Goal: Information Seeking & Learning: Learn about a topic

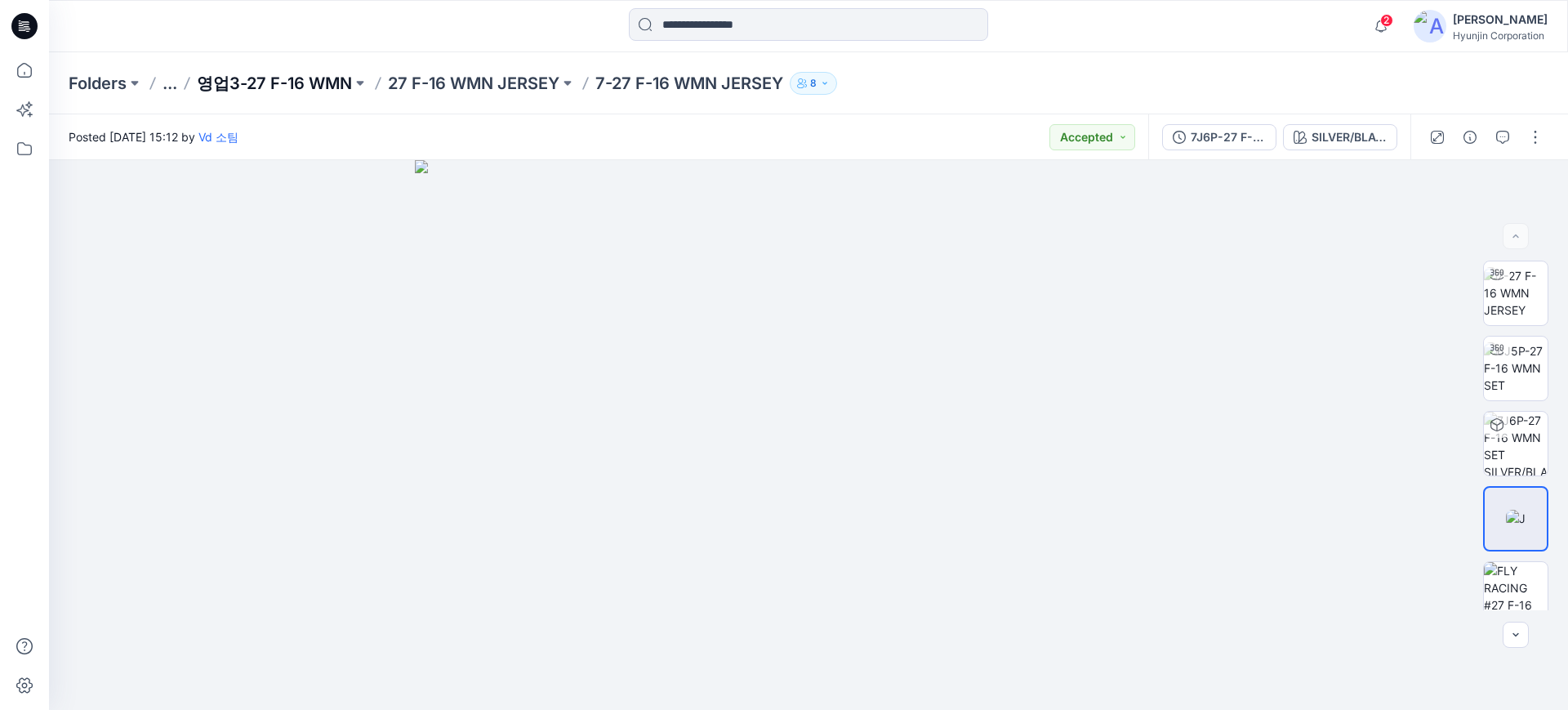
click at [252, 82] on p "영업3-27 F-16 WMN" at bounding box center [274, 83] width 155 height 23
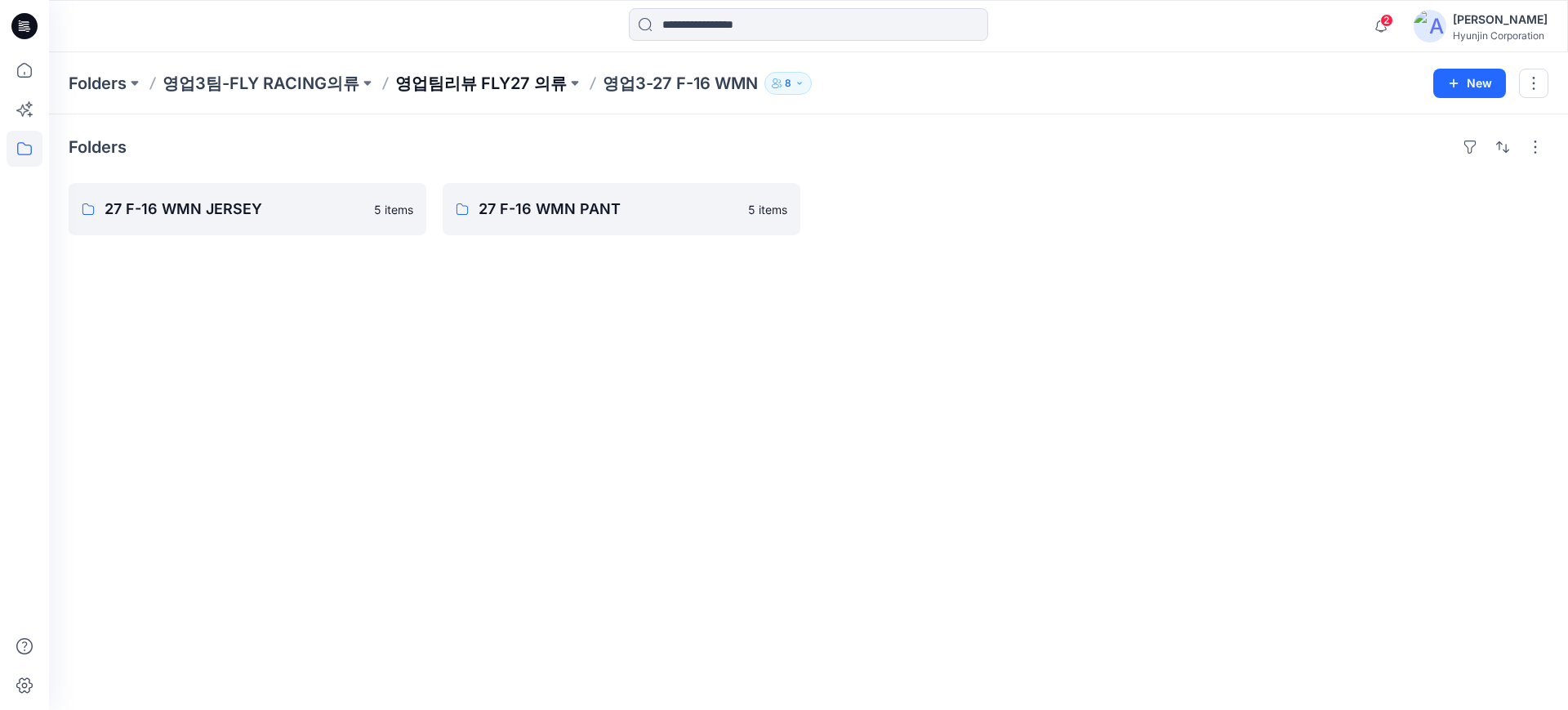
click at [424, 79] on p "영업팀리뷰 FLY27 의류" at bounding box center [481, 83] width 171 height 23
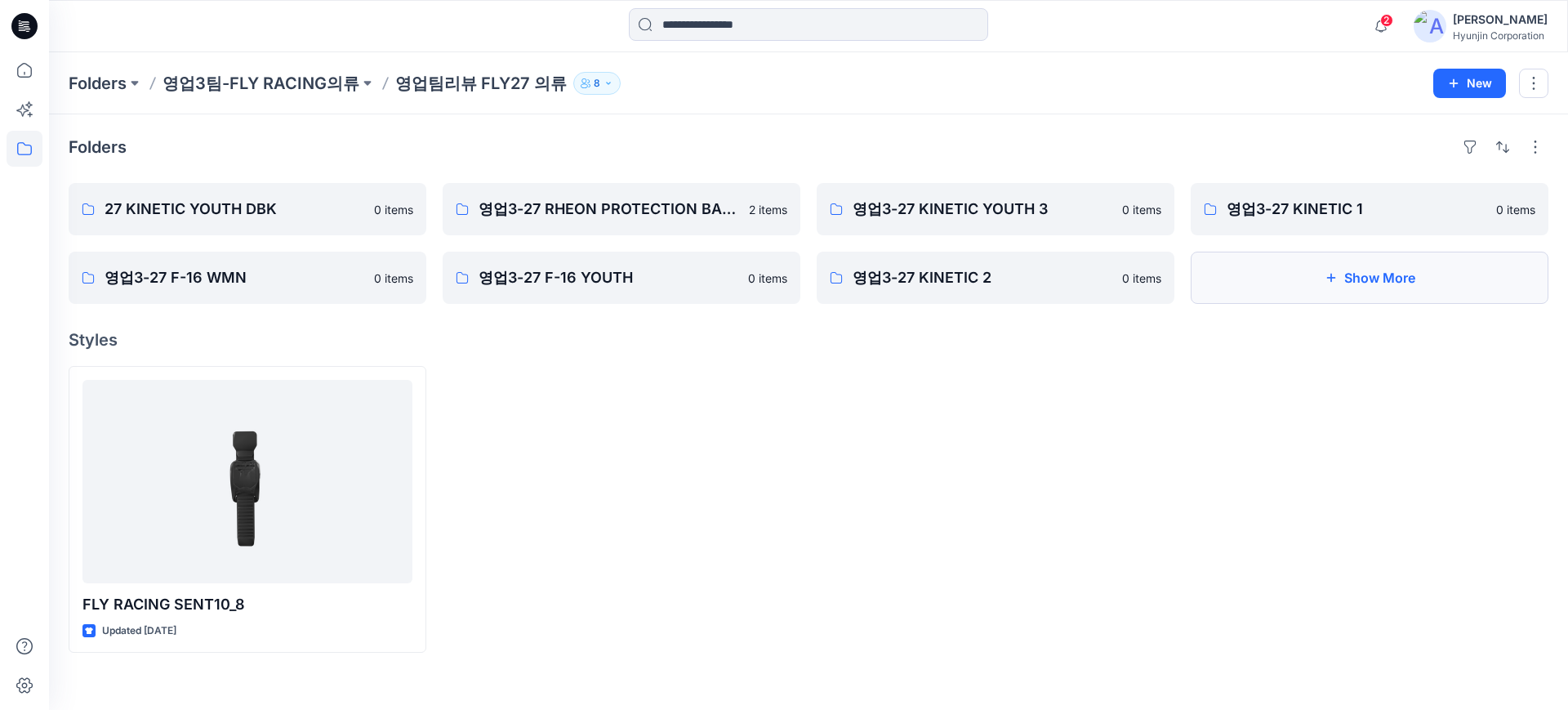
click at [1359, 298] on button "Show More" at bounding box center [1370, 278] width 358 height 52
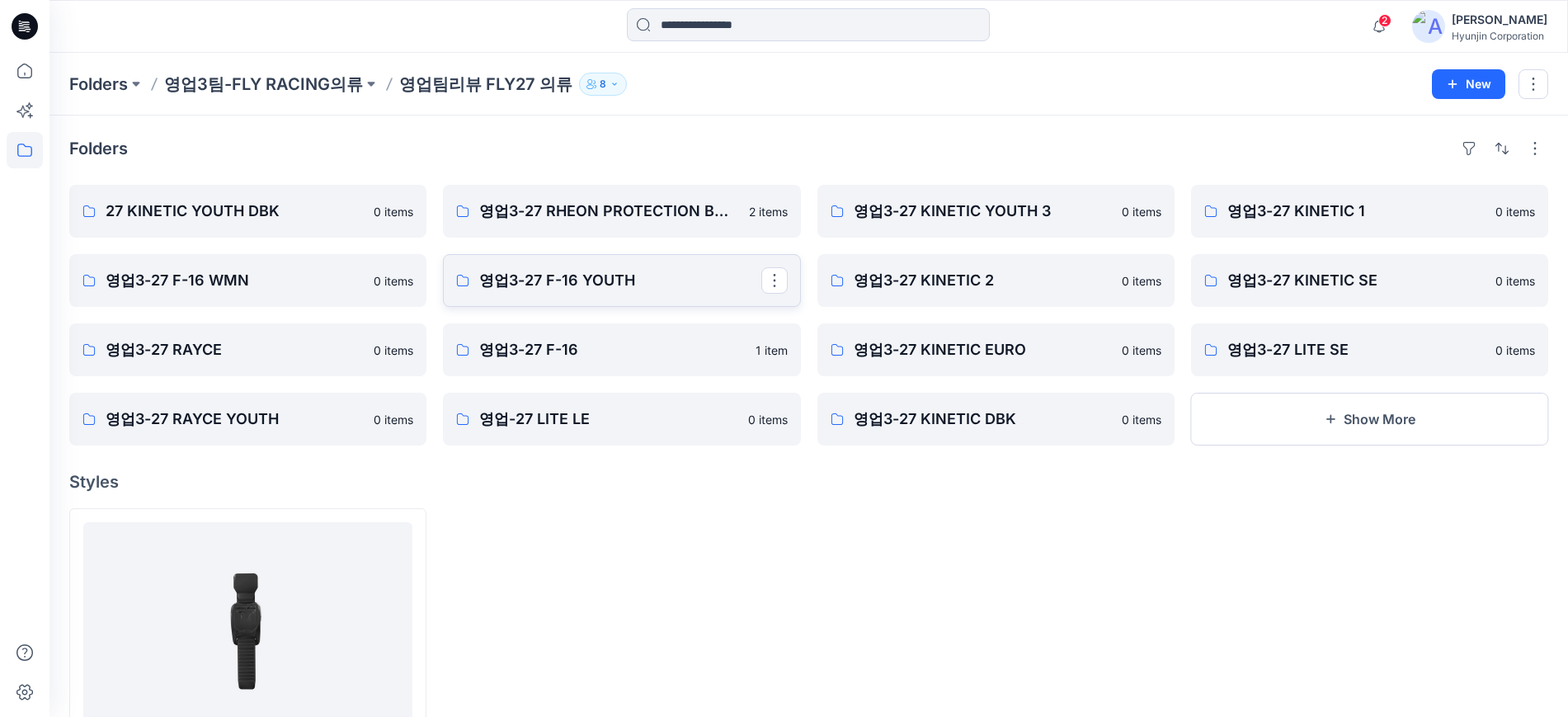
click at [579, 283] on p "영업3-27 F-16 YOUTH" at bounding box center [620, 280] width 282 height 23
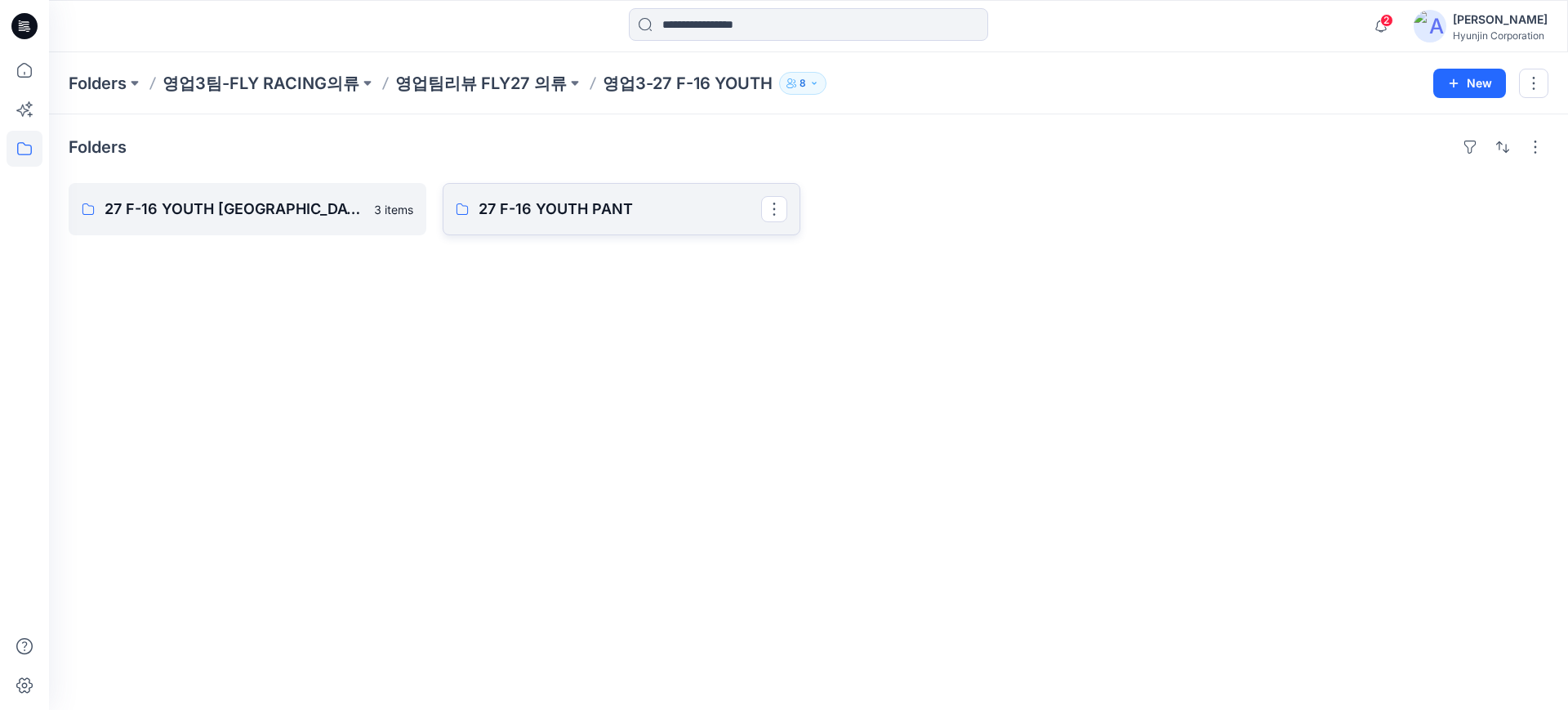
click at [719, 234] on link "27 F-16 YOUTH PANT" at bounding box center [621, 209] width 358 height 52
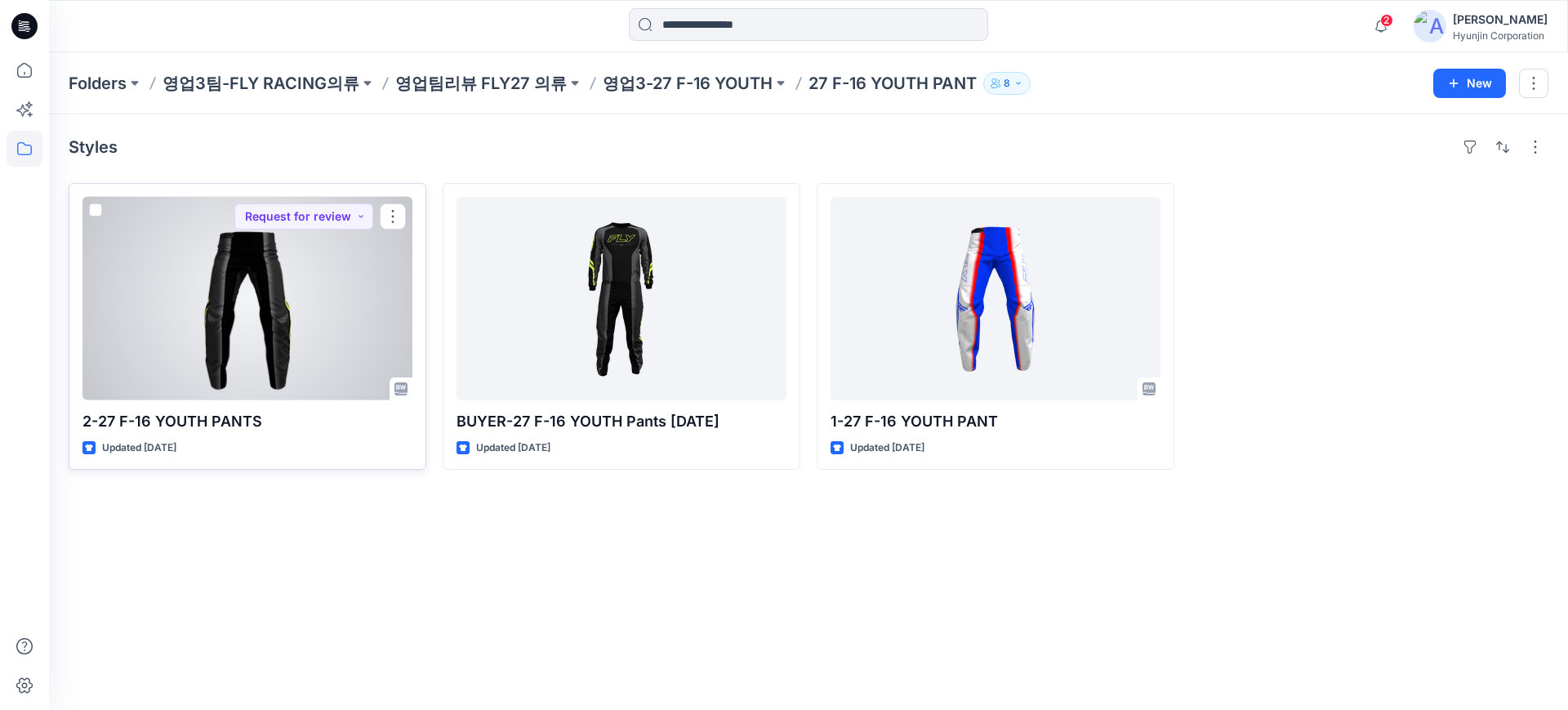
click at [262, 322] on div at bounding box center [247, 298] width 330 height 203
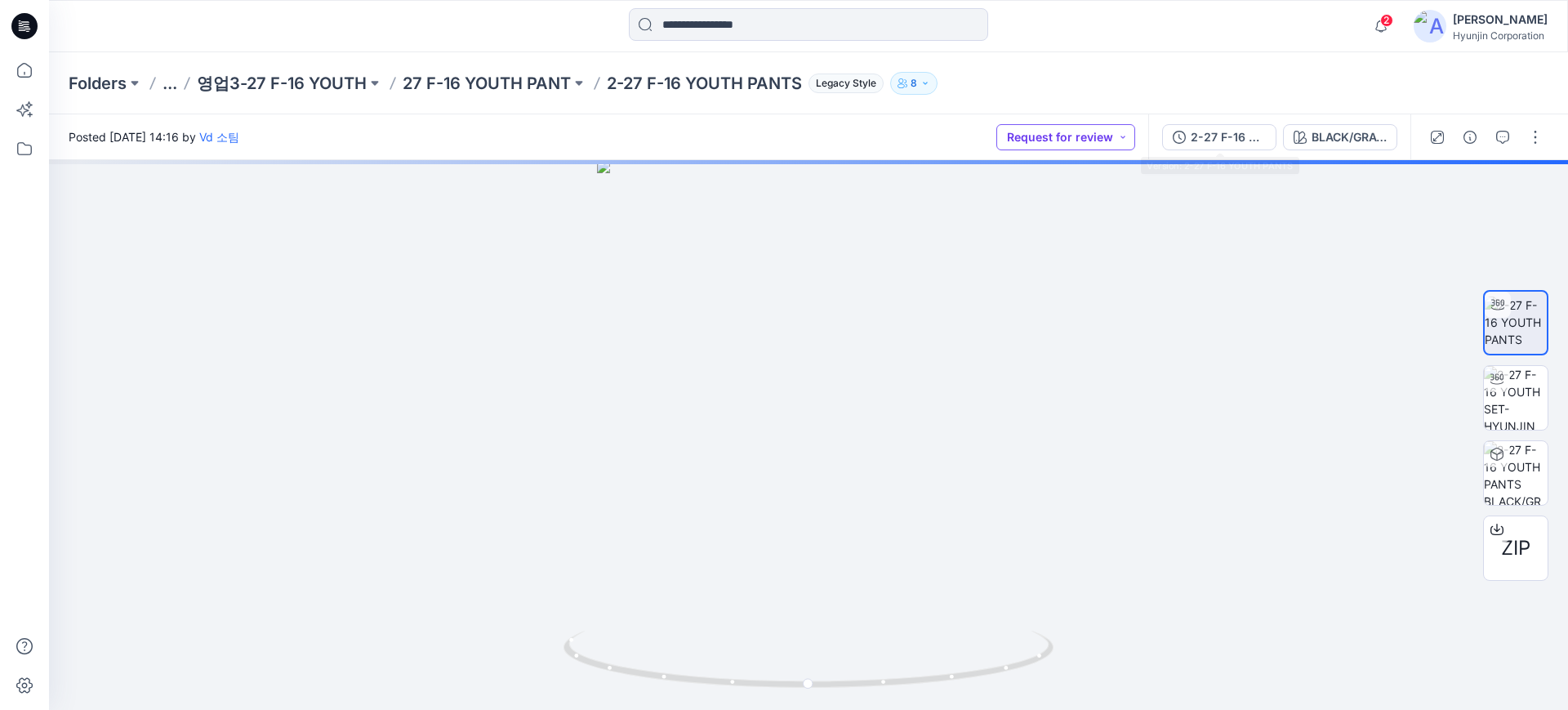
click at [1112, 143] on button "Request for review" at bounding box center [1066, 137] width 139 height 26
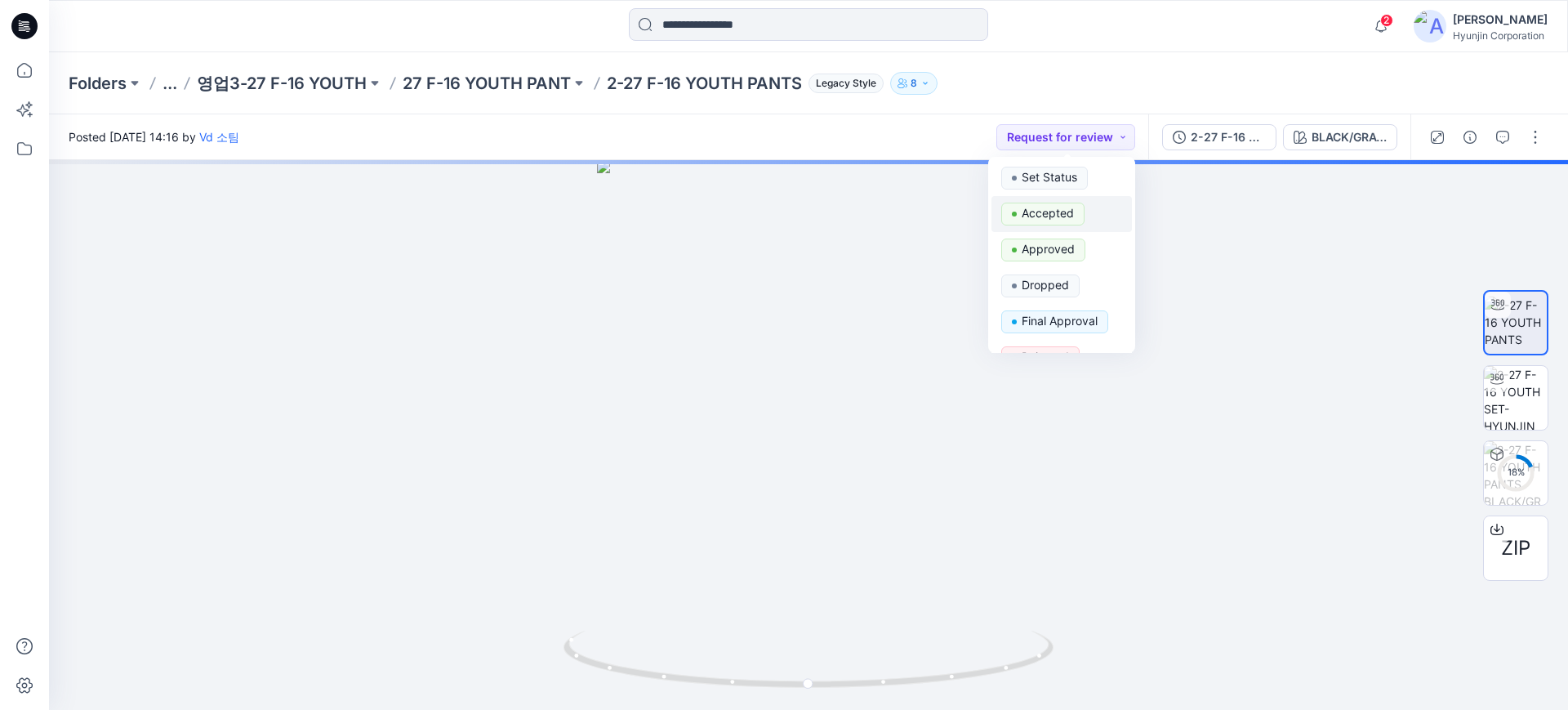
click at [1069, 213] on p "Accepted" at bounding box center [1048, 213] width 52 height 21
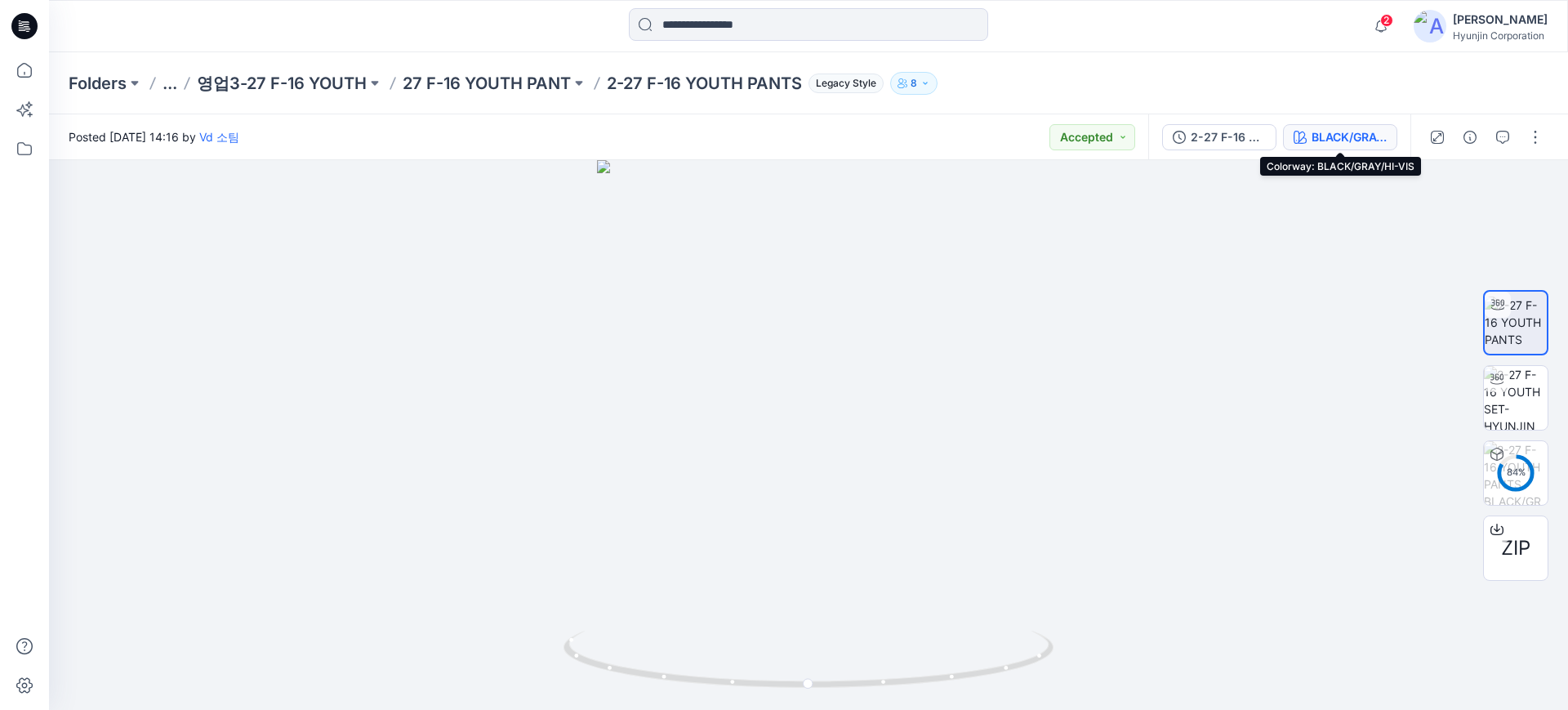
click at [1321, 137] on div "BLACK/GRAY/HI-VIS" at bounding box center [1349, 137] width 75 height 18
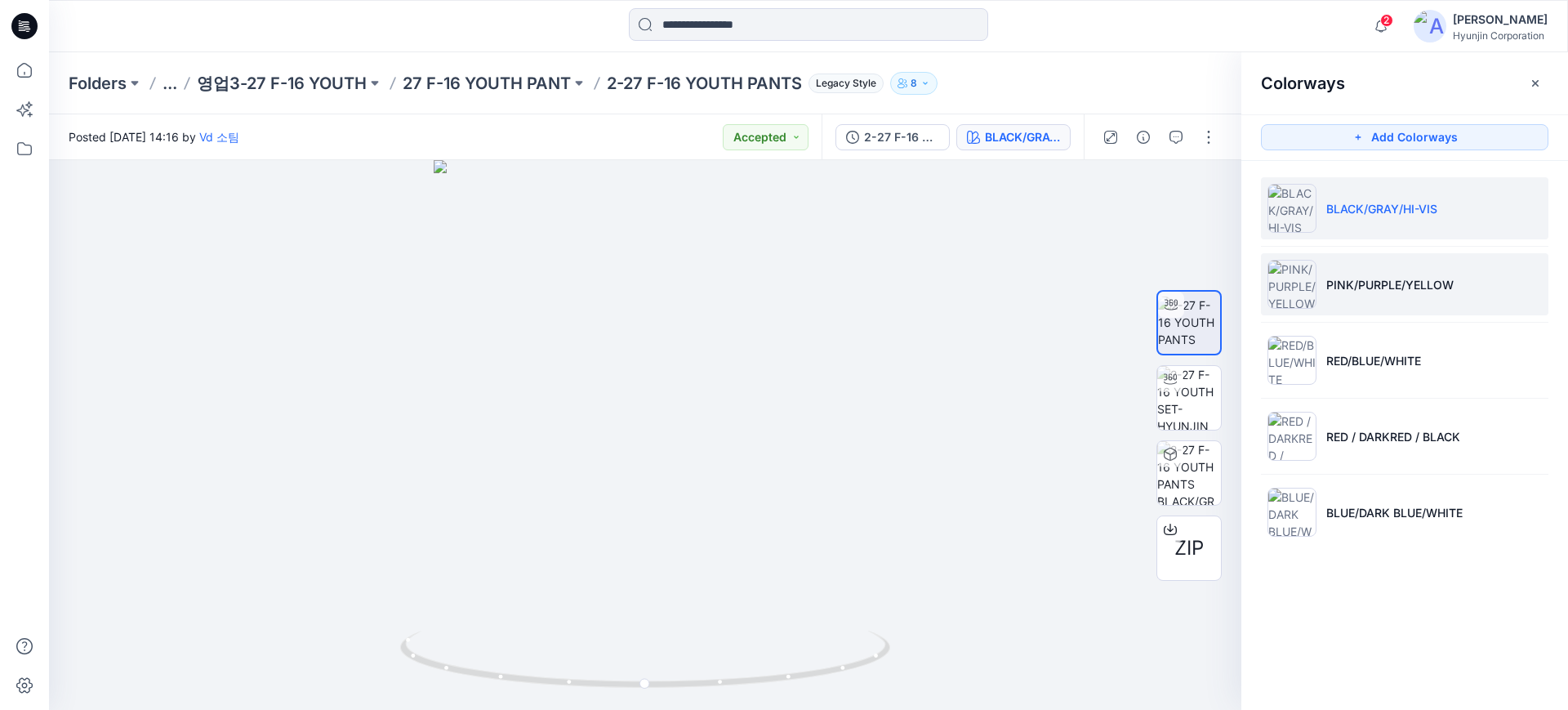
click at [1332, 284] on p "PINK/PURPLE/YELLOW" at bounding box center [1391, 285] width 128 height 17
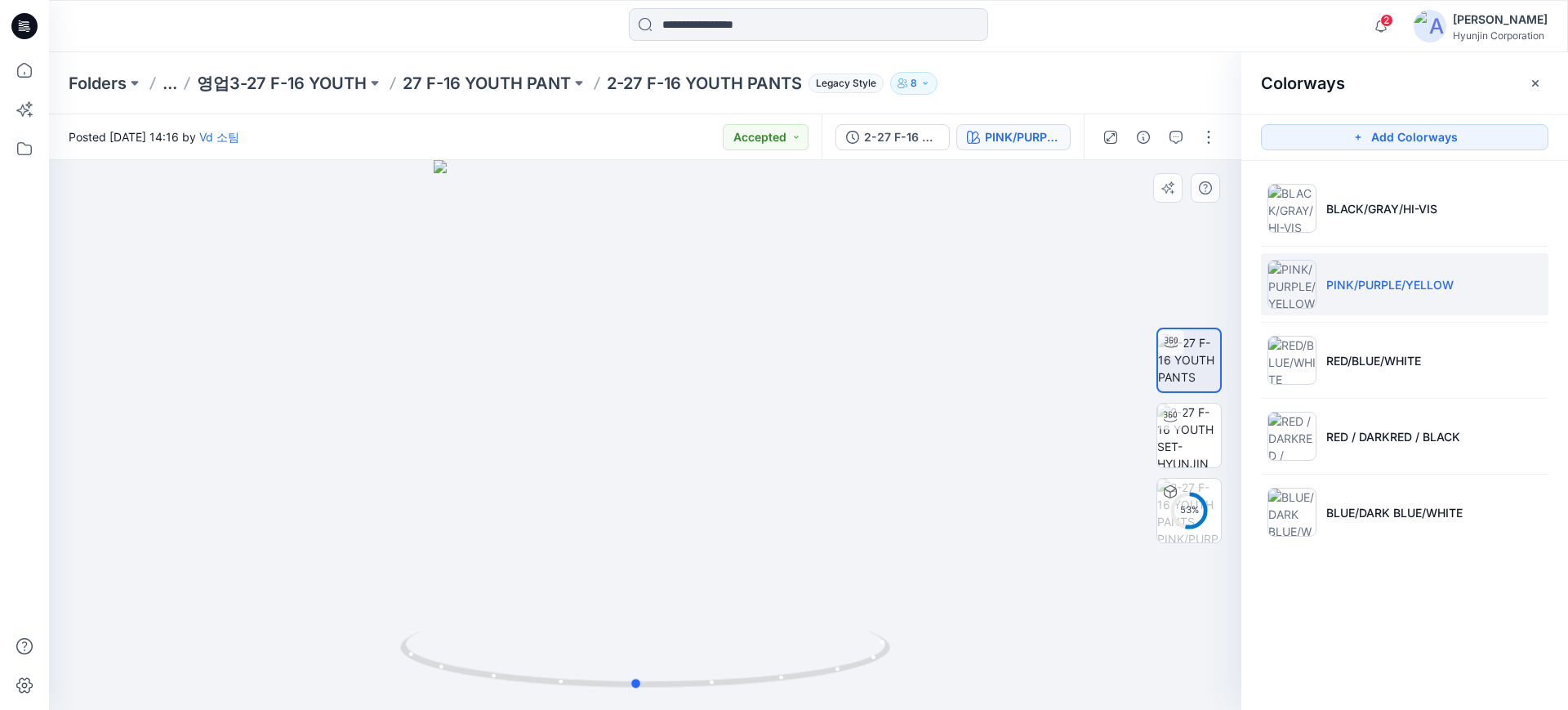
drag, startPoint x: 714, startPoint y: 509, endPoint x: 705, endPoint y: 486, distance: 24.7
click at [705, 486] on div at bounding box center [645, 435] width 1193 height 550
drag, startPoint x: 788, startPoint y: 492, endPoint x: 792, endPoint y: 481, distance: 11.7
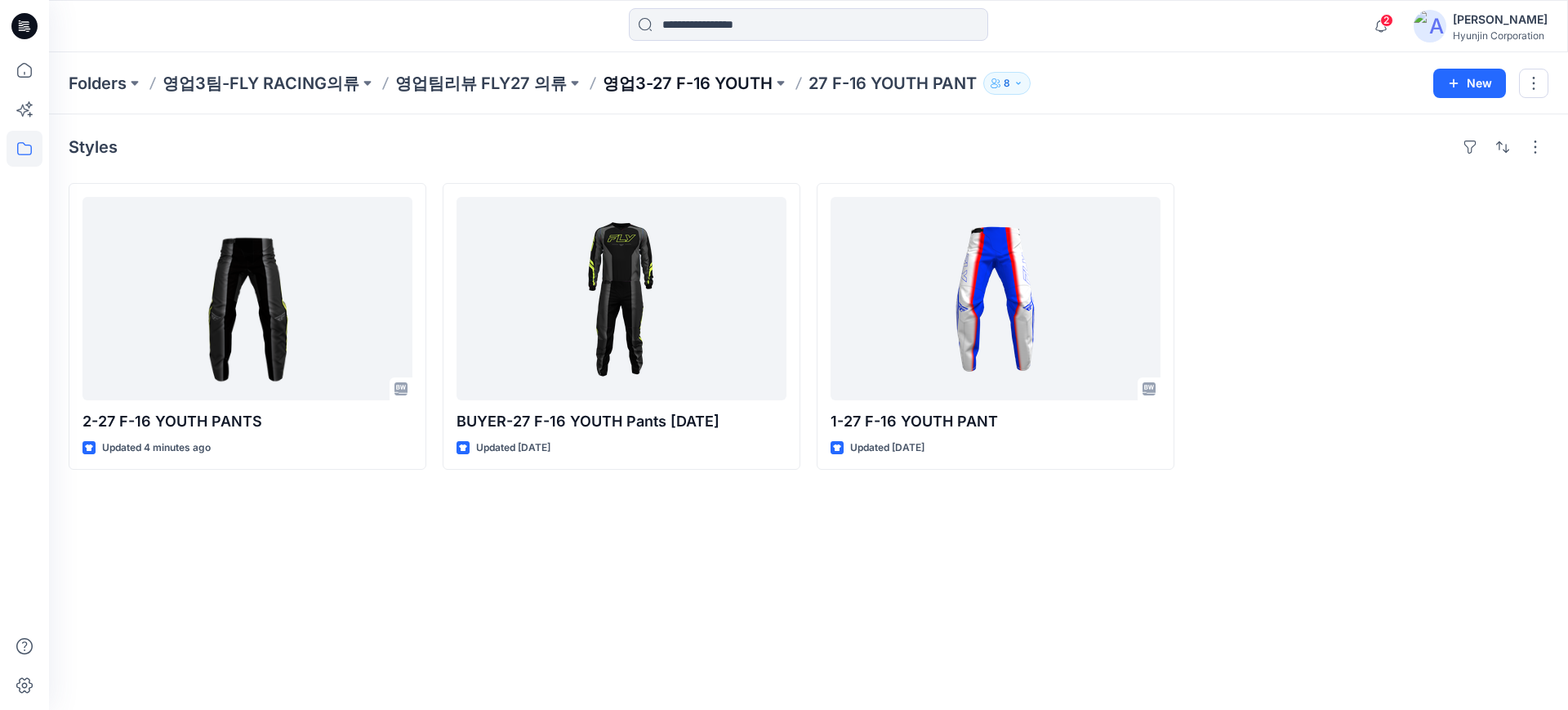
click at [658, 85] on p "영업3-27 F-16 YOUTH" at bounding box center [688, 83] width 170 height 23
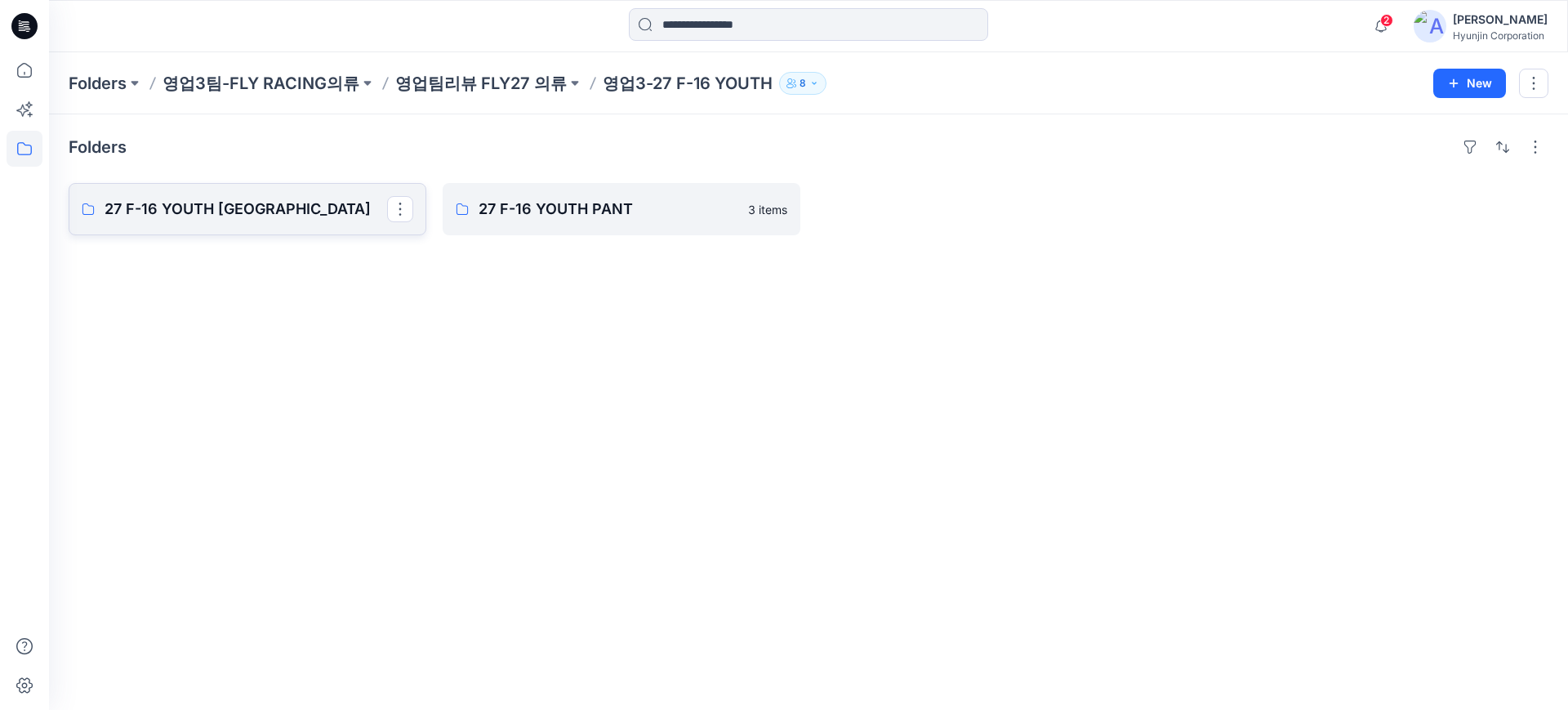
click at [346, 207] on p "27 F-16 YOUTH JERSEY" at bounding box center [245, 208] width 283 height 23
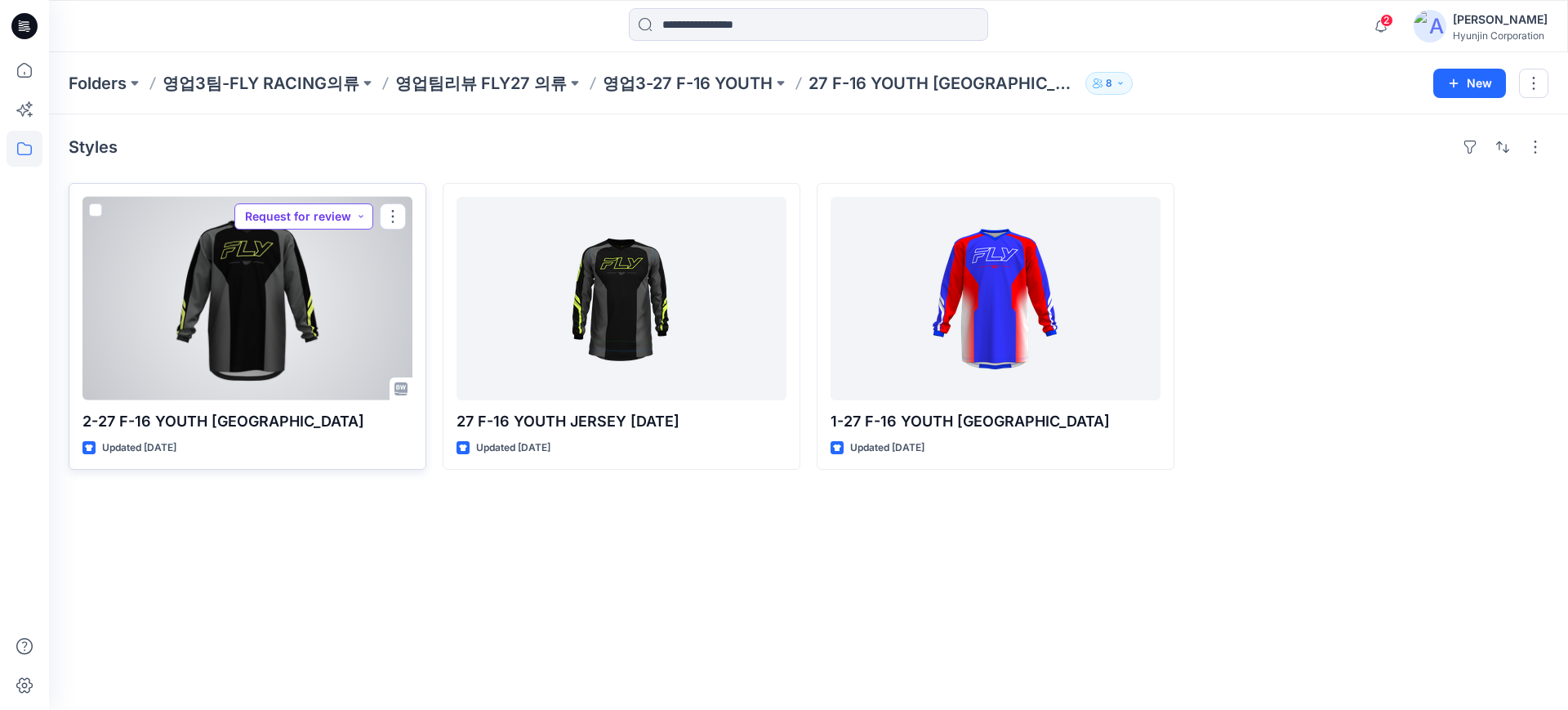
click at [317, 225] on button "Request for review" at bounding box center [303, 216] width 139 height 26
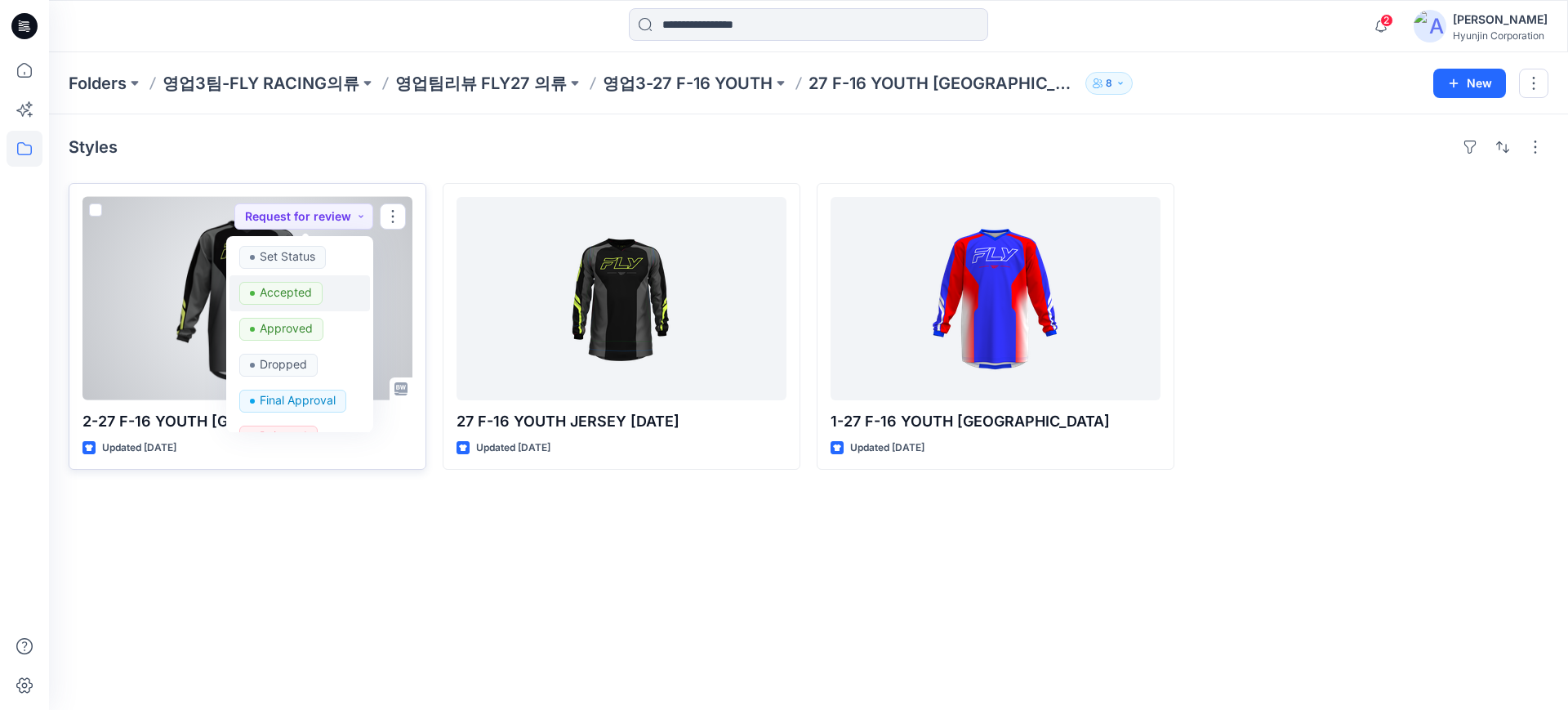
click at [301, 295] on p "Accepted" at bounding box center [286, 292] width 52 height 21
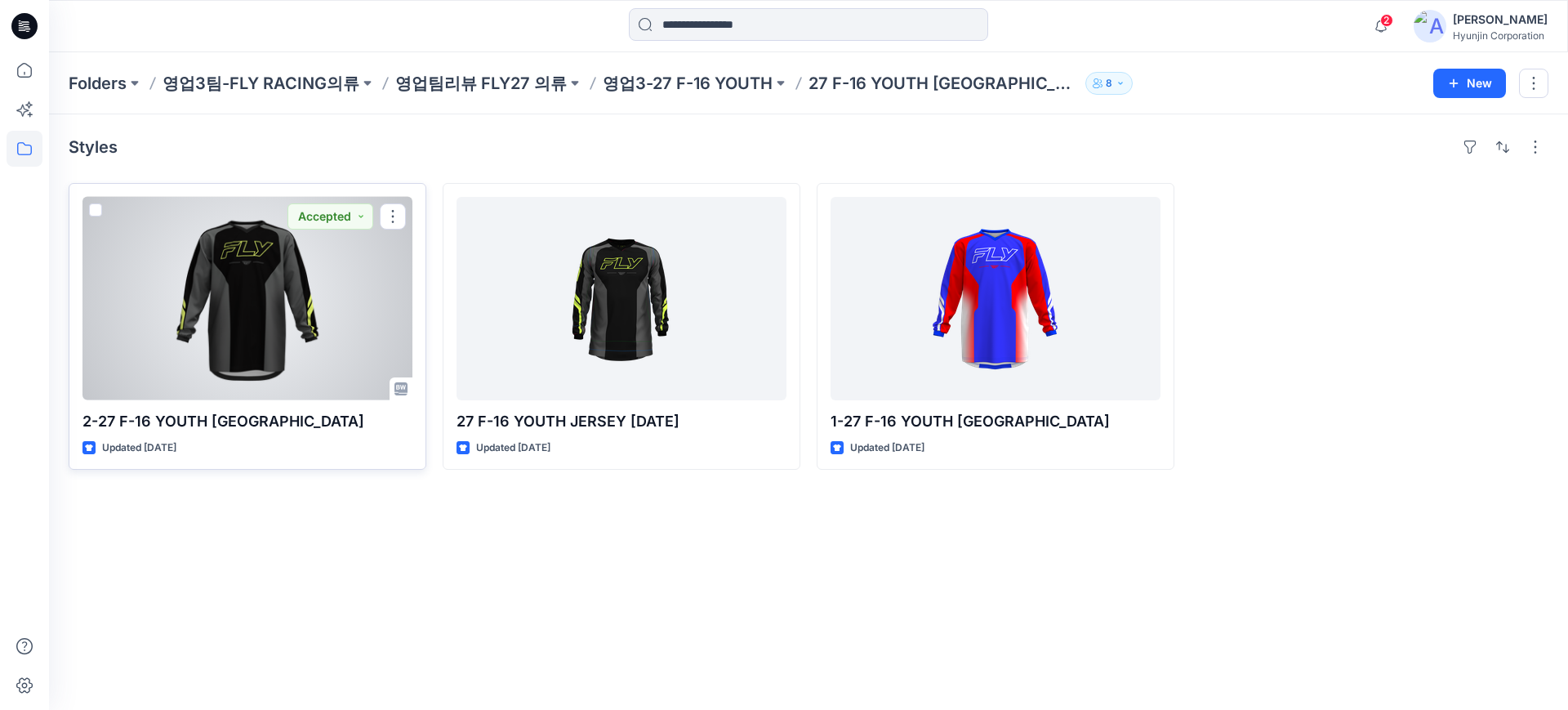
click at [190, 325] on div at bounding box center [247, 298] width 330 height 203
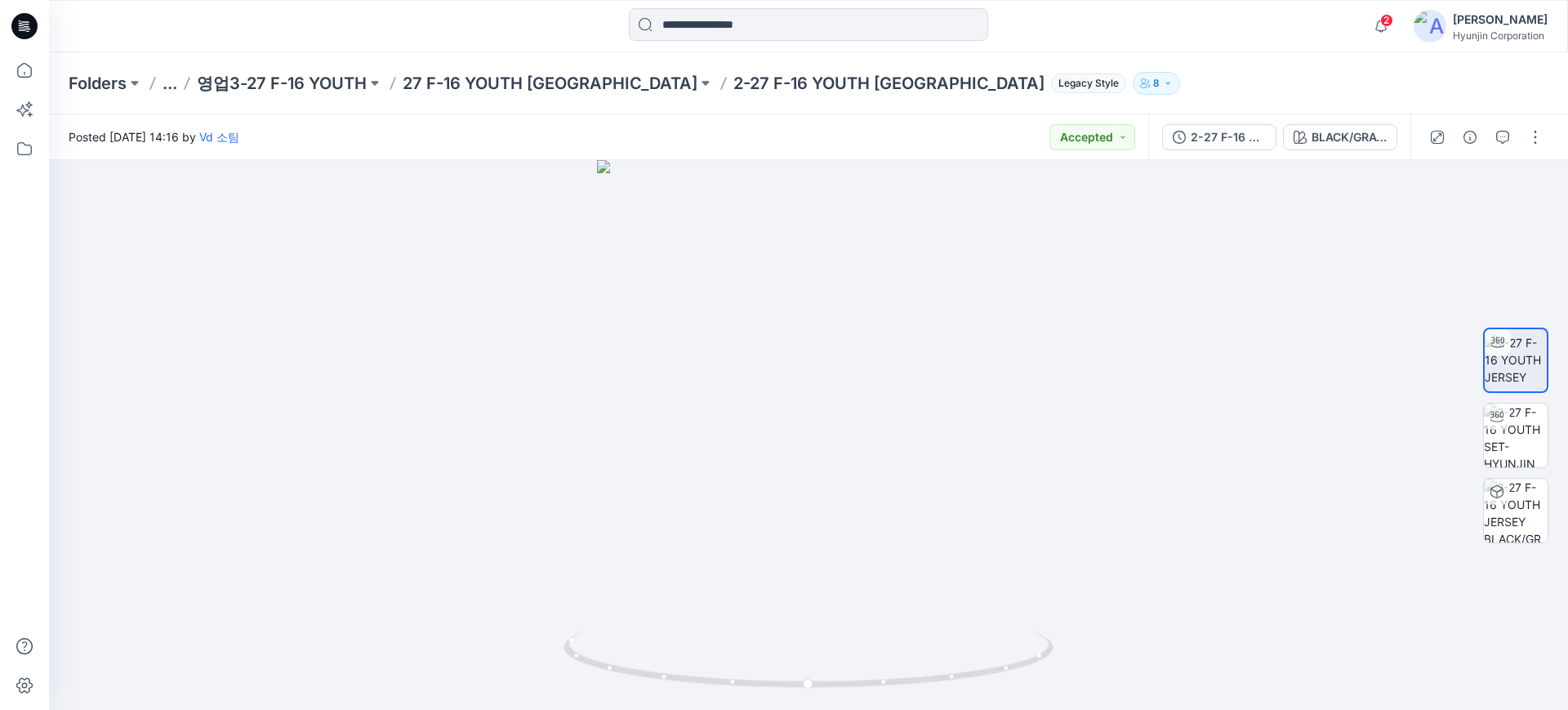
click at [1358, 150] on div "2-27 F-16 YOUTH JERSEY BLACK/GRAY/HI-VIS" at bounding box center [1280, 137] width 262 height 45
click at [1367, 140] on div "BLACK/GRAY/HI-VIS" at bounding box center [1349, 137] width 75 height 18
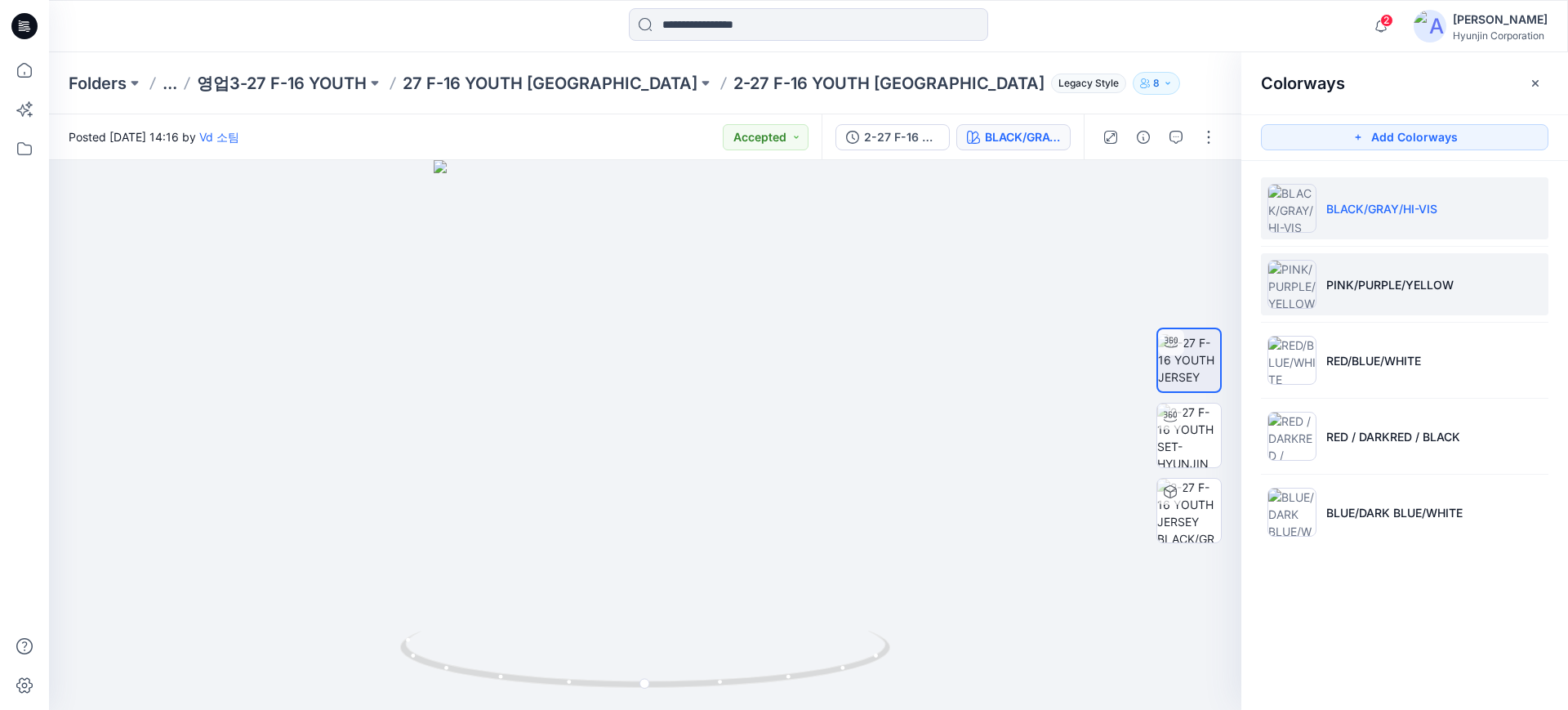
click at [1432, 276] on p "PINK/PURPLE/YELLOW" at bounding box center [1391, 285] width 128 height 17
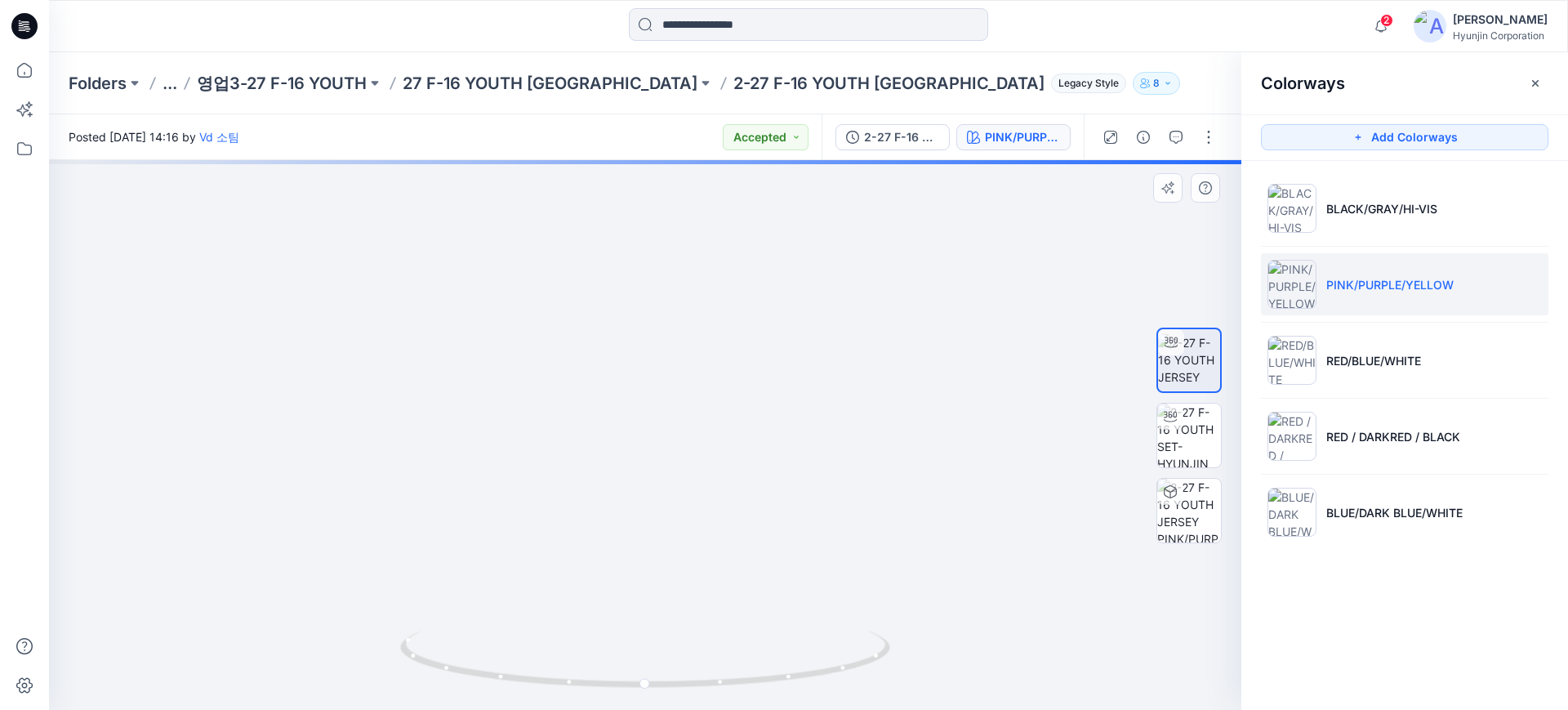
drag, startPoint x: 747, startPoint y: 397, endPoint x: 789, endPoint y: 333, distance: 76.6
click at [789, 333] on img at bounding box center [646, 343] width 751 height 734
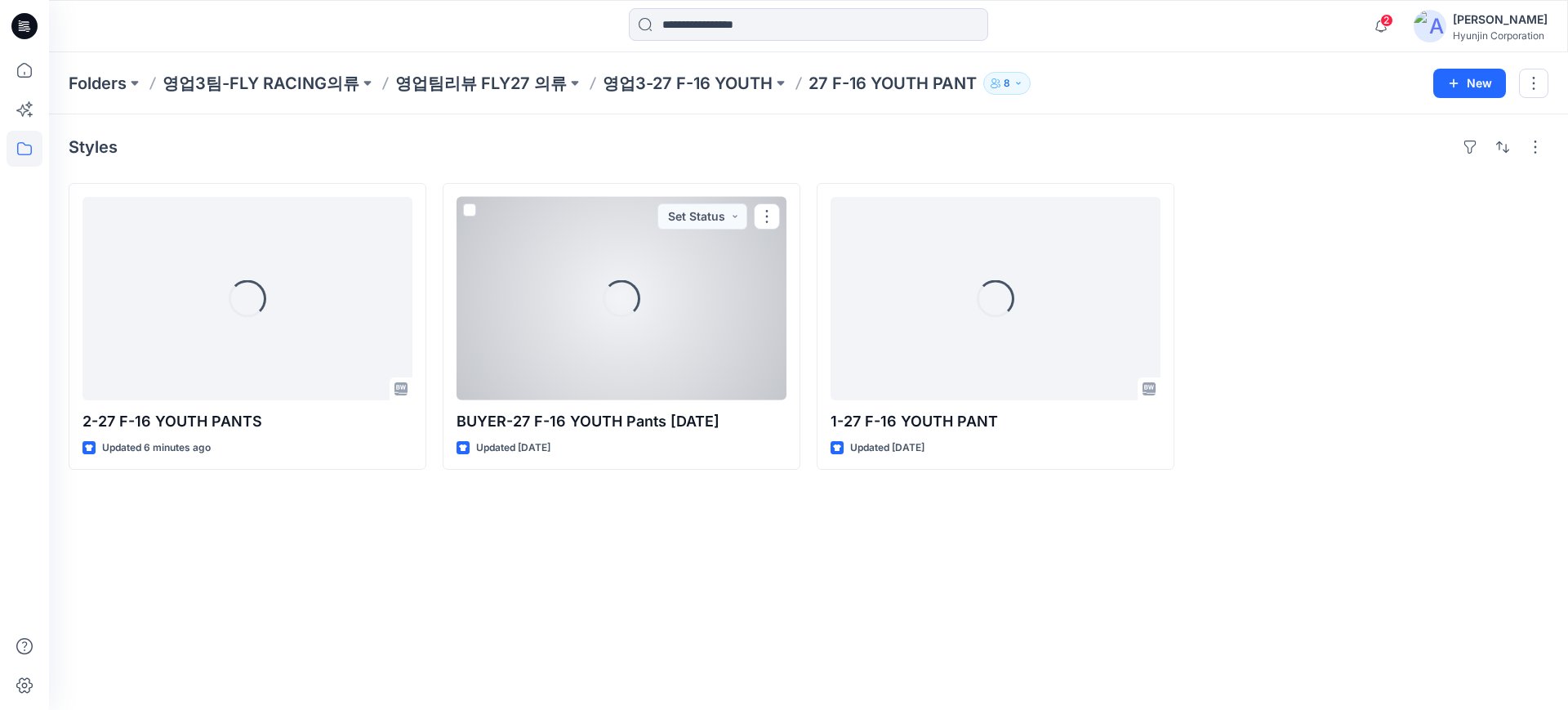
drag, startPoint x: 480, startPoint y: 266, endPoint x: 465, endPoint y: 247, distance: 24.2
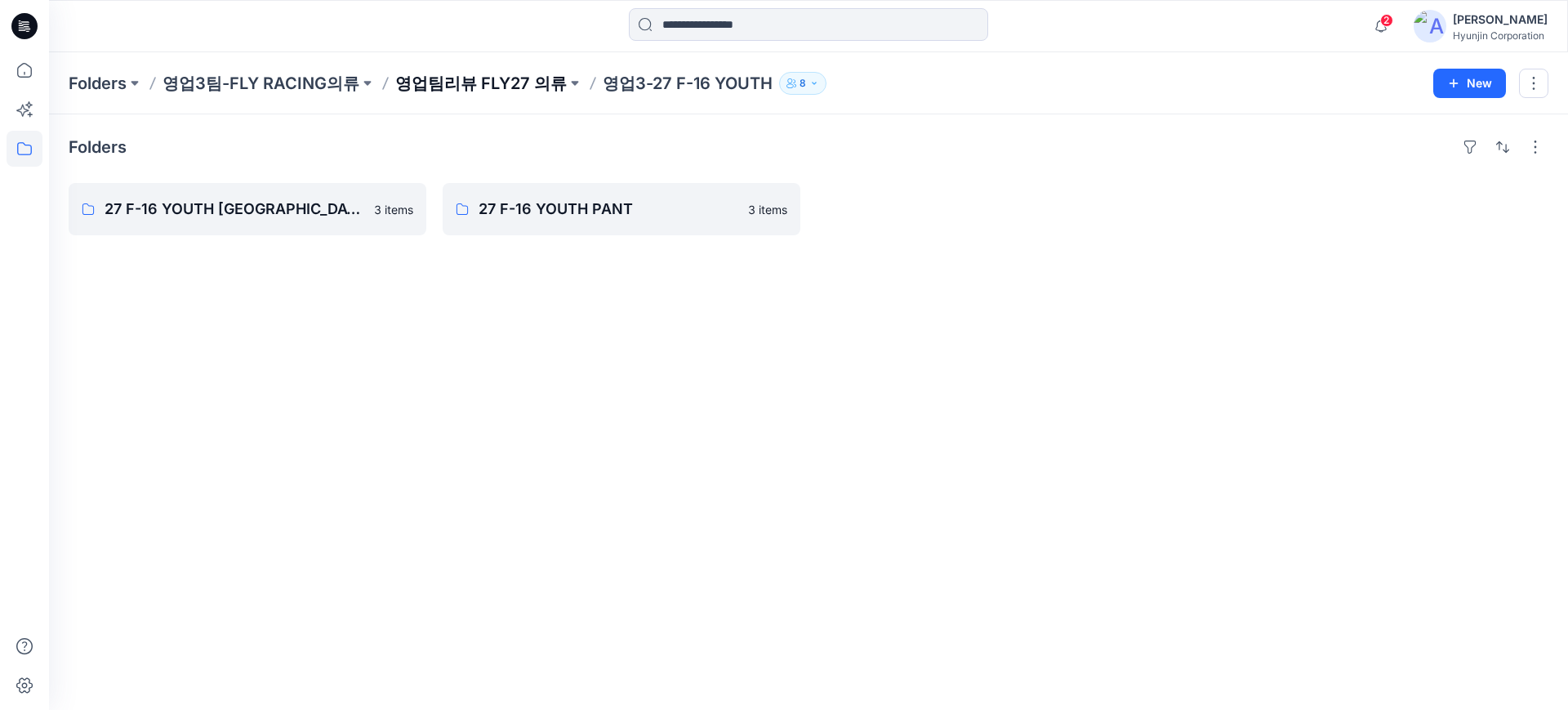
click at [496, 75] on p "영업팀리뷰 FLY27 의류" at bounding box center [481, 83] width 171 height 23
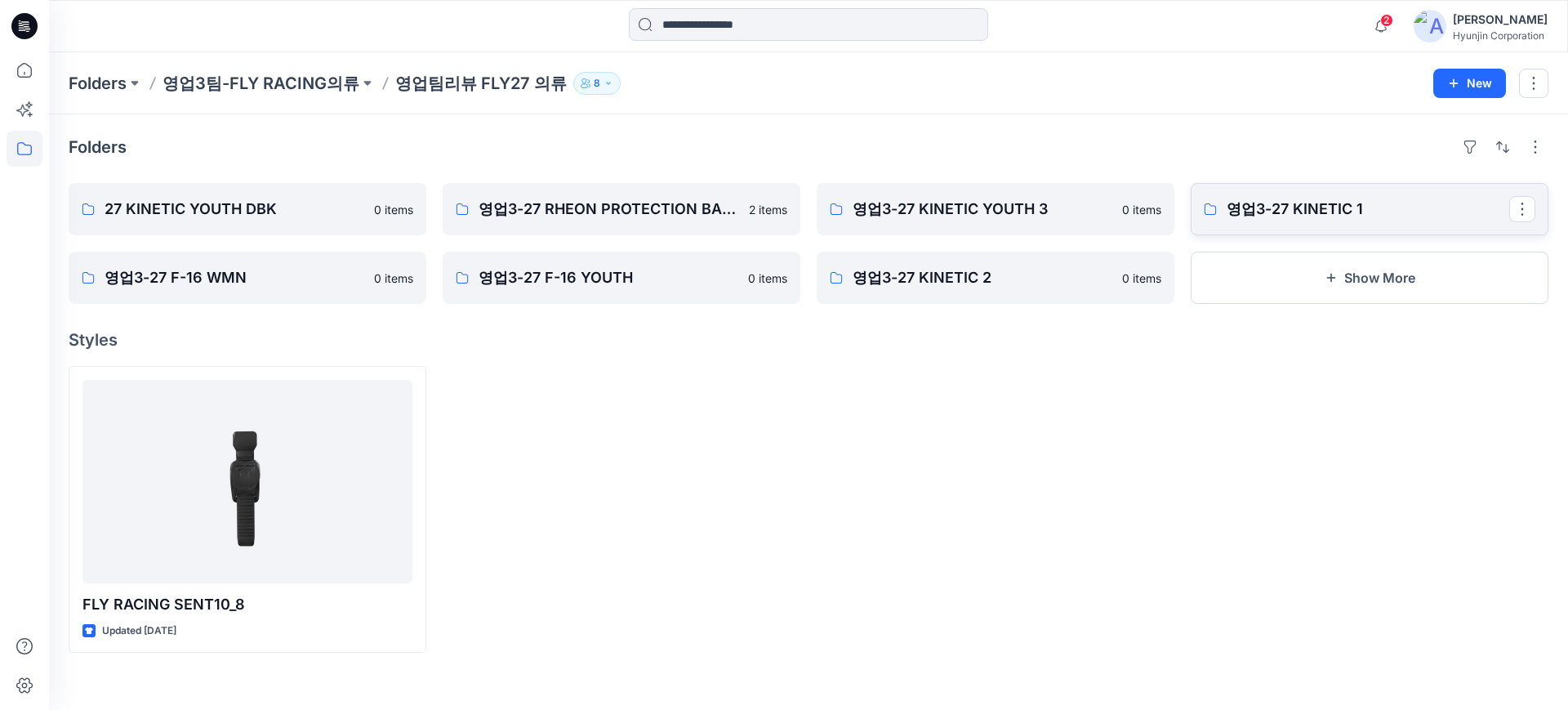
click at [1332, 225] on link "영업3-27 KINETIC 1" at bounding box center [1370, 209] width 358 height 52
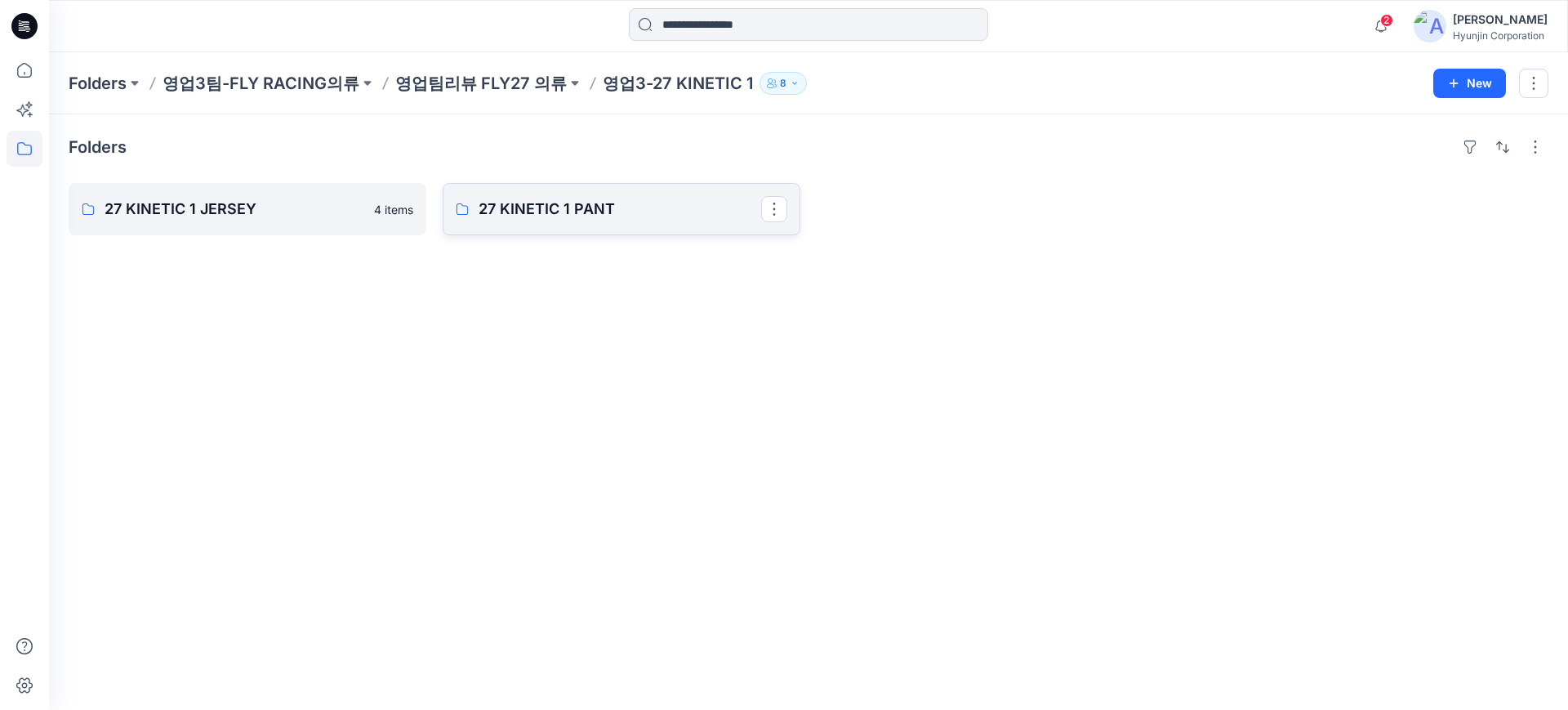
click at [536, 207] on p "27 KINETIC 1 PANT" at bounding box center [620, 208] width 283 height 23
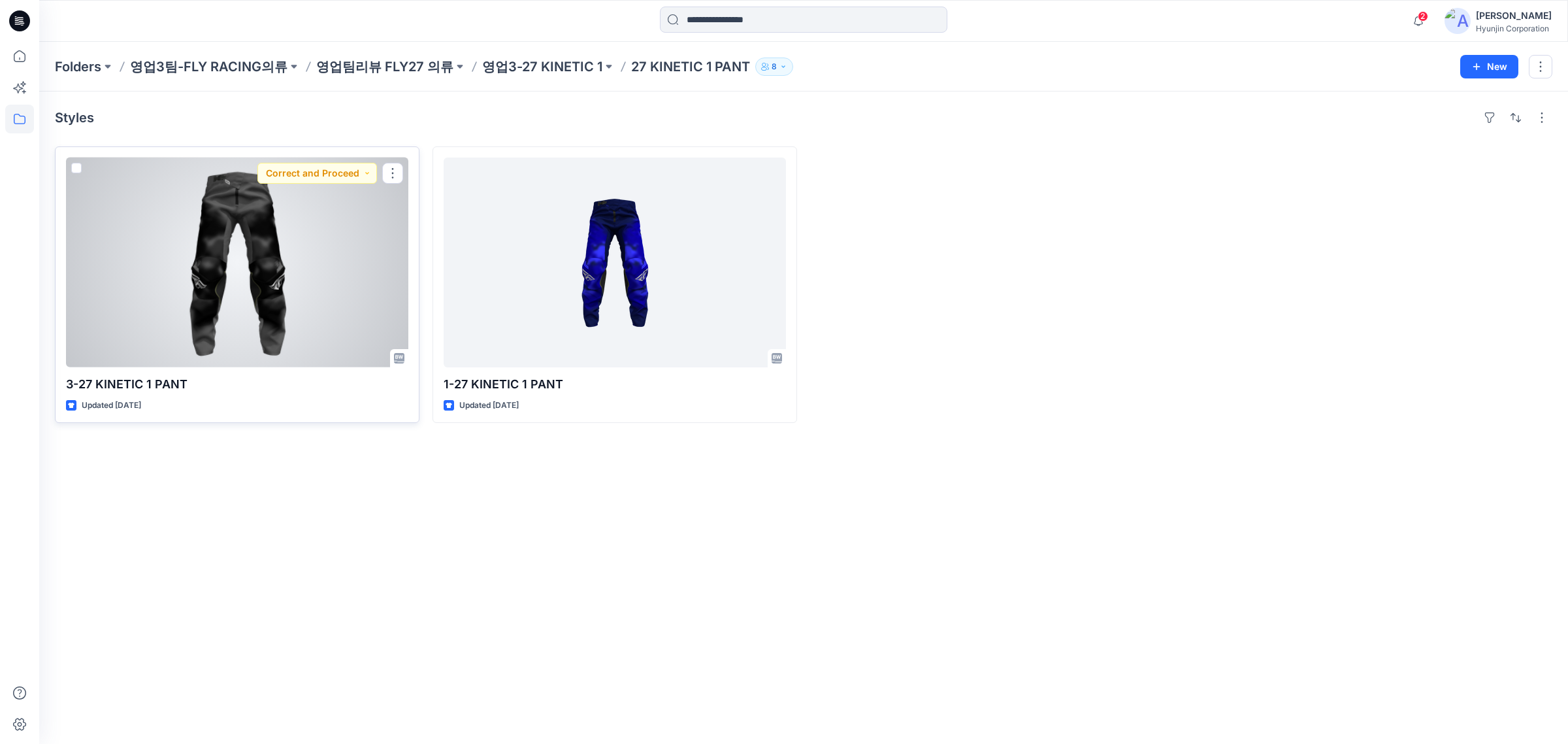
click at [350, 239] on div at bounding box center [237, 262] width 343 height 210
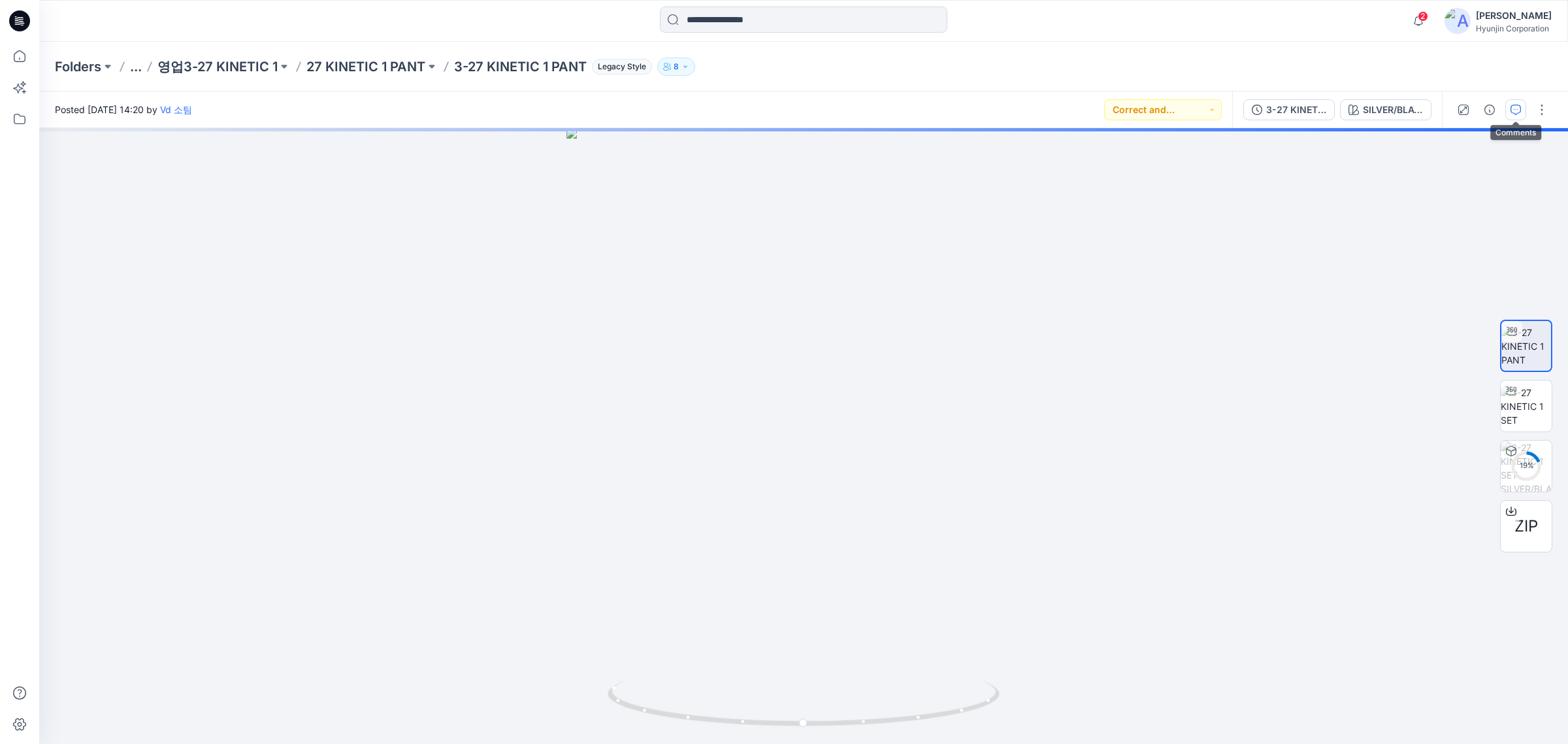
click at [1254, 112] on button "button" at bounding box center [1516, 110] width 21 height 21
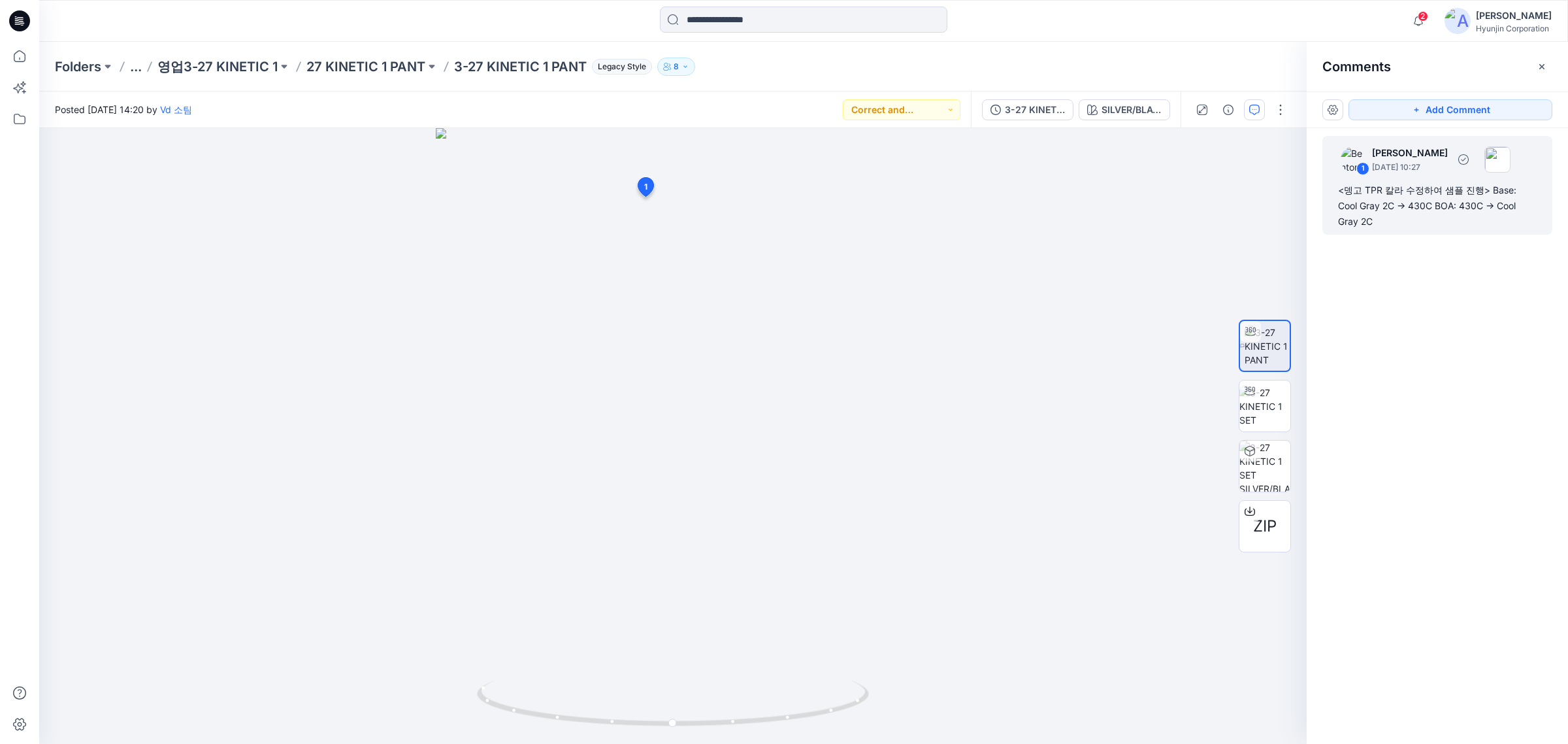
click at [1254, 195] on div "<뎅고 TPR 칼라 수정하여 샘플 진행> Base: Cool Gray 2C -> 430C BOA: 430C -> Cool Gray 2C" at bounding box center [1438, 206] width 199 height 47
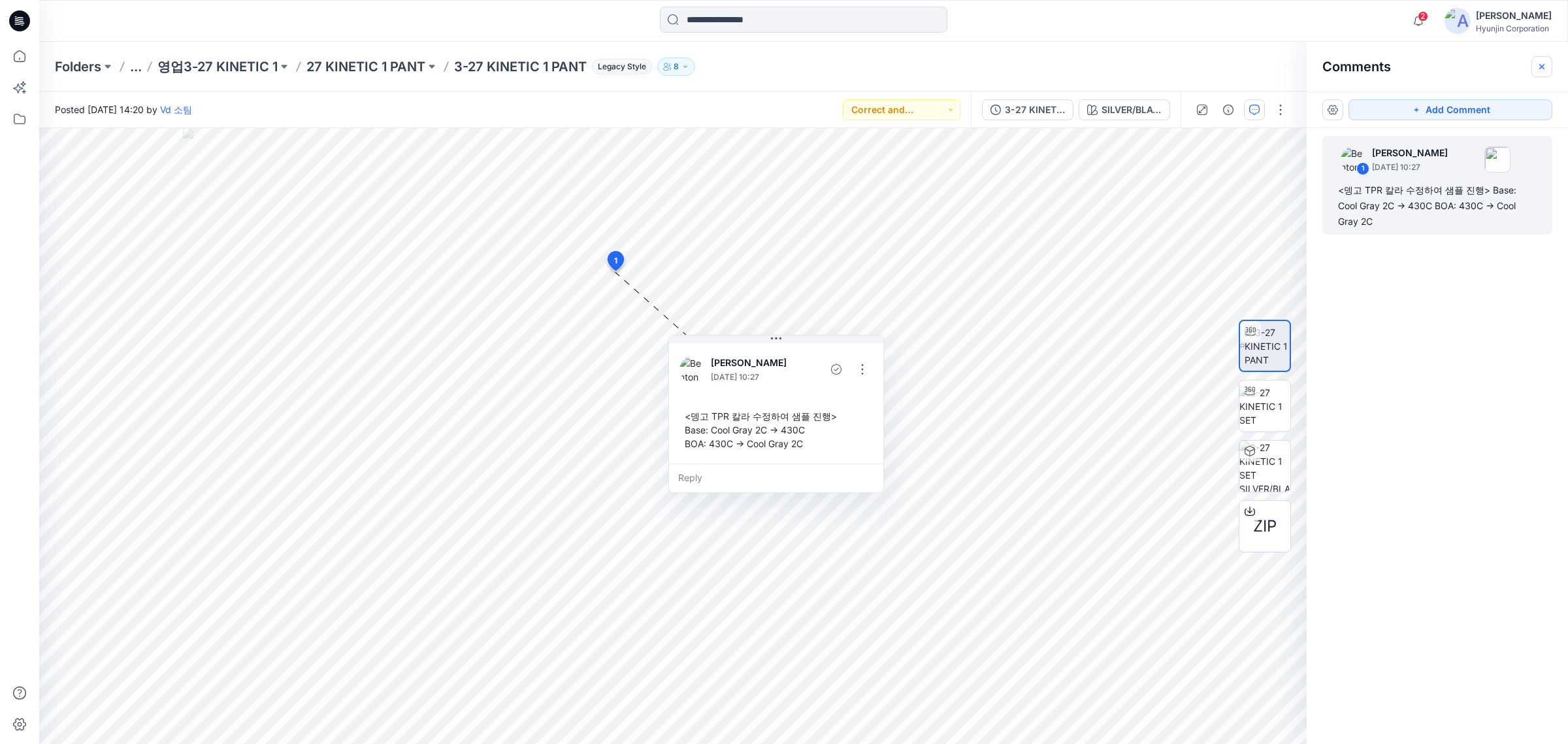
click at [1254, 63] on icon "button" at bounding box center [1542, 67] width 11 height 11
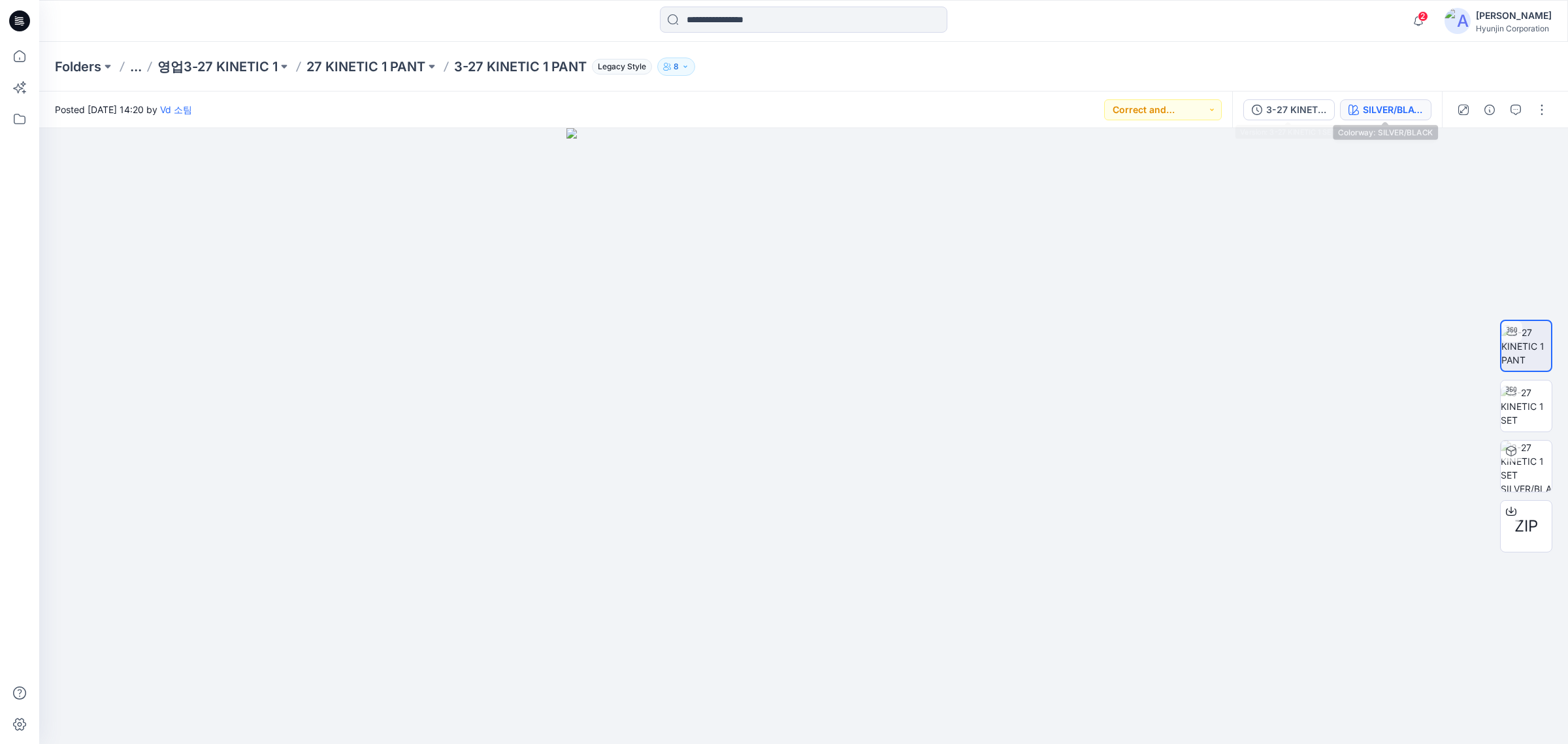
click at [1254, 109] on div "SILVER/BLACK" at bounding box center [1393, 110] width 60 height 14
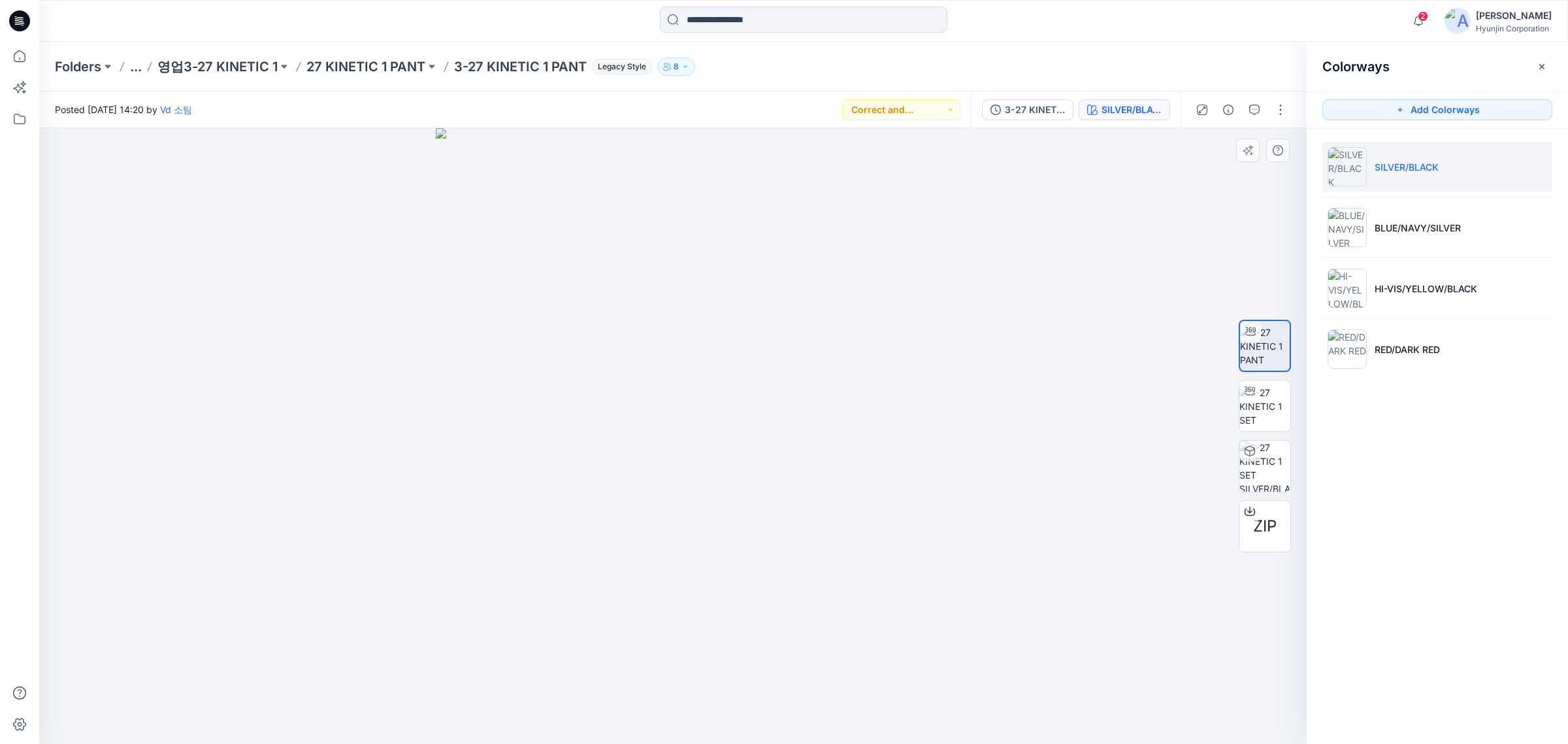
drag, startPoint x: 730, startPoint y: 514, endPoint x: 666, endPoint y: 502, distance: 65.1
click at [667, 502] on img at bounding box center [672, 436] width 474 height 616
drag, startPoint x: 746, startPoint y: 541, endPoint x: 1129, endPoint y: 392, distance: 411.0
click at [608, 526] on img at bounding box center [672, 436] width 474 height 616
drag, startPoint x: 957, startPoint y: 498, endPoint x: 593, endPoint y: 497, distance: 364.0
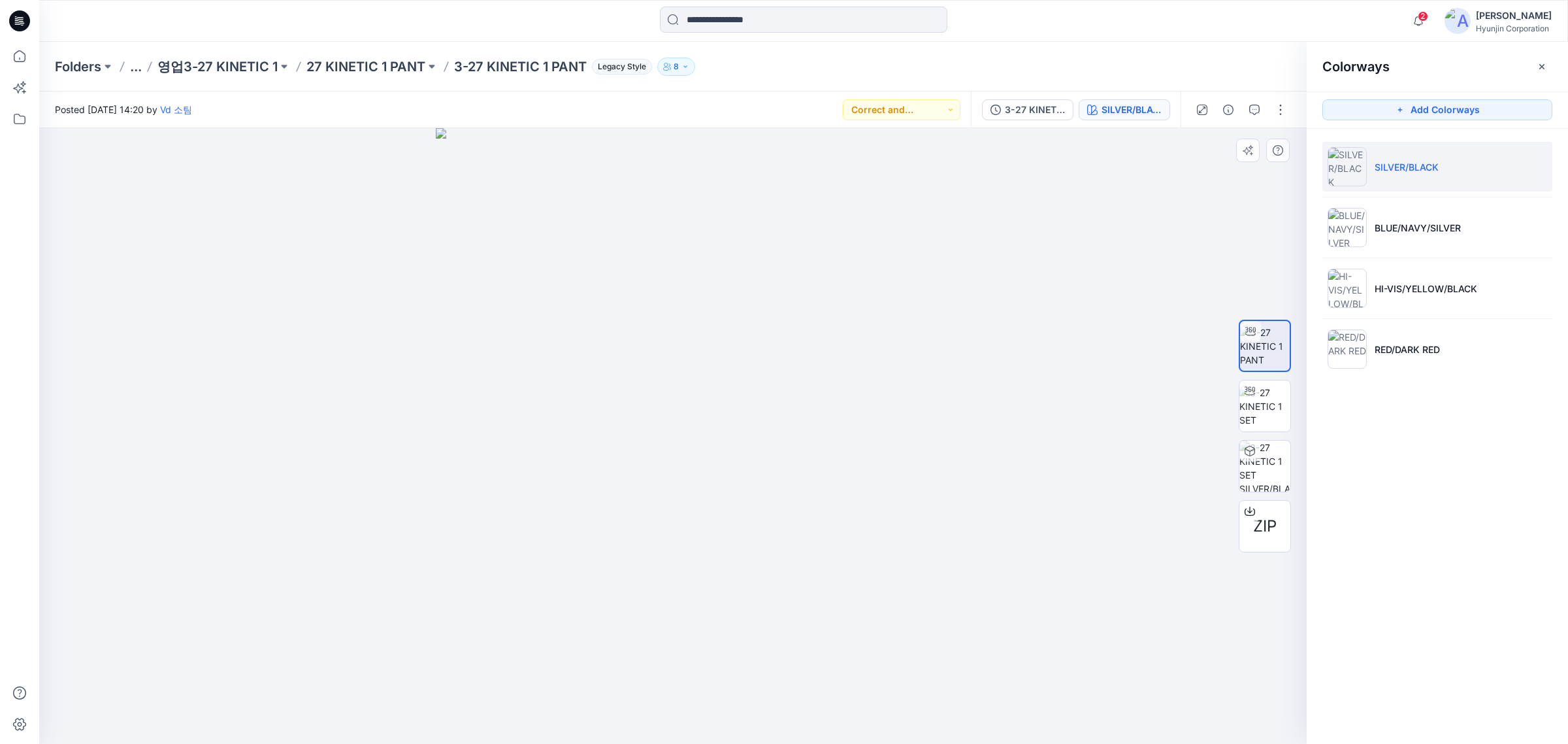
click at [593, 497] on div at bounding box center [672, 436] width 1268 height 616
drag, startPoint x: 556, startPoint y: 536, endPoint x: 470, endPoint y: 538, distance: 86.0
click at [470, 538] on img at bounding box center [672, 436] width 474 height 616
click at [1254, 363] on img at bounding box center [1265, 345] width 50 height 41
click at [1254, 342] on img at bounding box center [1265, 345] width 50 height 41
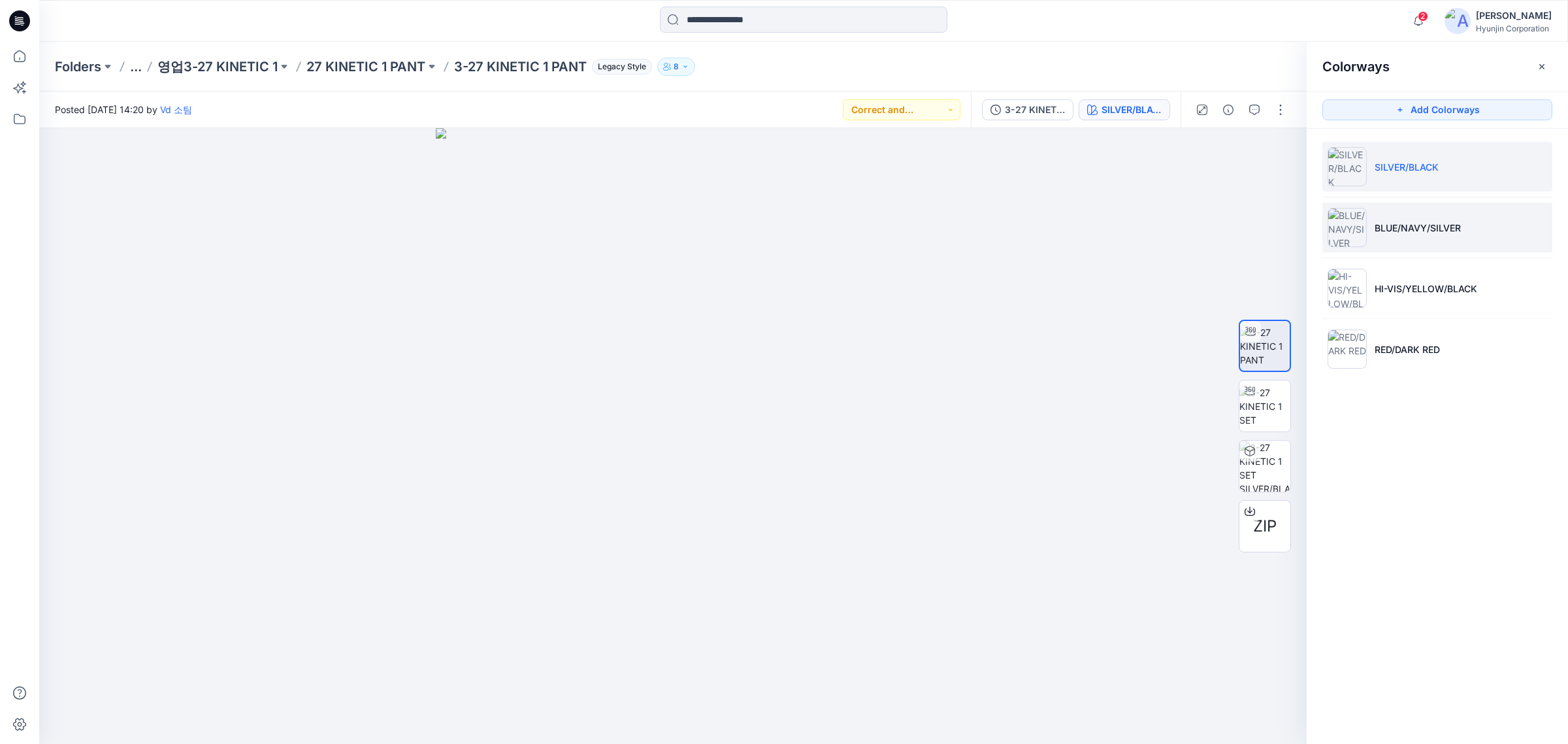
click at [1254, 219] on li "BLUE/NAVY/SILVER" at bounding box center [1438, 228] width 230 height 50
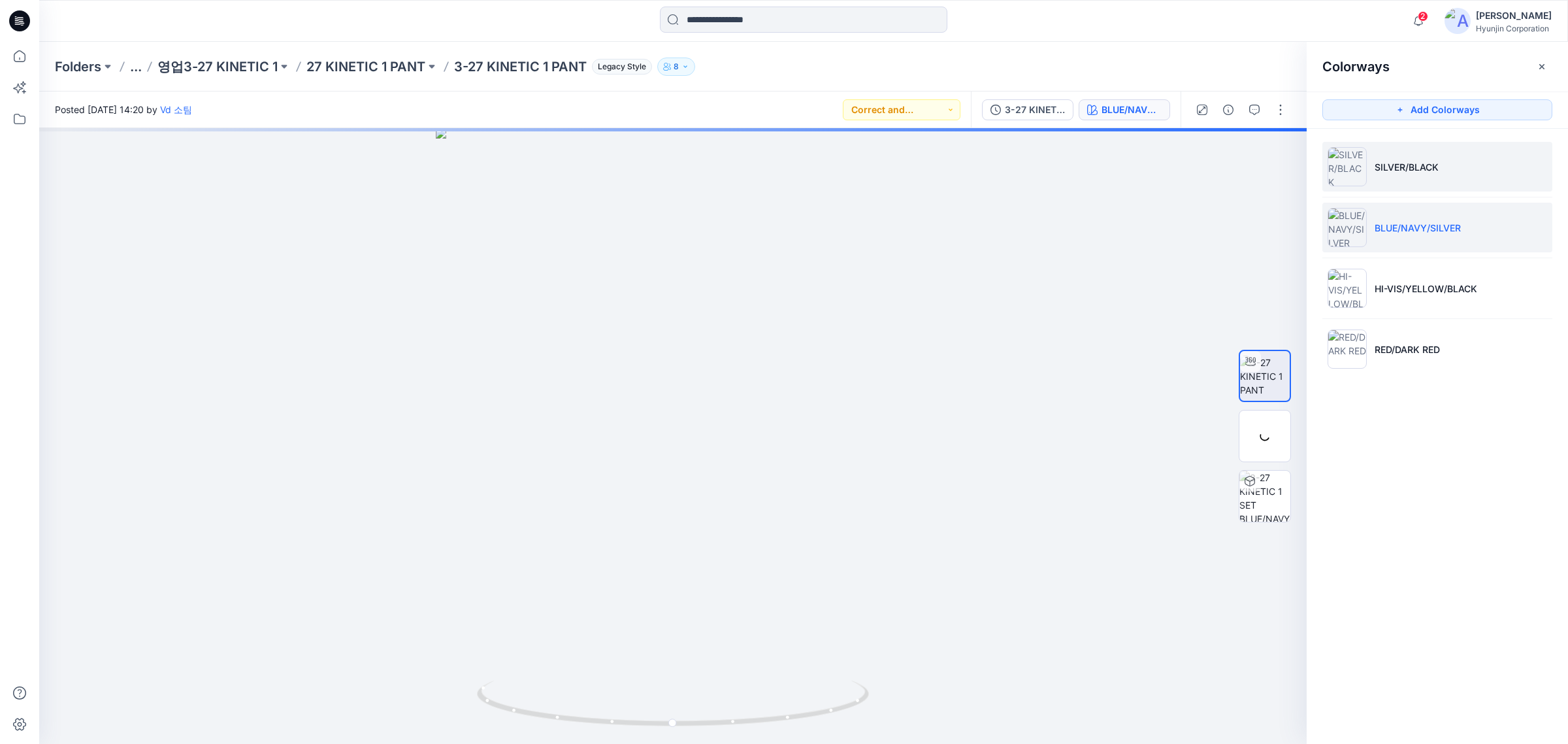
click at [1254, 172] on p "SILVER/BLACK" at bounding box center [1406, 167] width 64 height 13
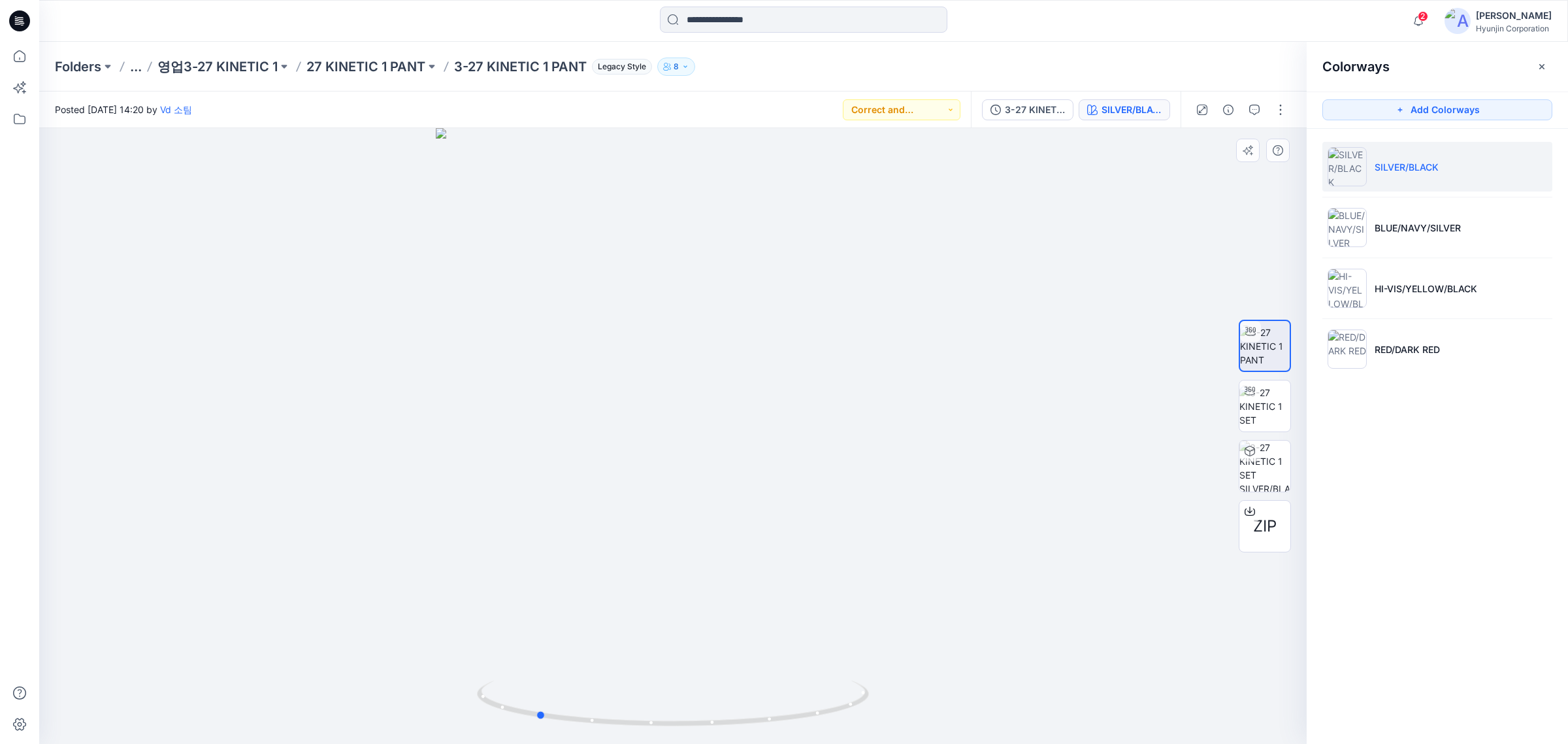
drag, startPoint x: 807, startPoint y: 626, endPoint x: 664, endPoint y: 567, distance: 154.7
click at [625, 567] on div at bounding box center [672, 436] width 1268 height 616
click at [1254, 243] on li "BLUE/NAVY/SILVER" at bounding box center [1438, 228] width 230 height 50
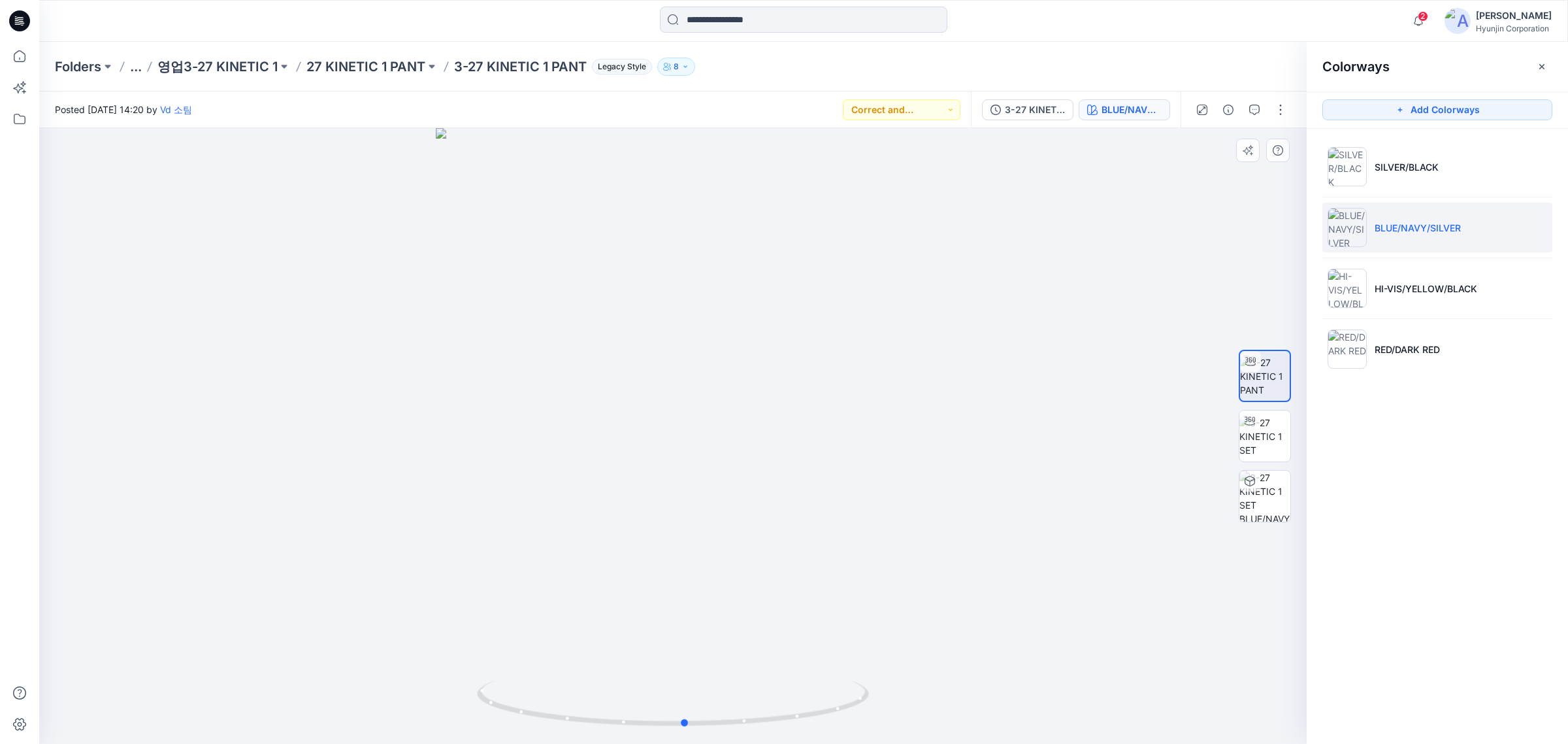
drag, startPoint x: 762, startPoint y: 606, endPoint x: 776, endPoint y: 599, distance: 15.7
click at [776, 567] on div at bounding box center [672, 436] width 1268 height 616
click at [1254, 177] on li "SILVER/BLACK" at bounding box center [1438, 167] width 230 height 50
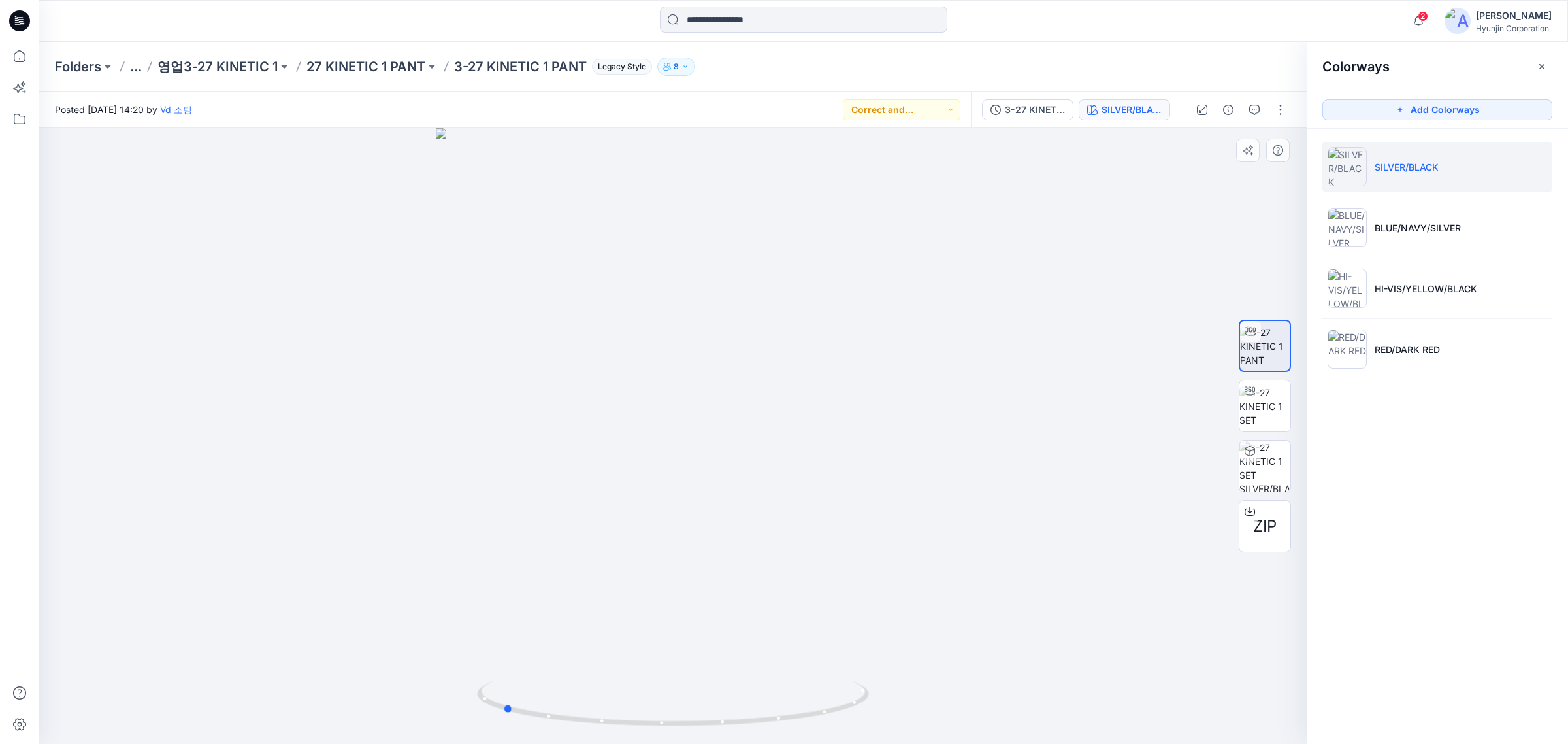
drag, startPoint x: 770, startPoint y: 527, endPoint x: 599, endPoint y: 536, distance: 171.2
click at [599, 536] on div at bounding box center [672, 436] width 1268 height 616
click at [1254, 280] on li "HI-VIS/YELLOW/BLACK" at bounding box center [1438, 288] width 230 height 50
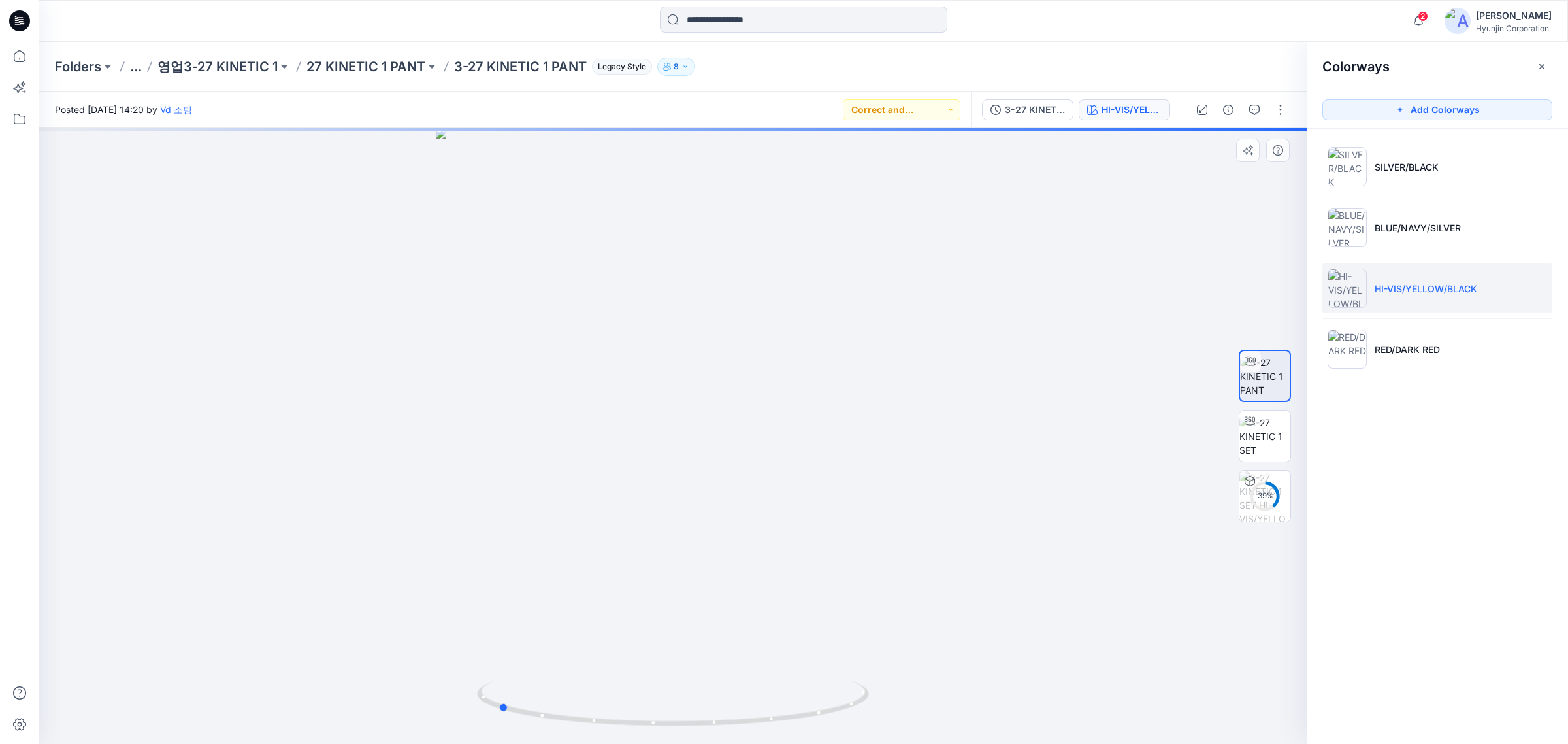
drag, startPoint x: 738, startPoint y: 563, endPoint x: 563, endPoint y: 561, distance: 175.0
click at [563, 561] on div at bounding box center [672, 436] width 1268 height 616
click at [1254, 352] on li "RED/DARK RED" at bounding box center [1438, 349] width 230 height 50
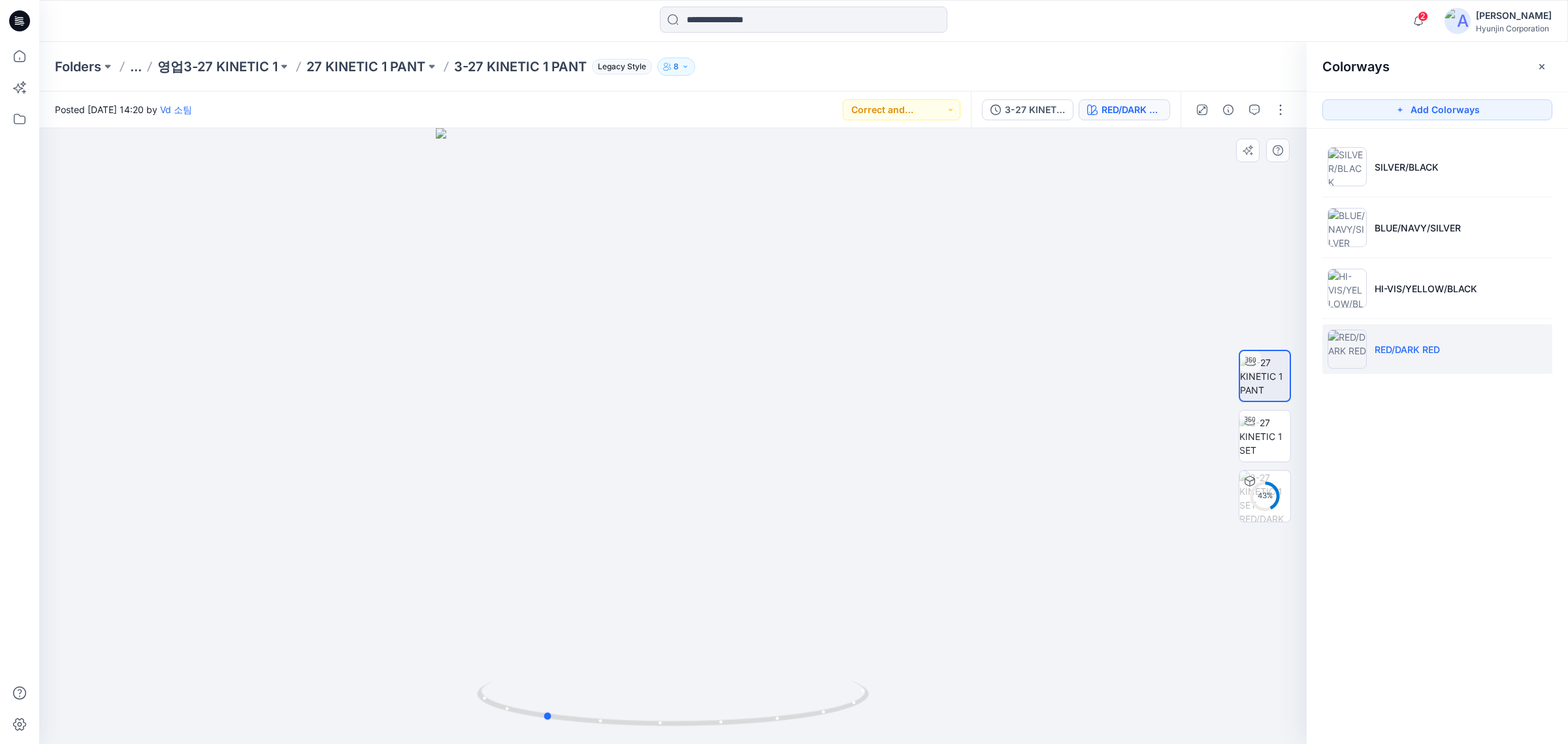
drag, startPoint x: 734, startPoint y: 621, endPoint x: 605, endPoint y: 602, distance: 130.4
click at [605, 567] on div at bounding box center [672, 436] width 1268 height 616
drag, startPoint x: 729, startPoint y: 570, endPoint x: 657, endPoint y: 552, distance: 74.2
click at [654, 567] on div at bounding box center [672, 436] width 1268 height 616
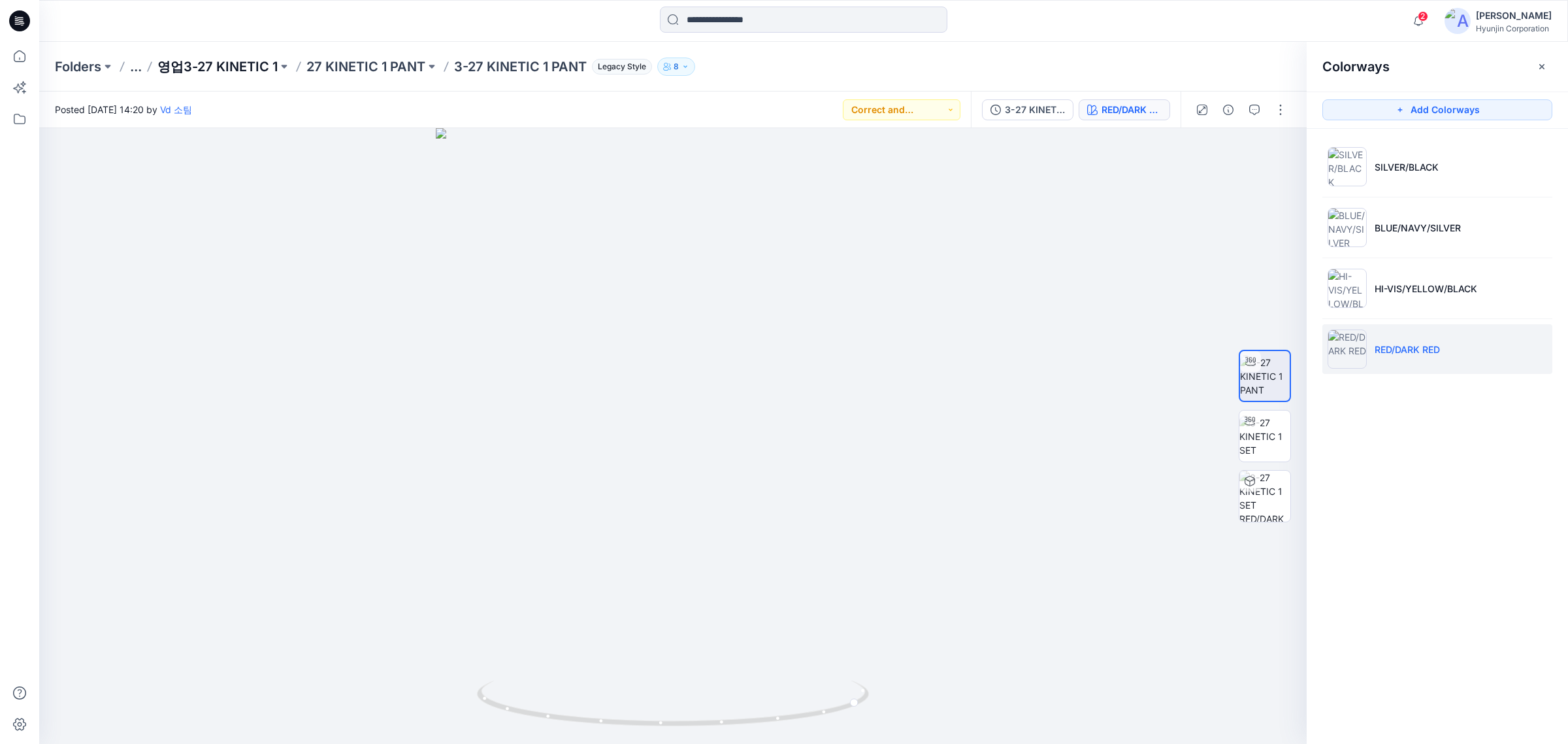
click at [249, 65] on p "영업3-27 KINETIC 1" at bounding box center [217, 67] width 120 height 18
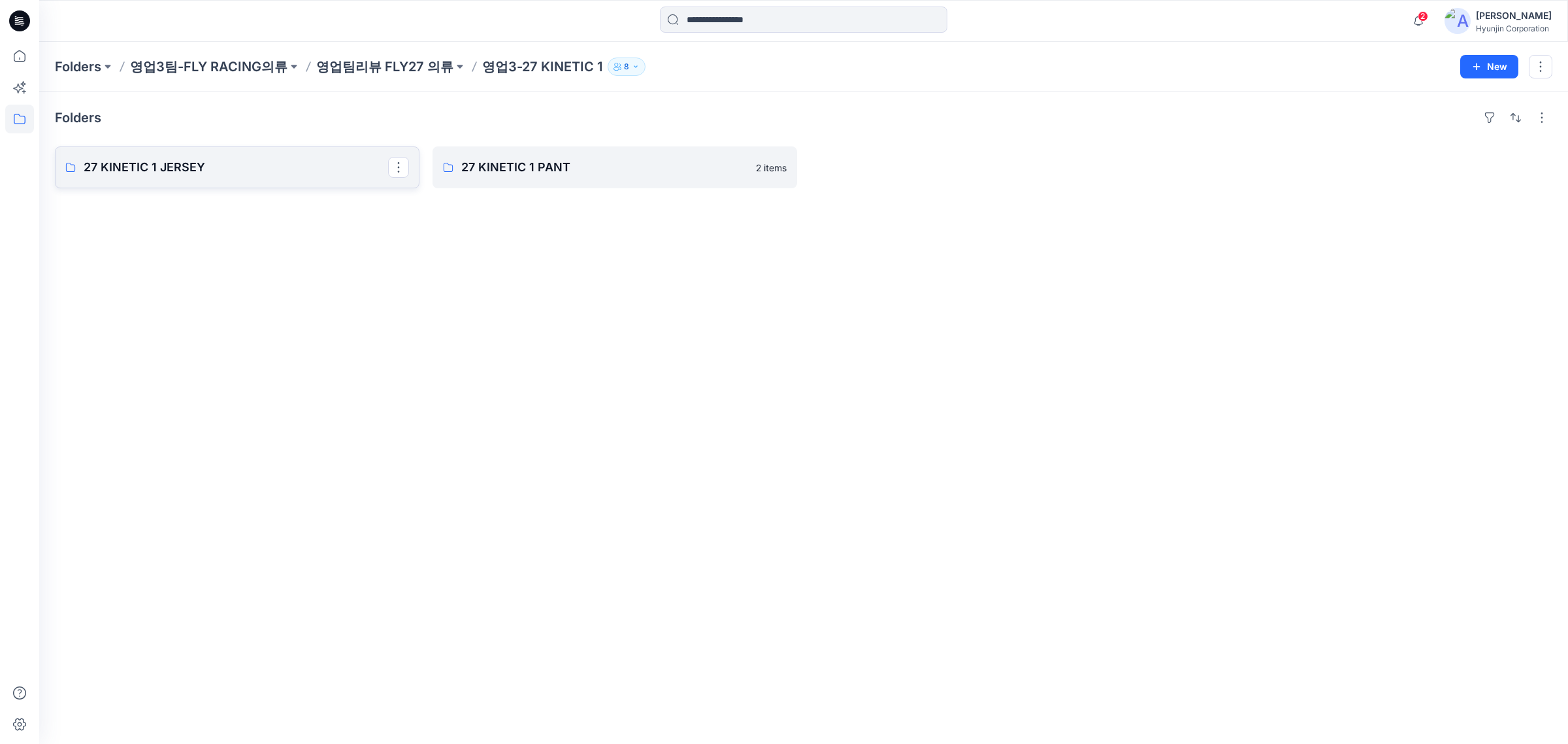
click at [312, 165] on p "27 KINETIC 1 JERSEY" at bounding box center [235, 167] width 304 height 18
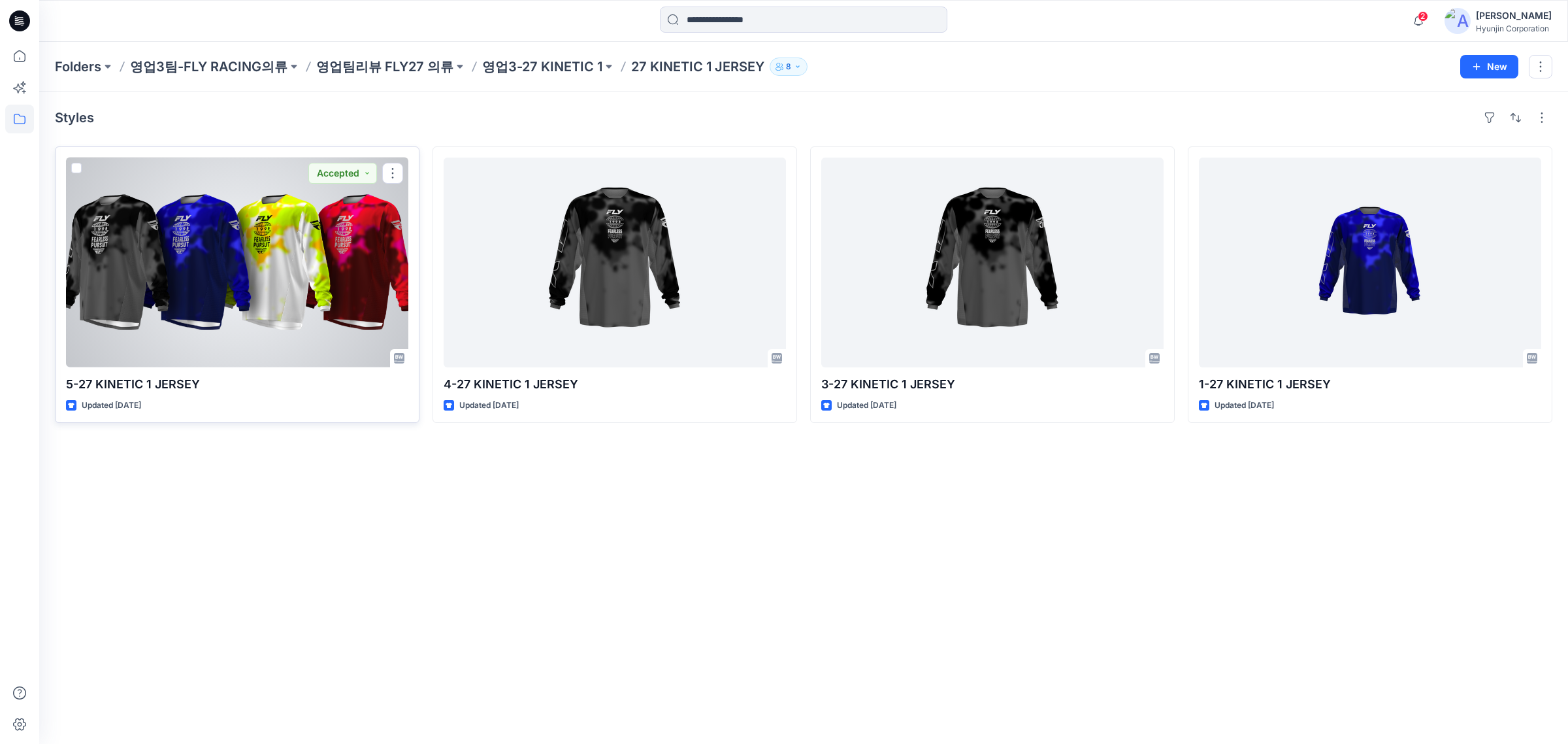
click at [301, 261] on div at bounding box center [237, 262] width 343 height 210
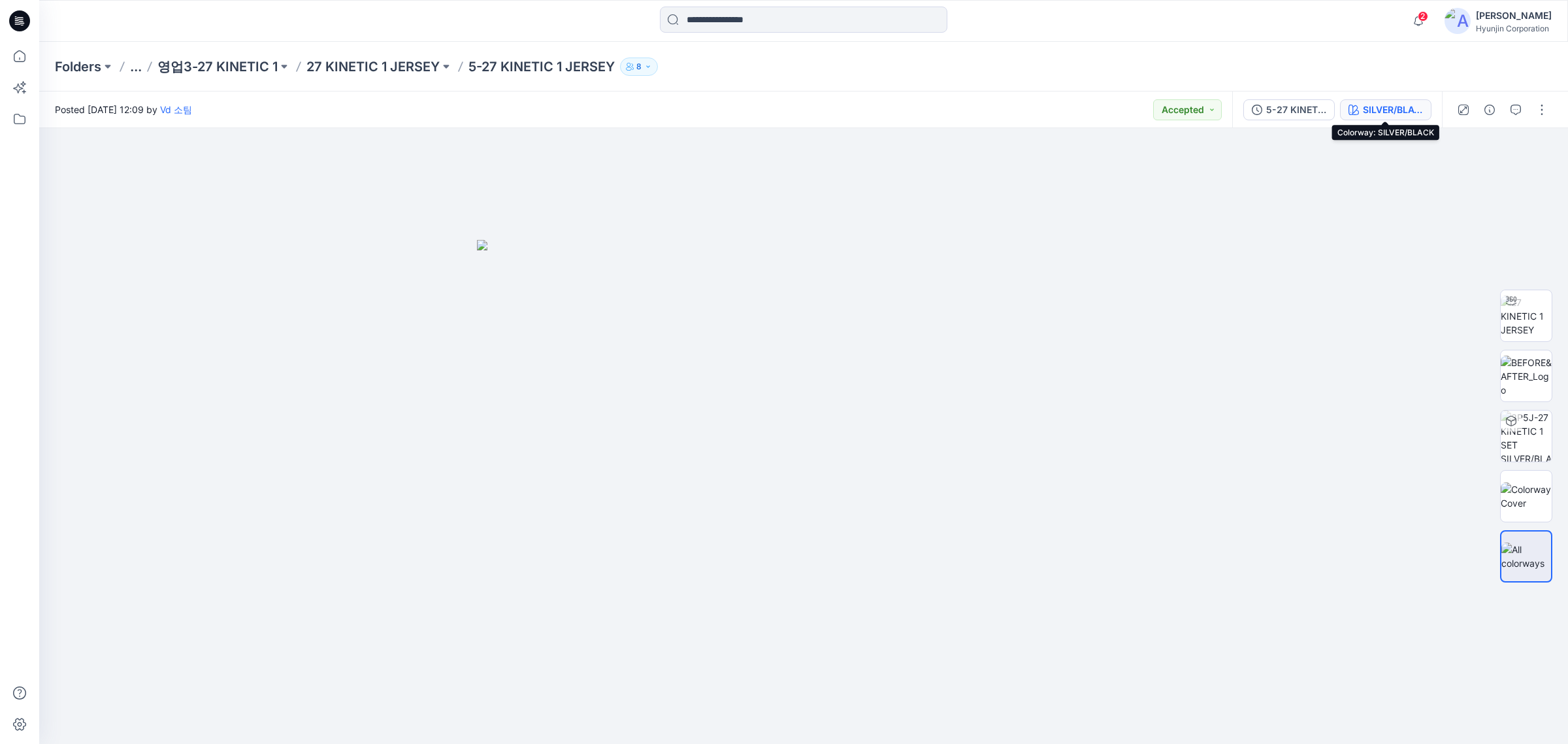
click at [1254, 112] on div "SILVER/BLACK" at bounding box center [1393, 110] width 60 height 14
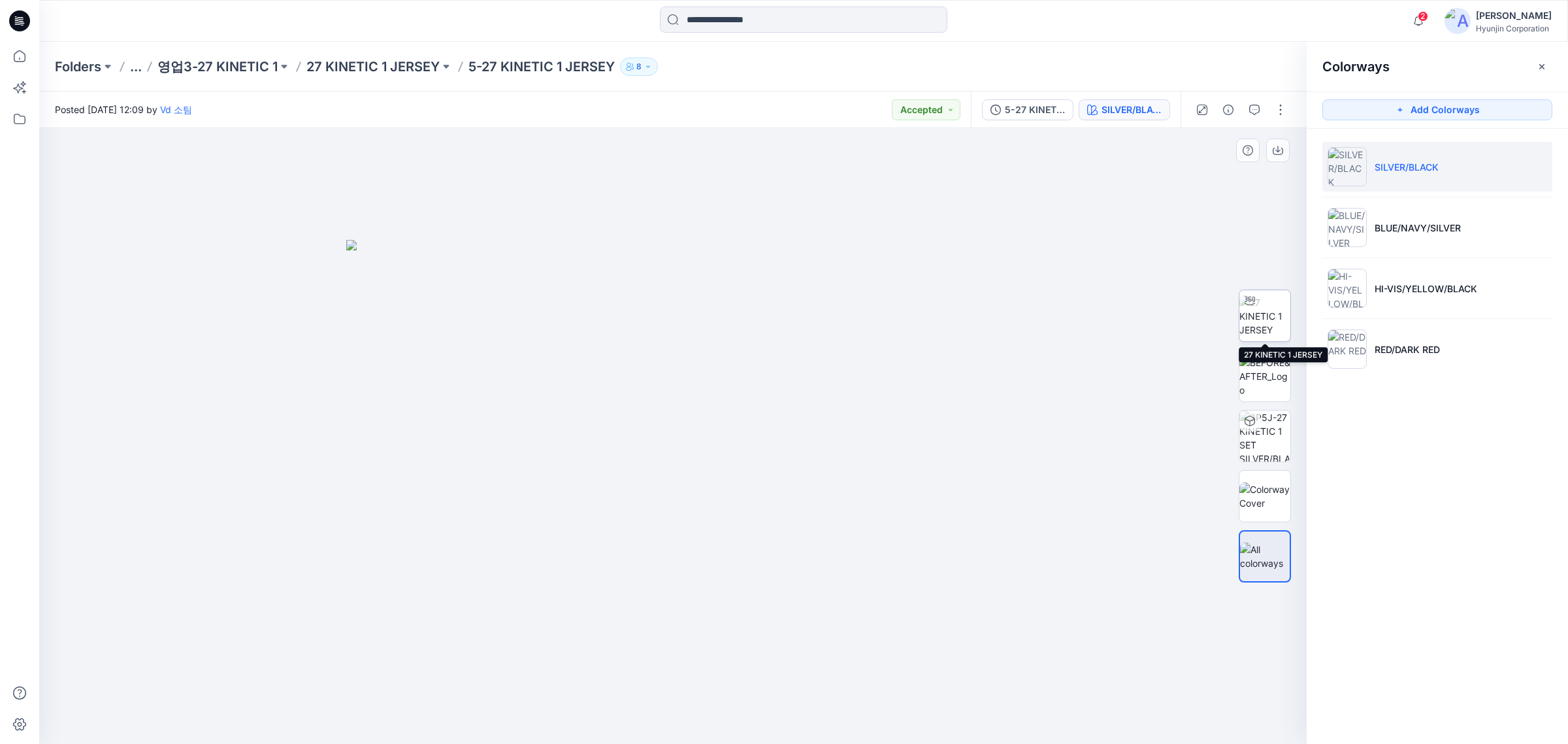
click at [1254, 325] on img at bounding box center [1265, 316] width 51 height 41
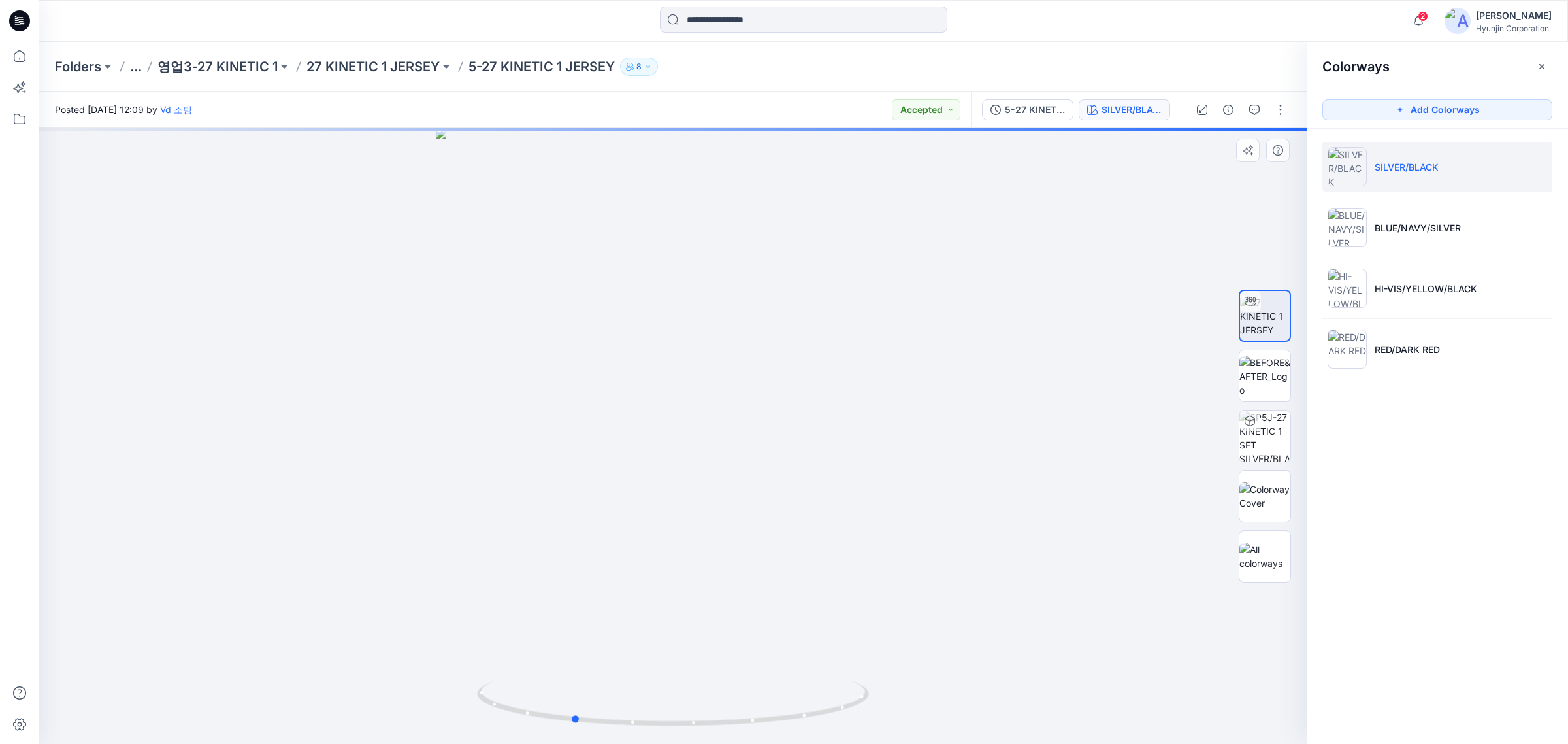
drag, startPoint x: 712, startPoint y: 642, endPoint x: 639, endPoint y: 614, distance: 78.2
click at [639, 567] on div at bounding box center [672, 436] width 1268 height 616
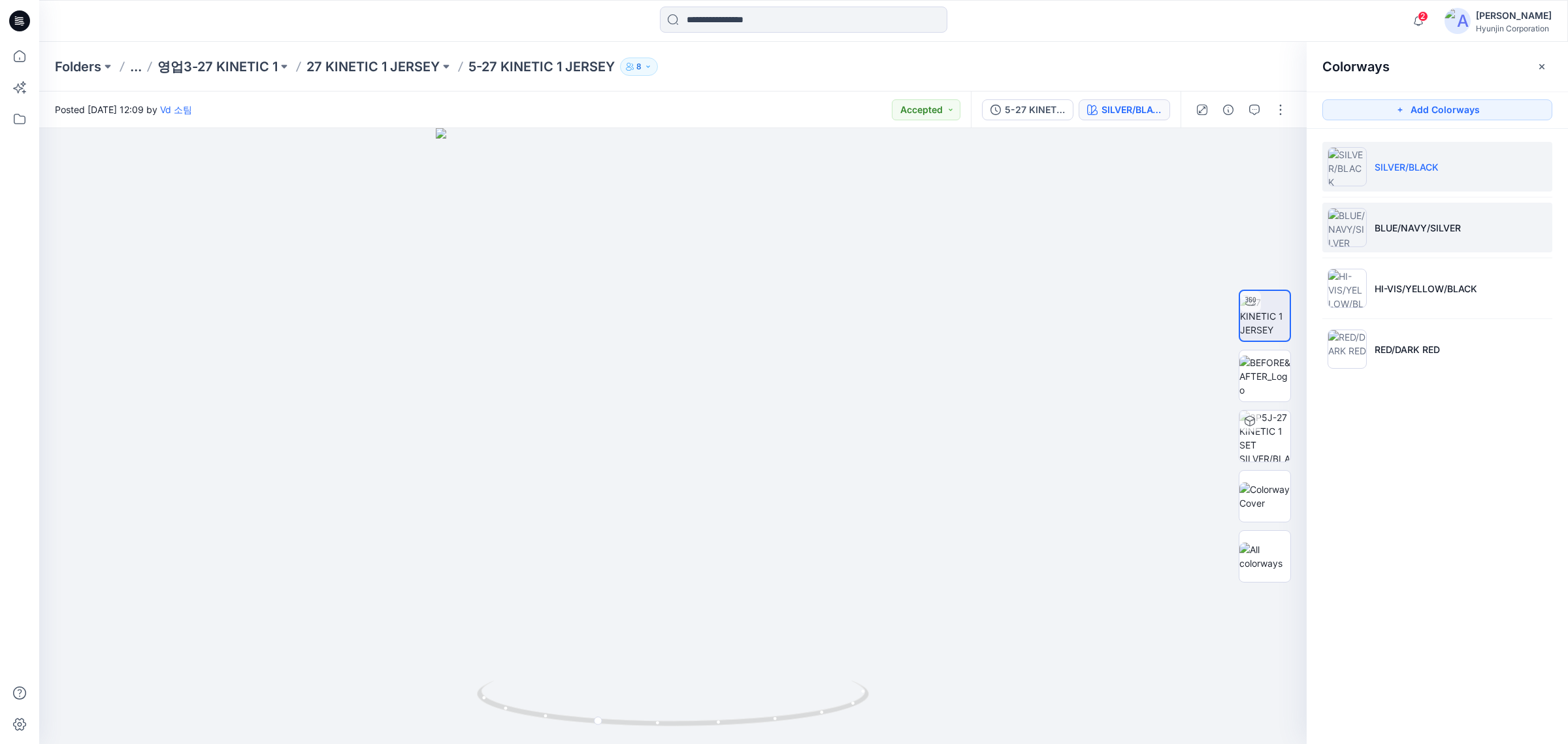
click at [1254, 216] on li "BLUE/NAVY/SILVER" at bounding box center [1438, 228] width 230 height 50
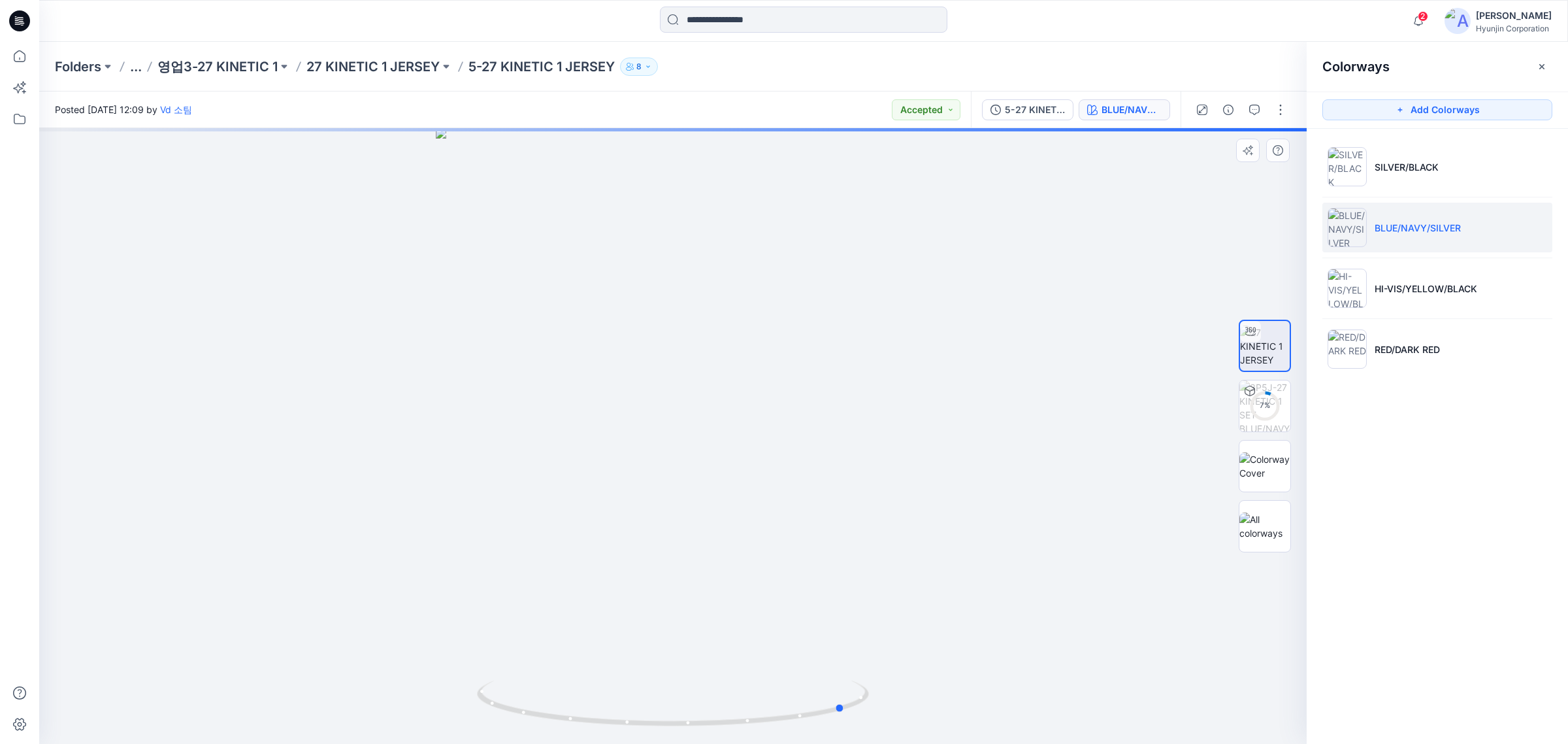
drag, startPoint x: 856, startPoint y: 610, endPoint x: 634, endPoint y: 612, distance: 222.0
click at [634, 567] on div at bounding box center [672, 436] width 1268 height 616
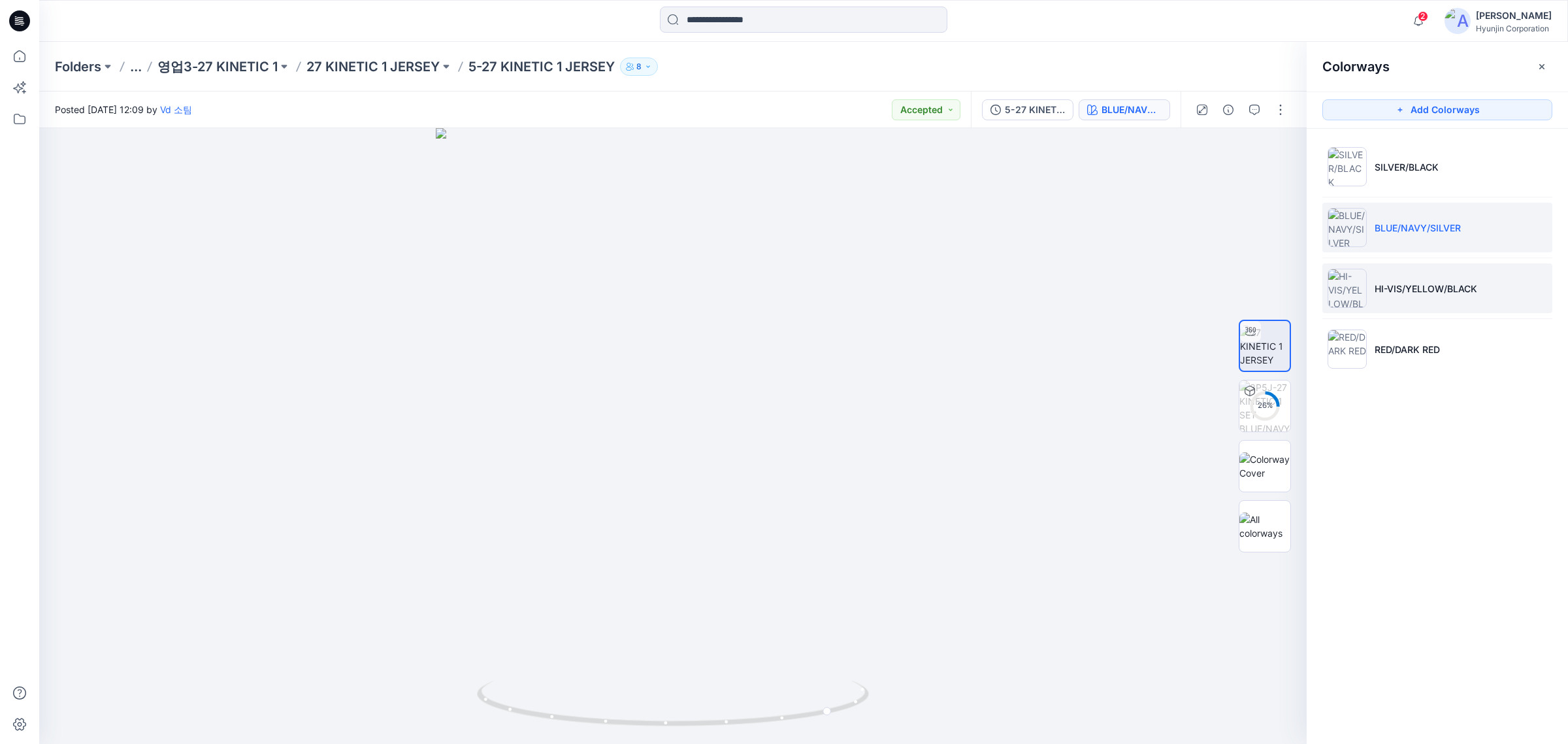
click at [1254, 296] on li "HI-VIS/YELLOW/BLACK" at bounding box center [1438, 288] width 230 height 50
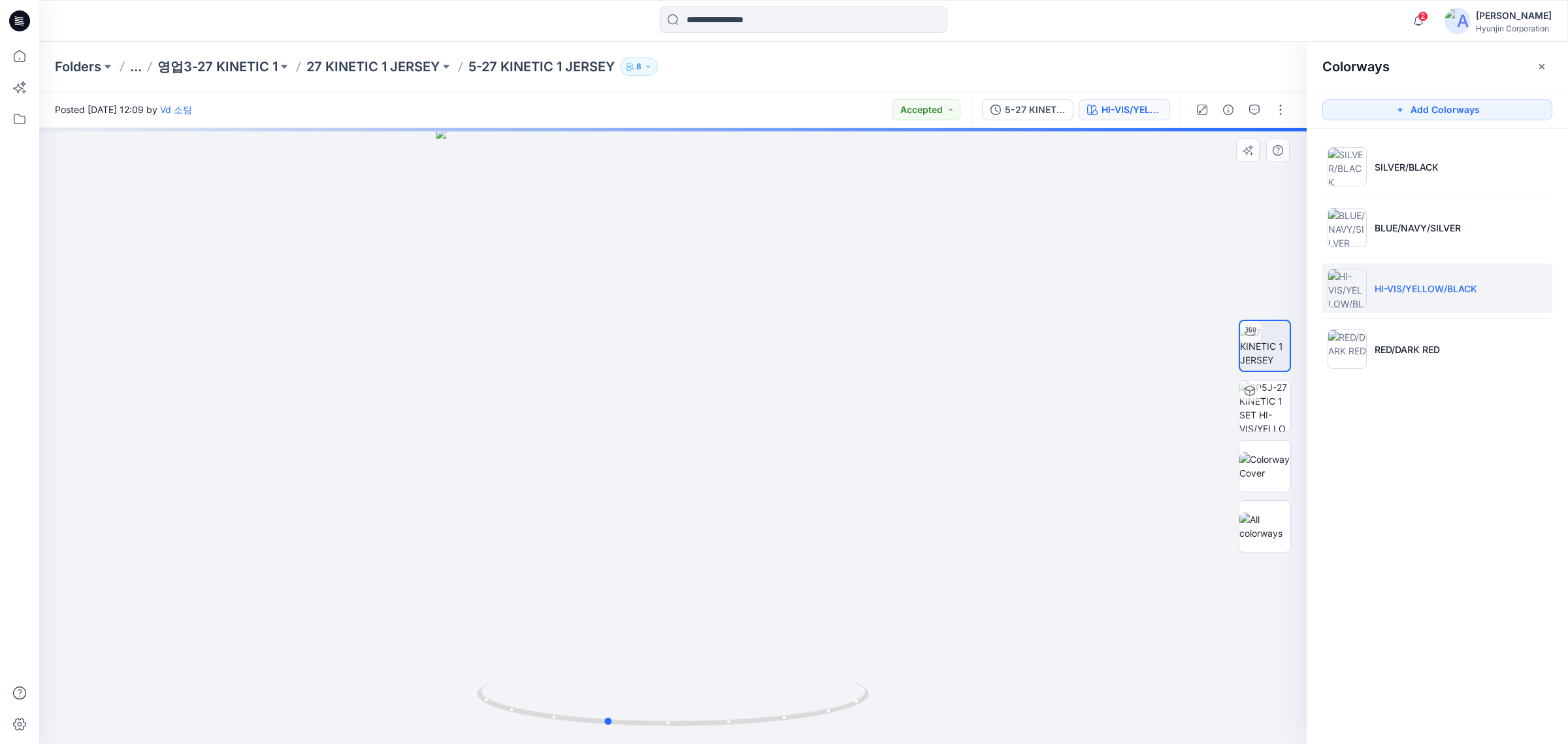
drag, startPoint x: 779, startPoint y: 606, endPoint x: 687, endPoint y: 606, distance: 92.0
click at [687, 567] on div at bounding box center [672, 436] width 1268 height 616
click at [1254, 399] on div at bounding box center [1250, 390] width 21 height 21
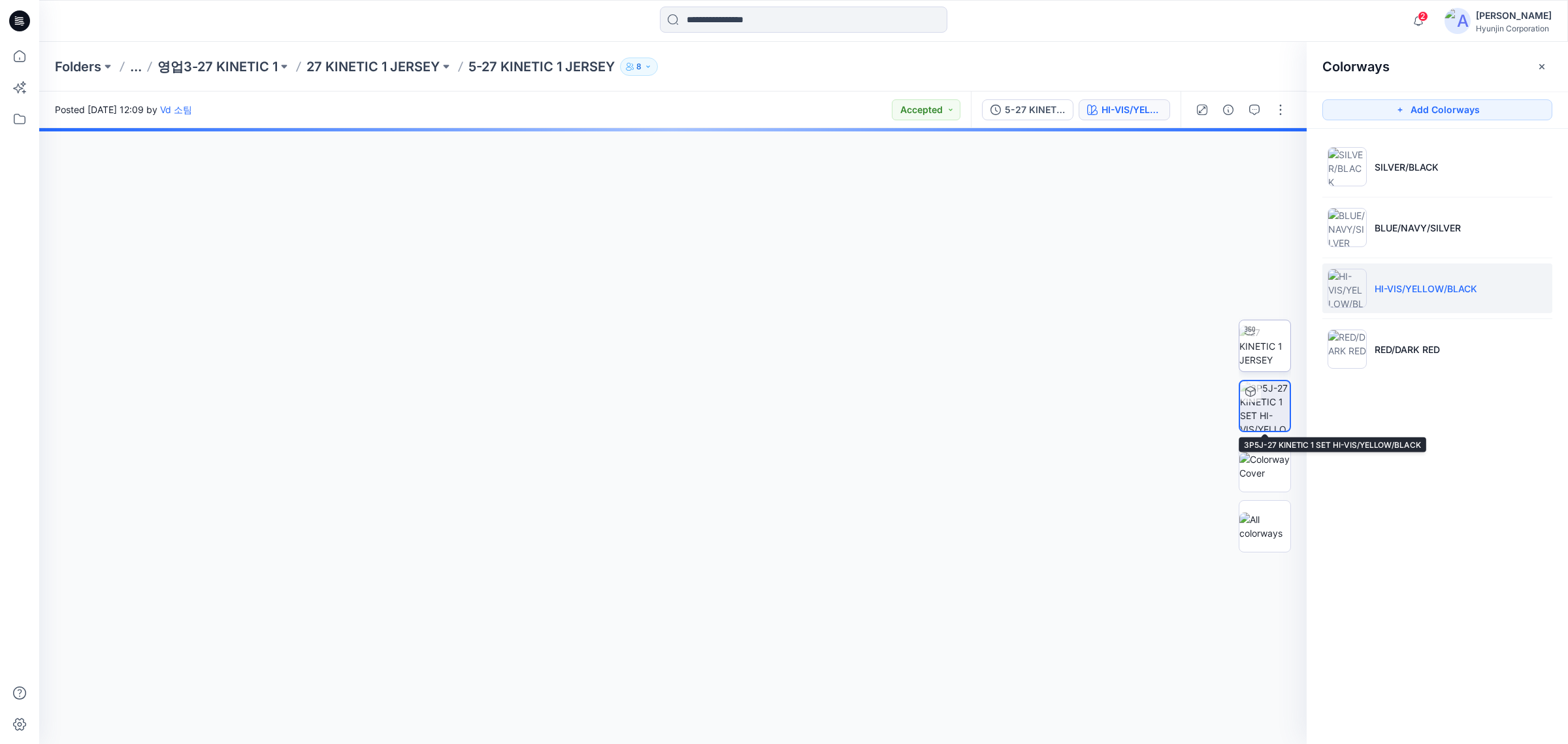
click at [1254, 342] on img at bounding box center [1265, 345] width 51 height 41
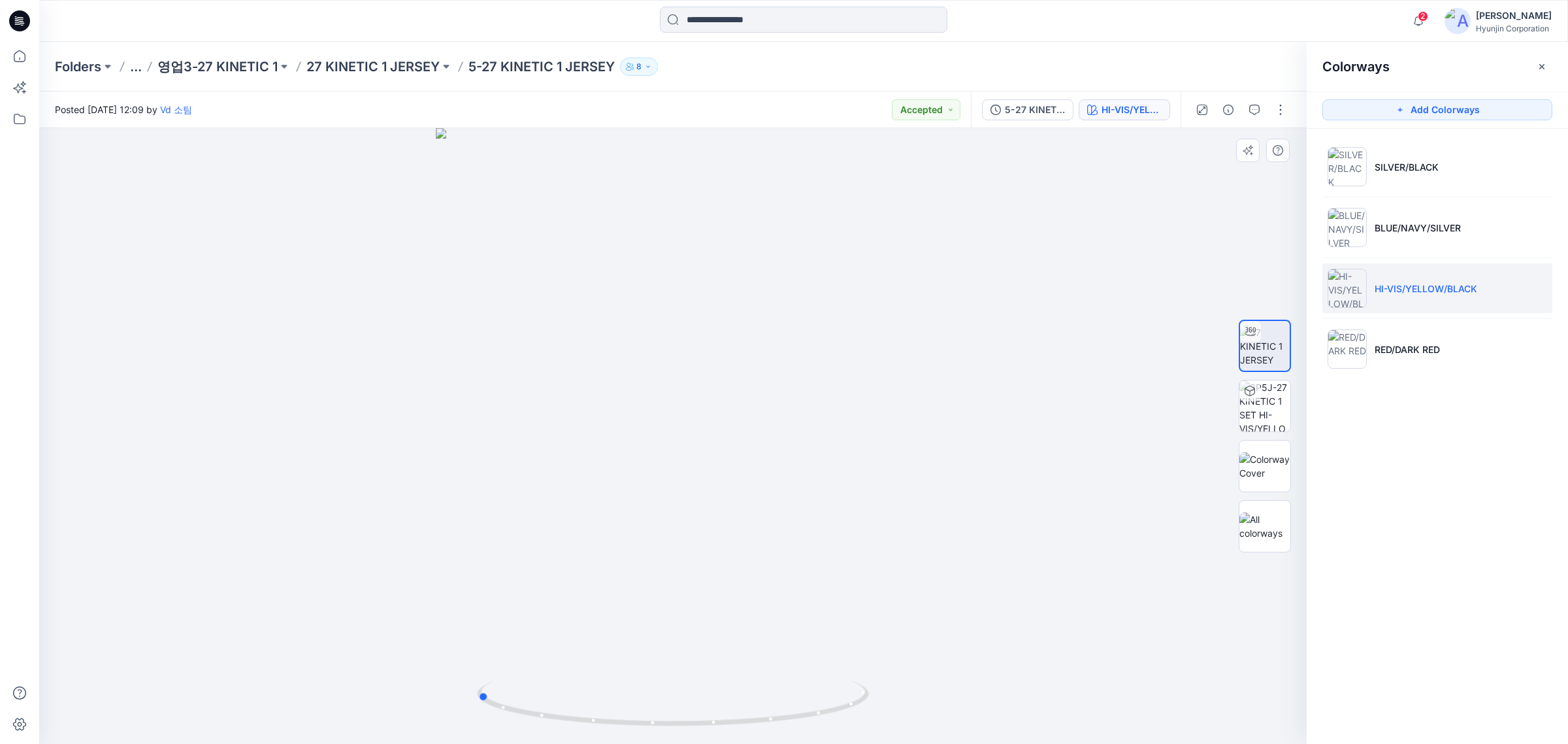
drag, startPoint x: 786, startPoint y: 588, endPoint x: 595, endPoint y: 599, distance: 191.3
click at [595, 567] on div at bounding box center [672, 436] width 1268 height 616
click at [1254, 343] on p "RED/DARK RED" at bounding box center [1407, 349] width 65 height 13
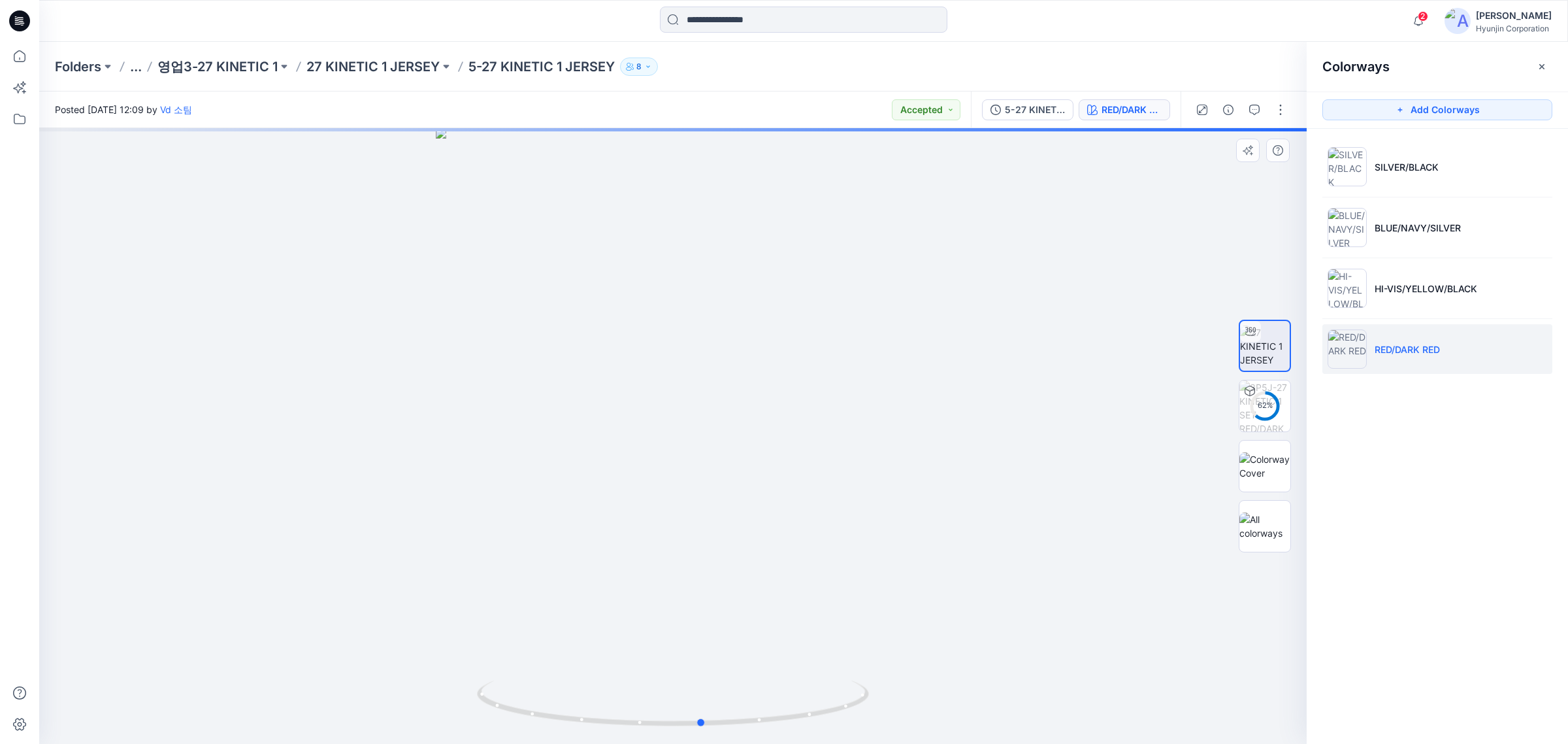
drag, startPoint x: 775, startPoint y: 610, endPoint x: 803, endPoint y: 579, distance: 41.8
click at [803, 567] on div at bounding box center [672, 436] width 1268 height 616
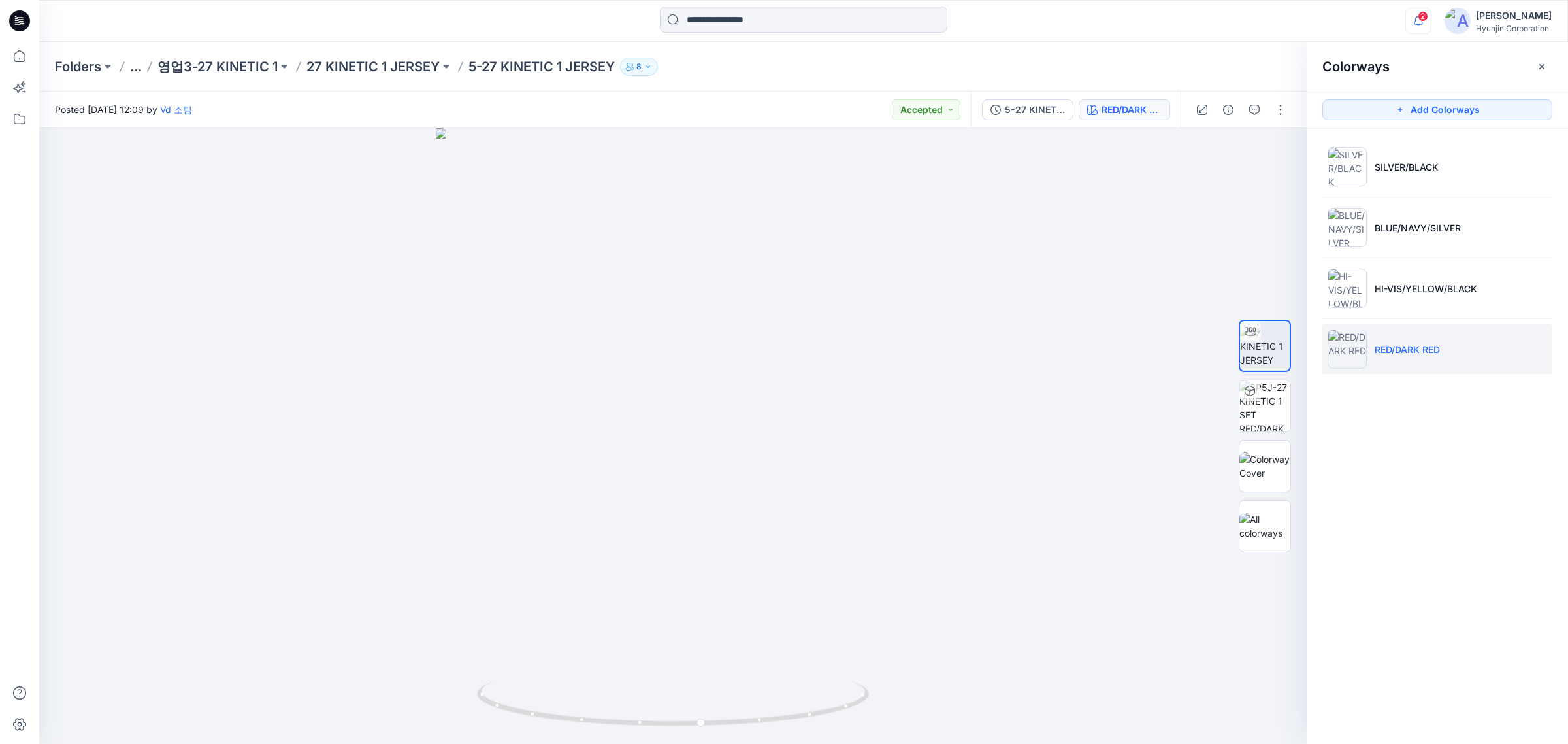
click at [1254, 30] on icon "button" at bounding box center [1418, 21] width 25 height 26
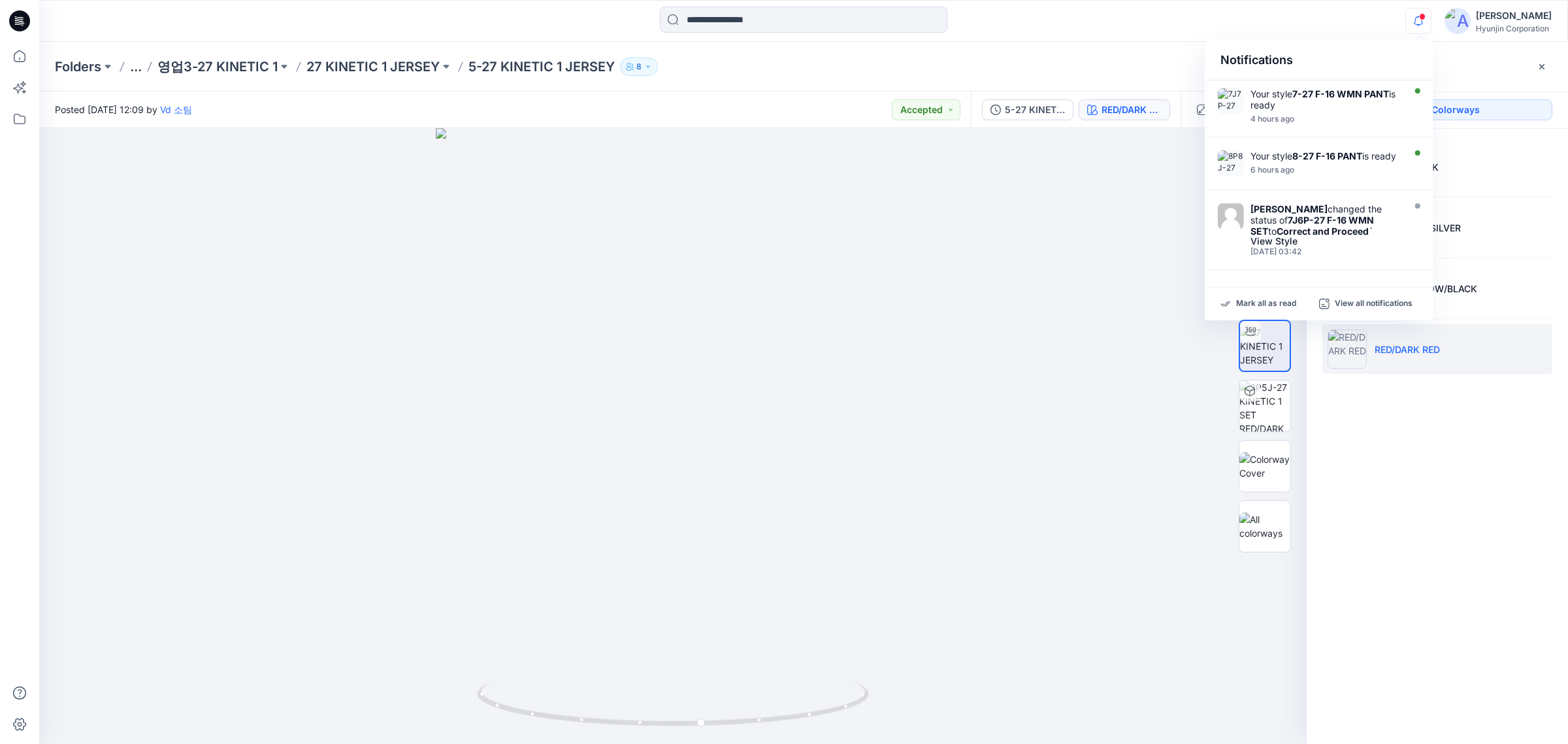
click at [1254, 30] on icon "button" at bounding box center [1418, 21] width 25 height 26
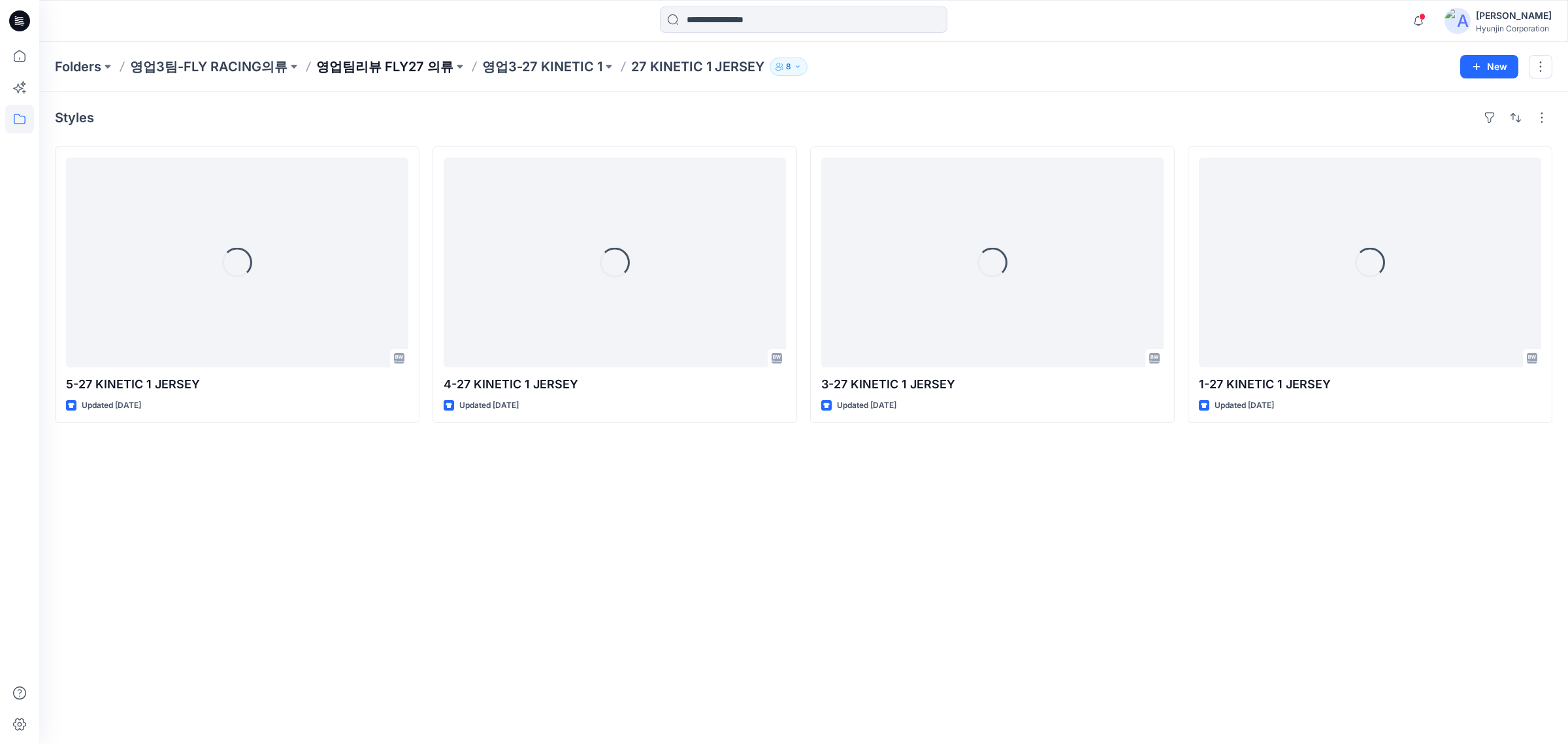
click at [387, 66] on p "영업팀리뷰 FLY27 의류" at bounding box center [385, 67] width 137 height 18
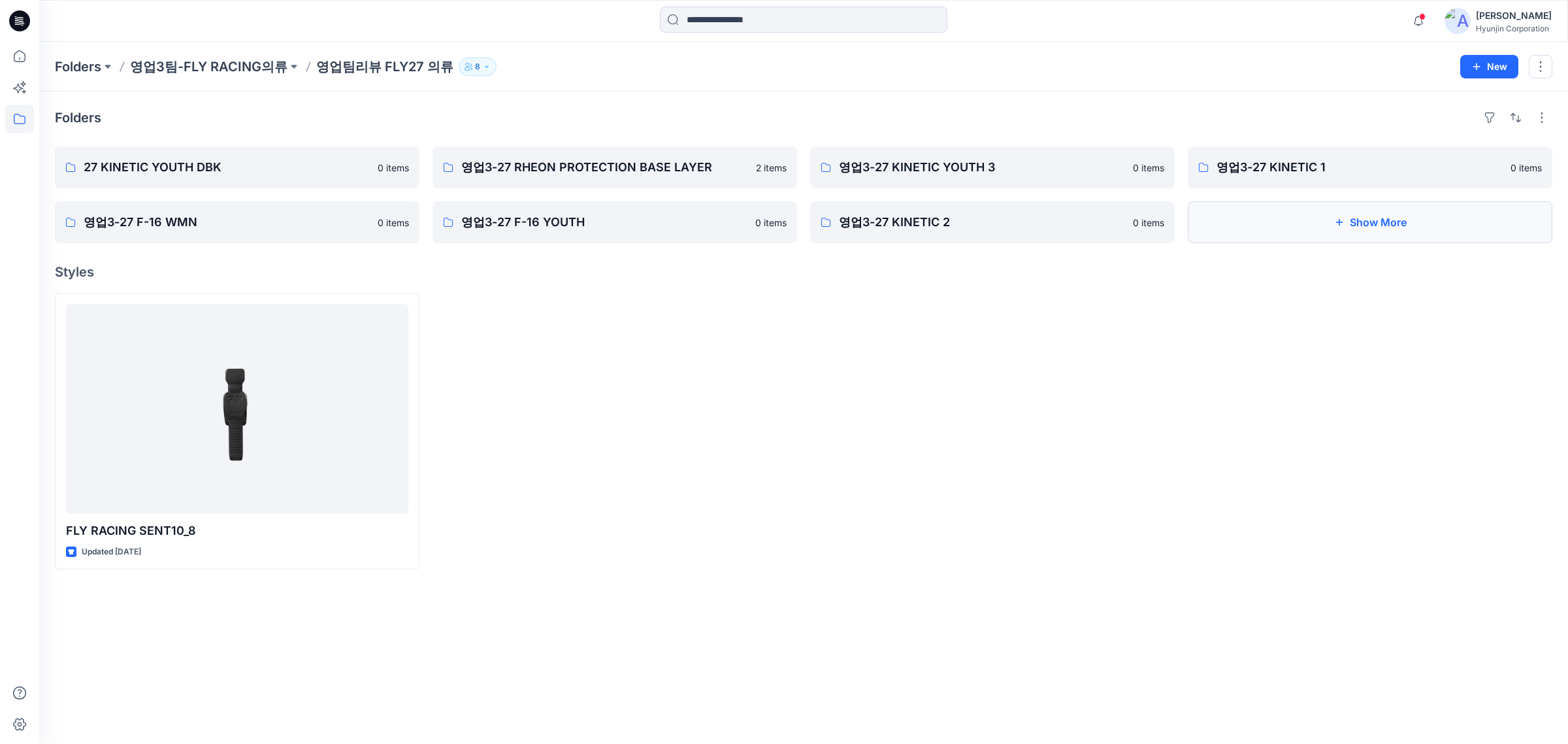
click at [1254, 230] on button "Show More" at bounding box center [1370, 222] width 365 height 42
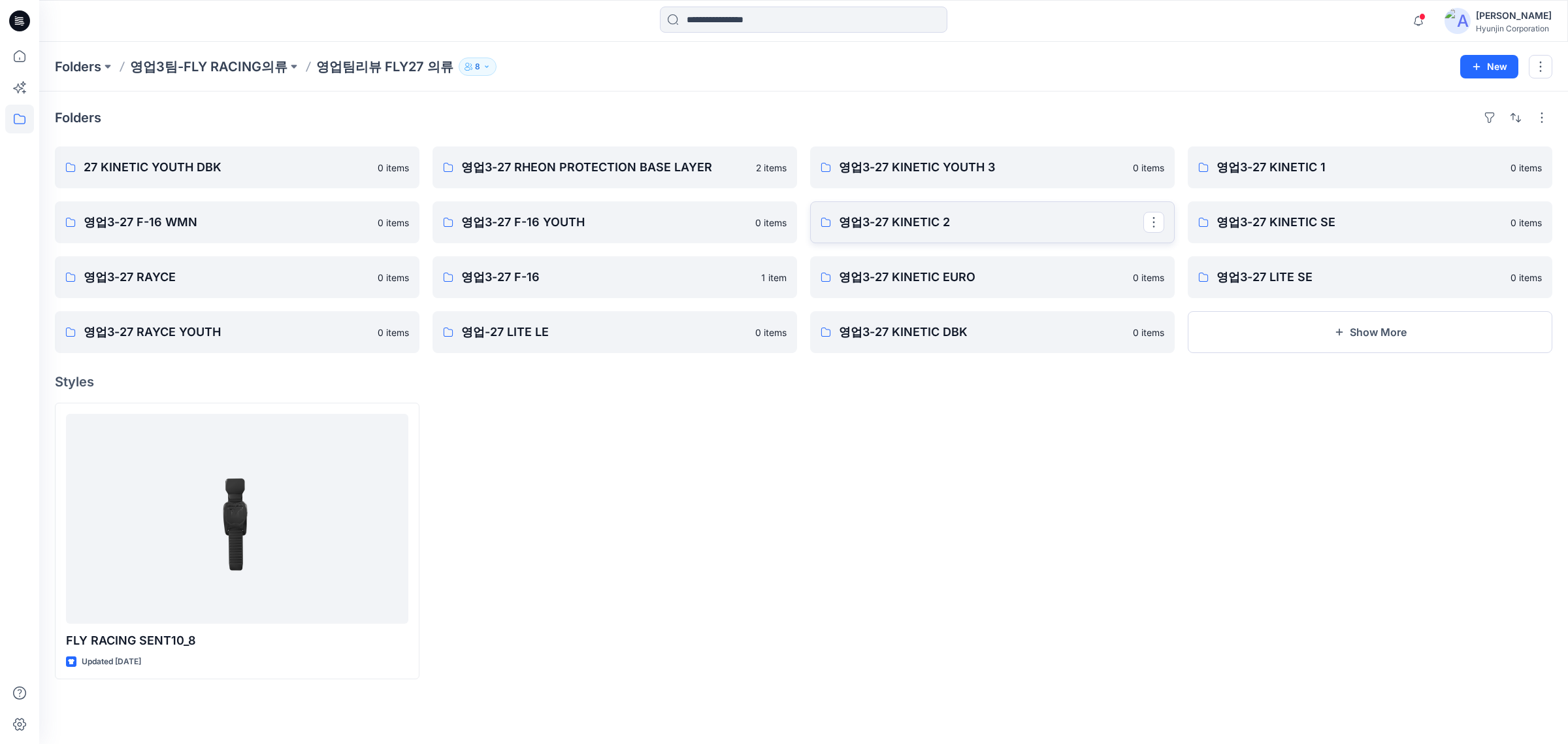
click at [912, 226] on p "영업3-27 KINETIC 2" at bounding box center [991, 222] width 304 height 18
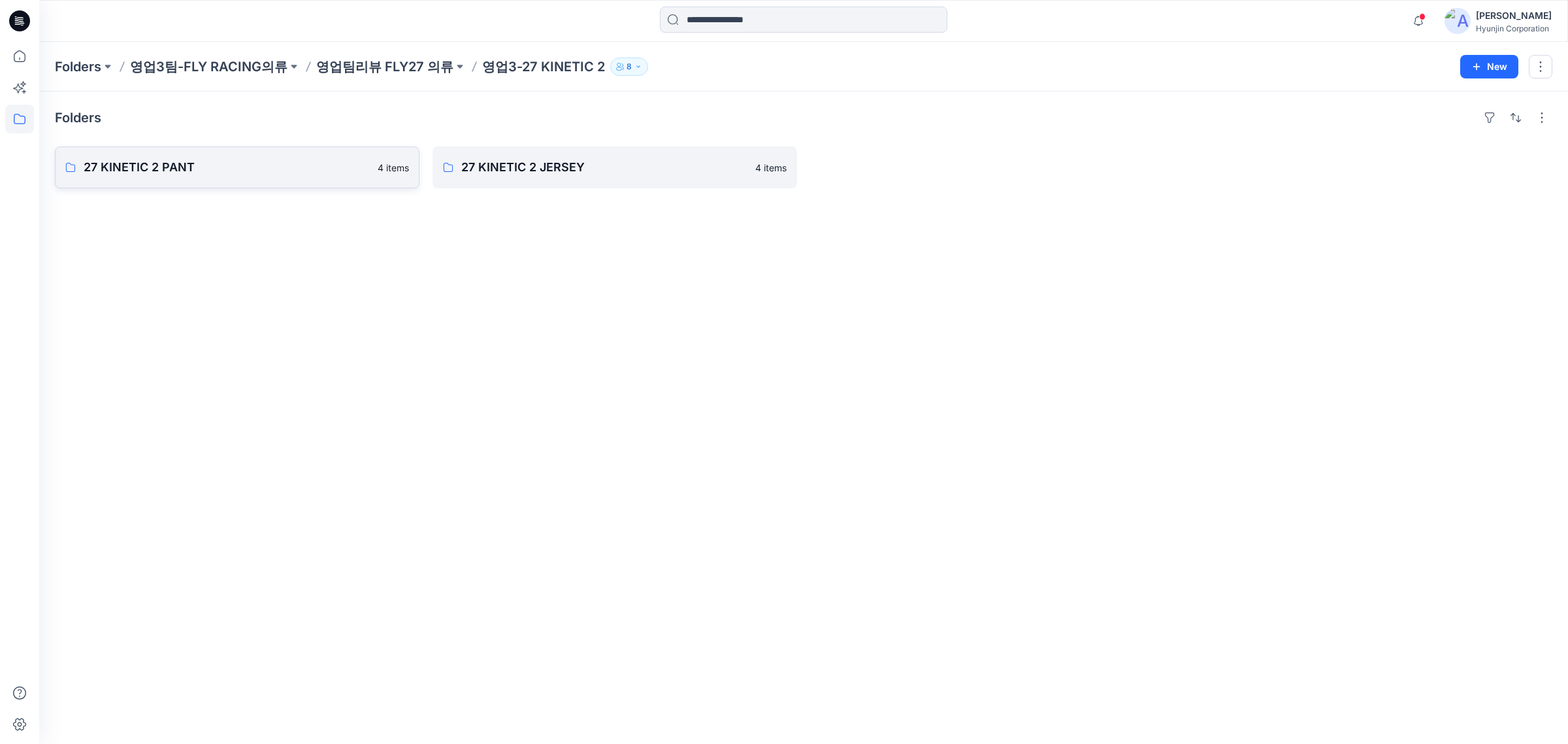
click at [255, 177] on link "27 KINETIC 2 PANT 4 items" at bounding box center [237, 167] width 365 height 42
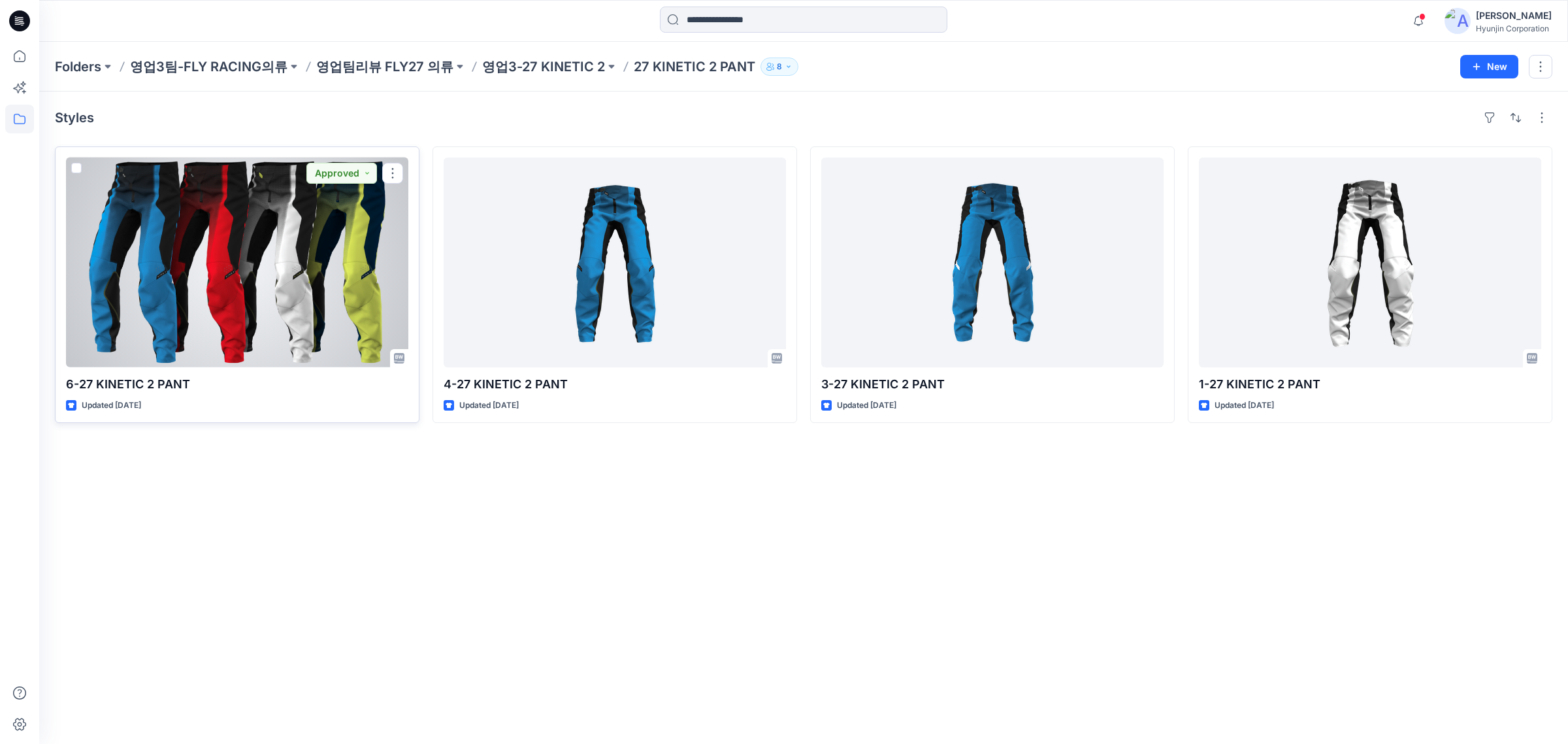
click at [275, 263] on div at bounding box center [237, 262] width 343 height 210
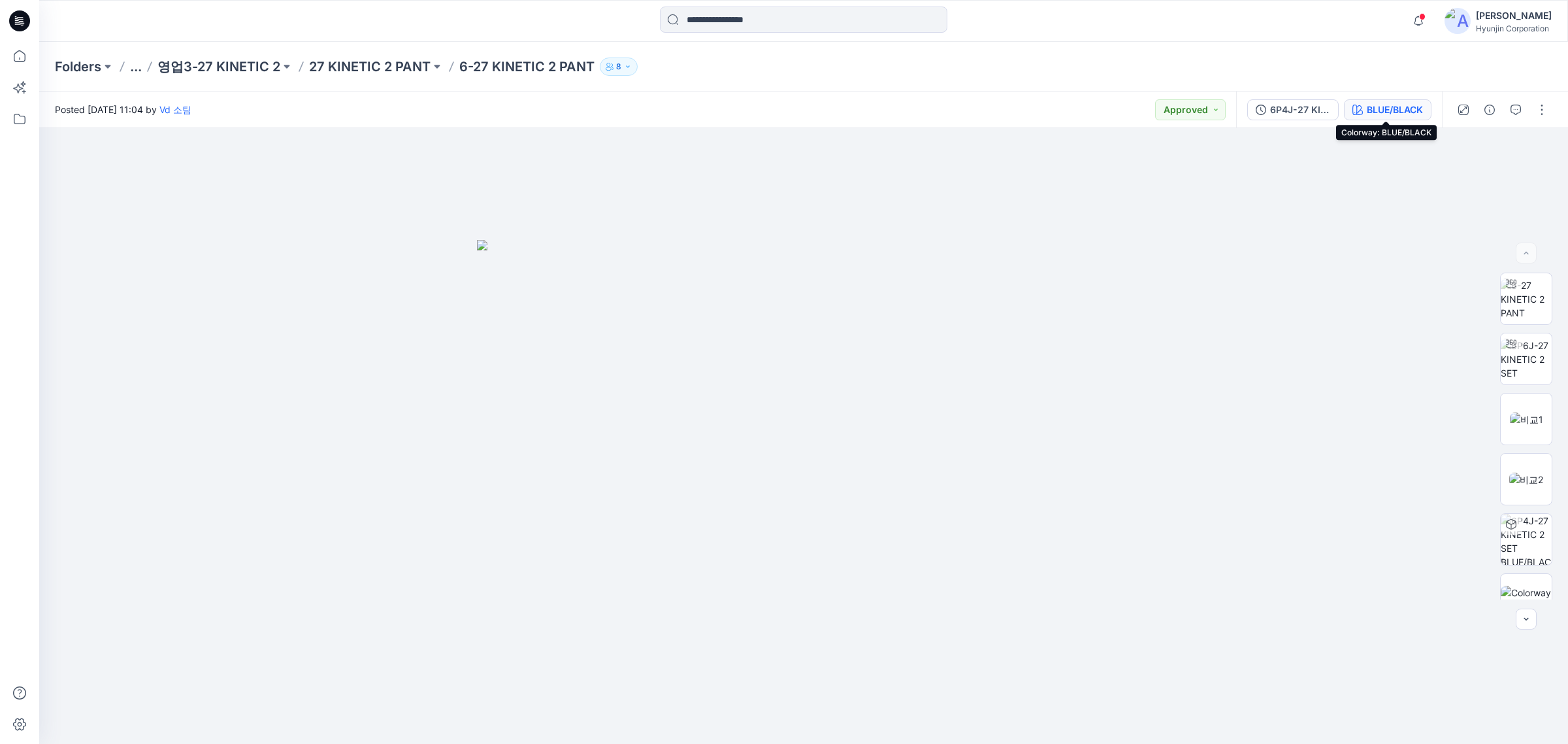
click at [1254, 105] on div "BLUE/BLACK" at bounding box center [1395, 110] width 56 height 14
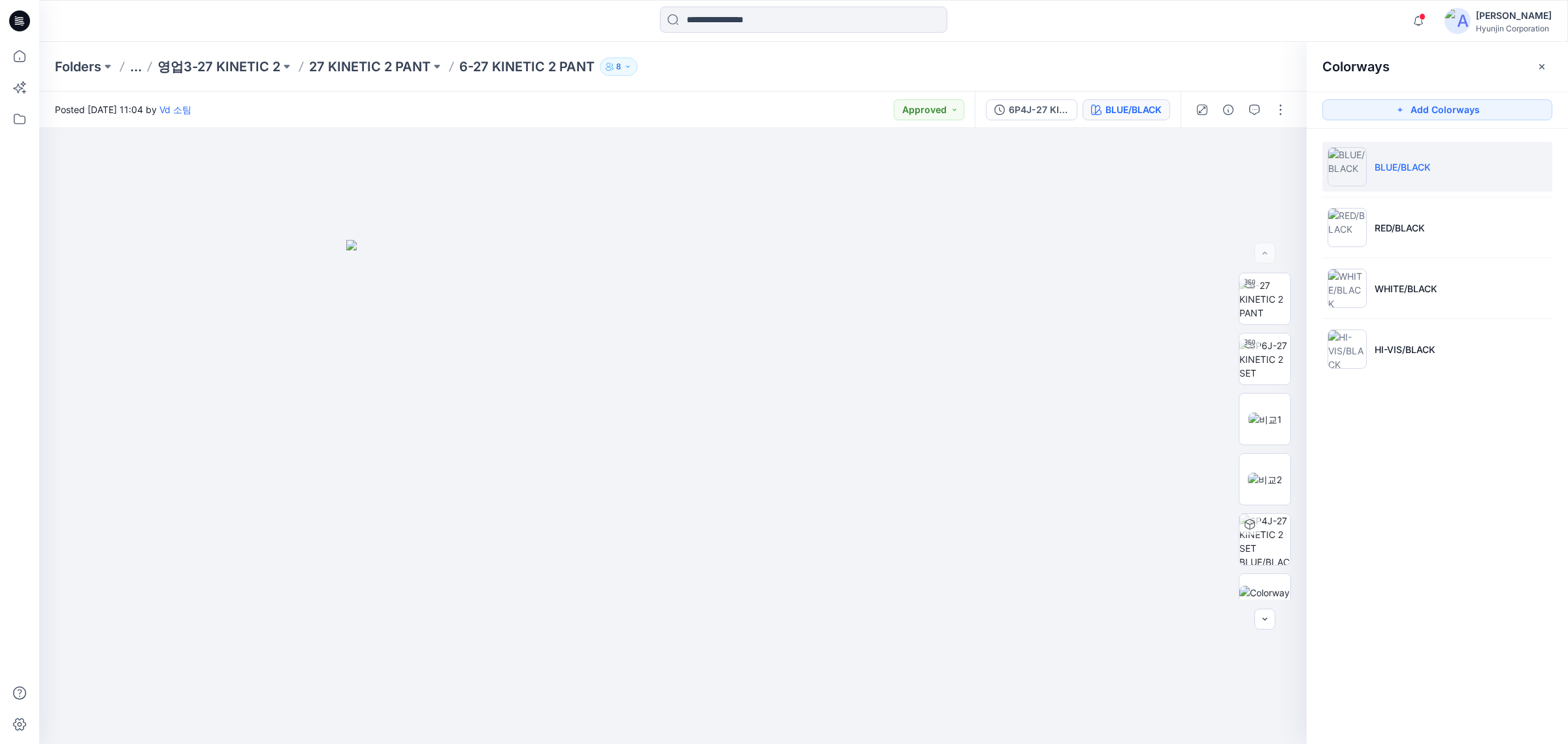
click at [1254, 173] on p "BLUE/BLACK" at bounding box center [1403, 167] width 56 height 13
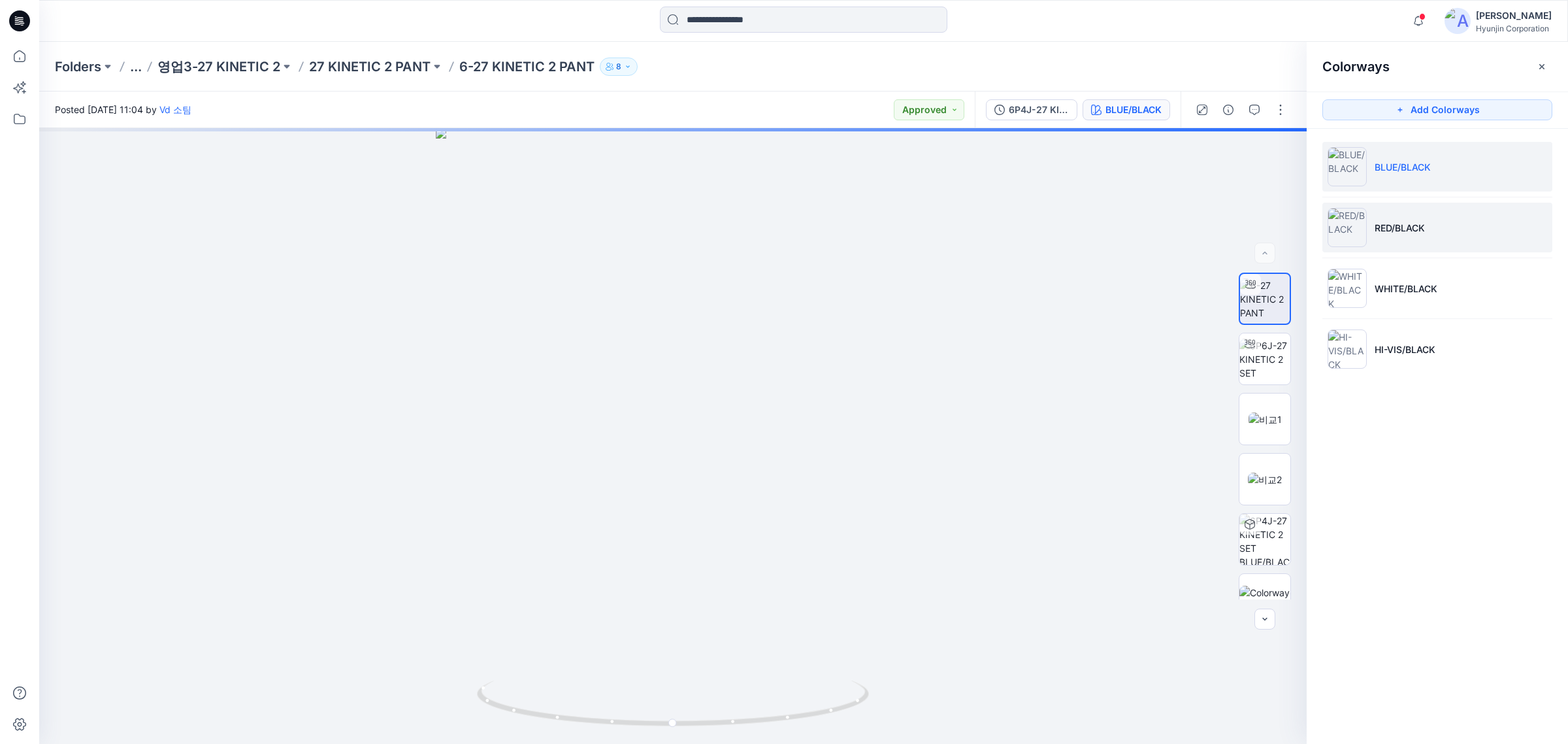
click at [1254, 223] on li "RED/BLACK" at bounding box center [1438, 228] width 230 height 50
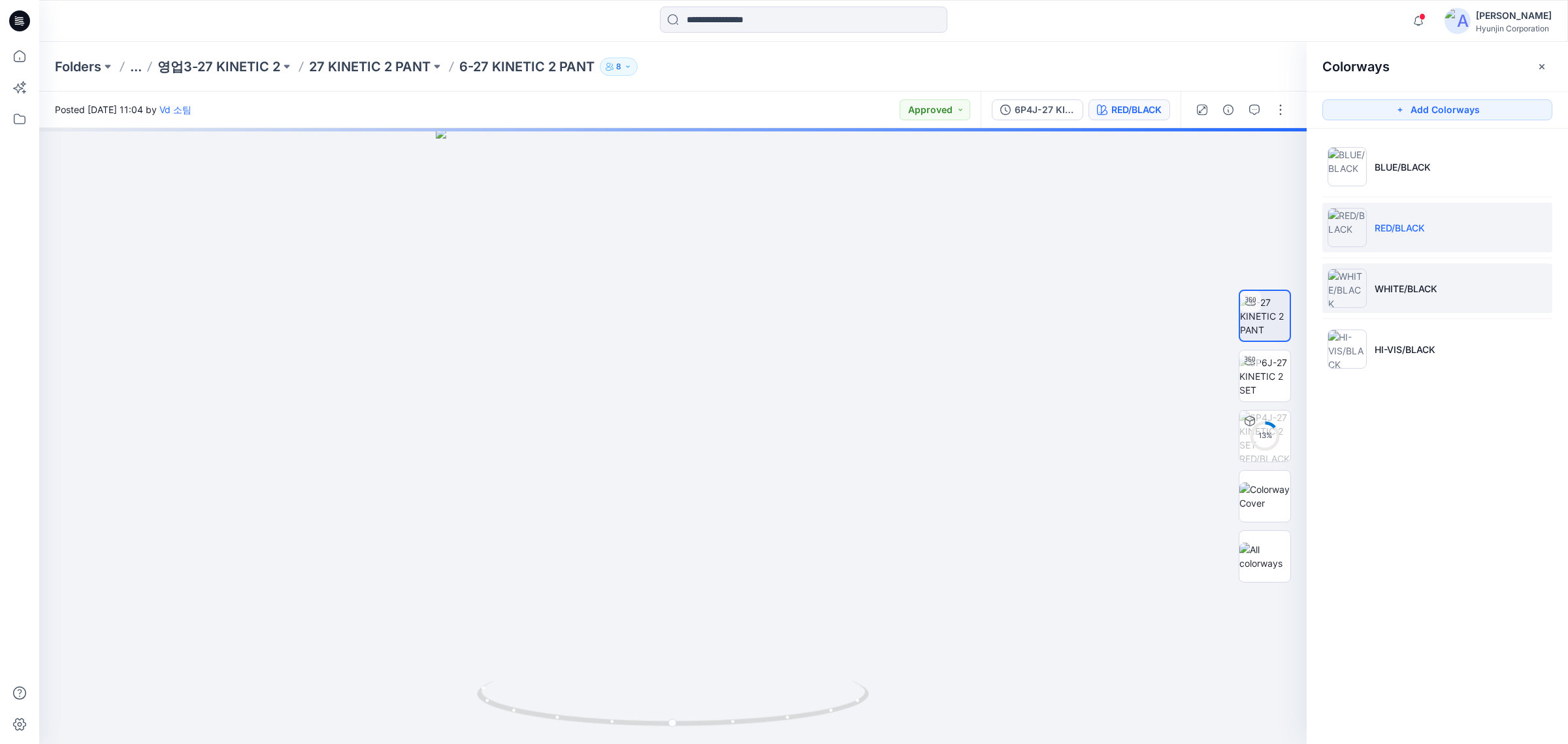
click at [1254, 292] on p "WHITE/BLACK" at bounding box center [1405, 288] width 62 height 13
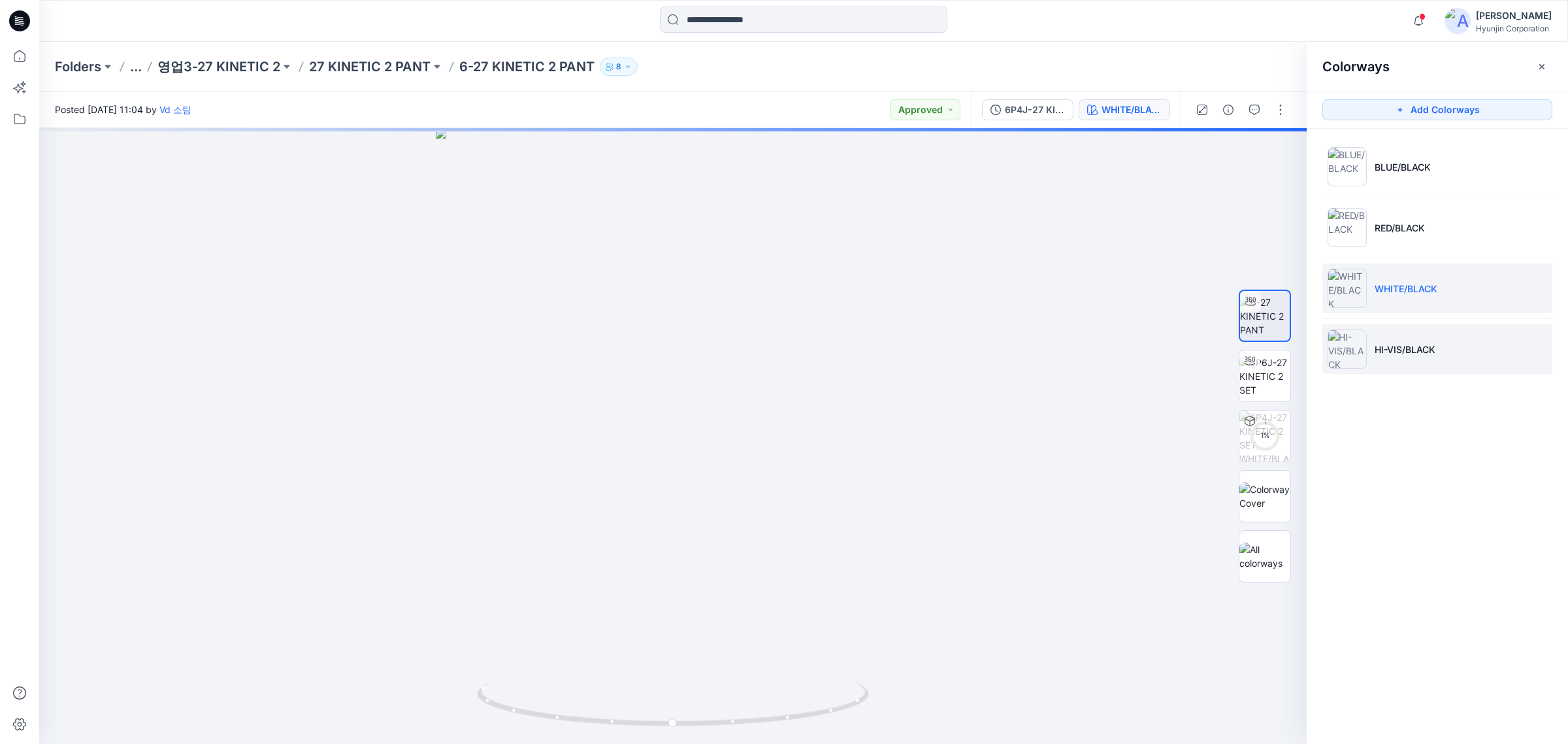
click at [1254, 340] on li "HI-VIS/BLACK" at bounding box center [1438, 349] width 230 height 50
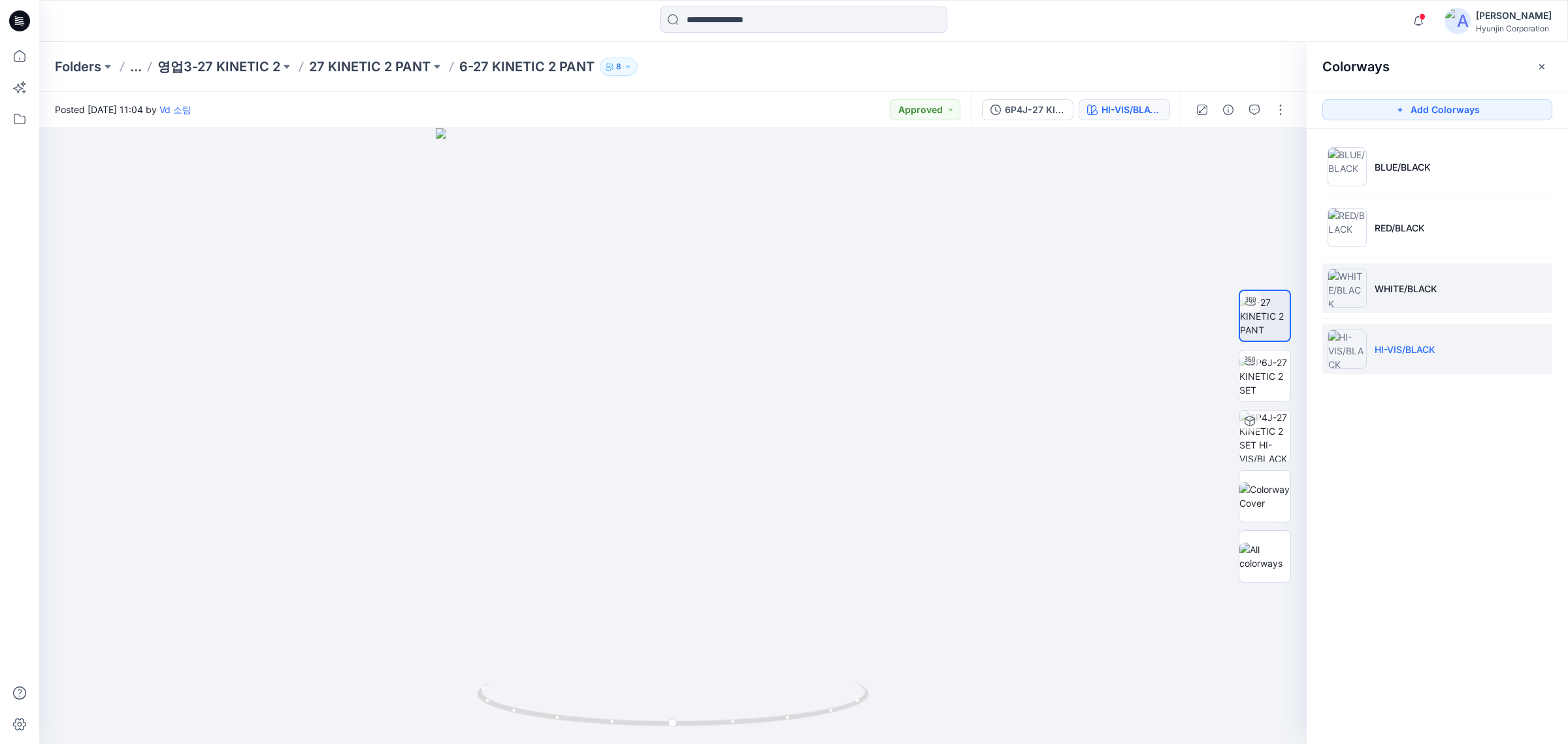
click at [1254, 289] on li "WHITE/BLACK" at bounding box center [1438, 288] width 230 height 50
drag, startPoint x: 721, startPoint y: 620, endPoint x: 701, endPoint y: 604, distance: 25.6
click at [701, 567] on div at bounding box center [672, 436] width 1268 height 616
drag, startPoint x: 657, startPoint y: 206, endPoint x: 661, endPoint y: 193, distance: 13.6
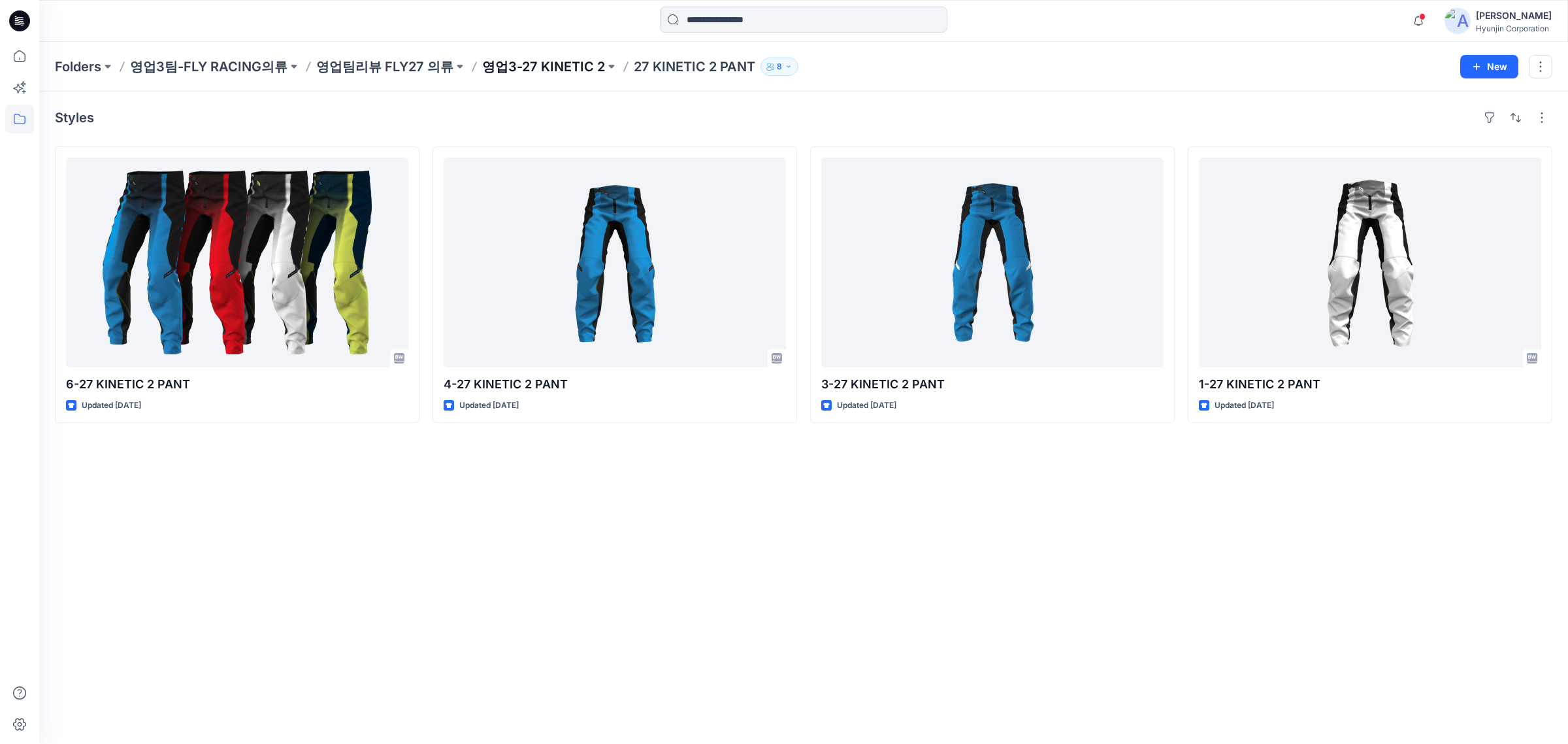
click at [556, 73] on p "영업3-27 KINETIC 2" at bounding box center [543, 67] width 123 height 18
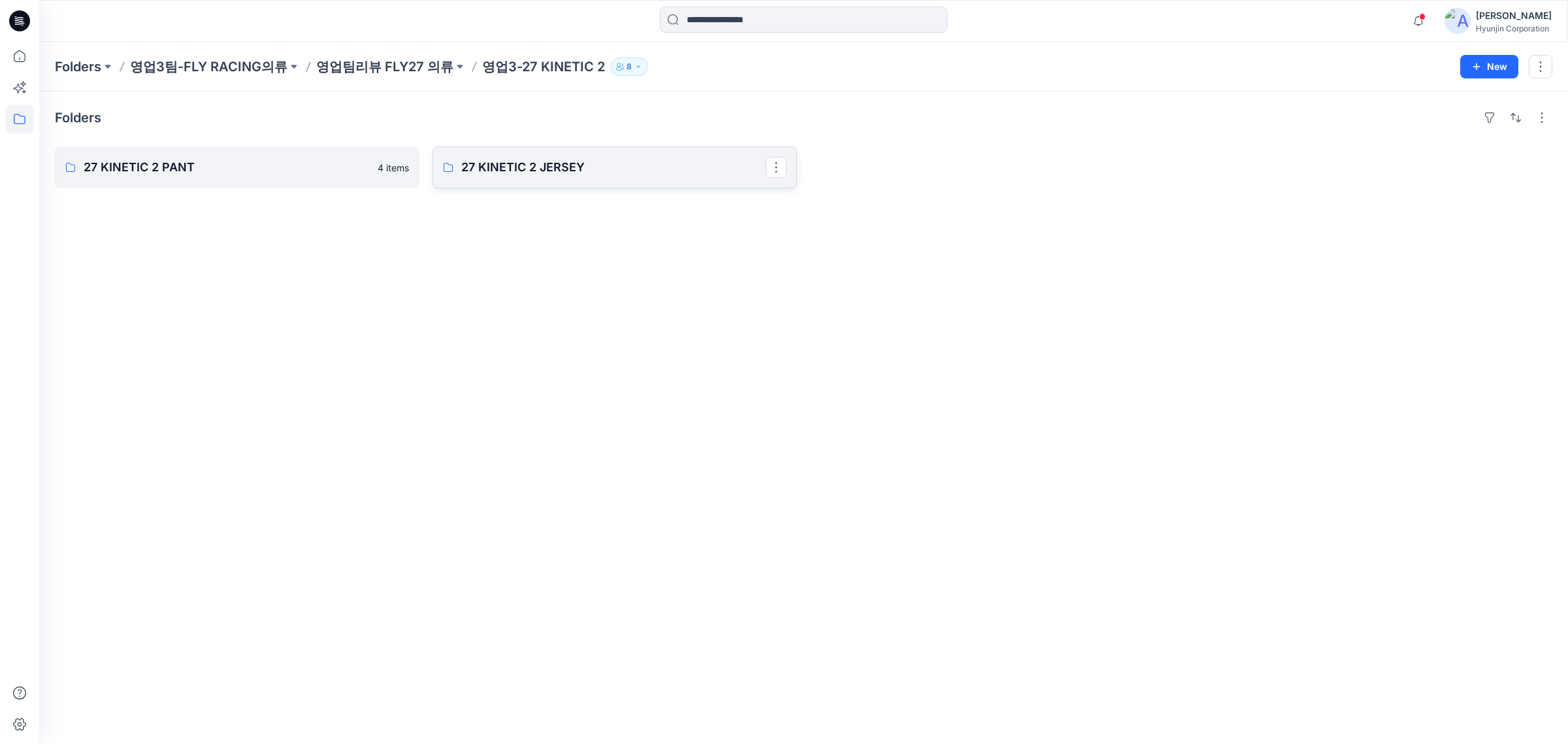
click at [576, 173] on p "27 KINETIC 2 JERSEY" at bounding box center [613, 167] width 304 height 18
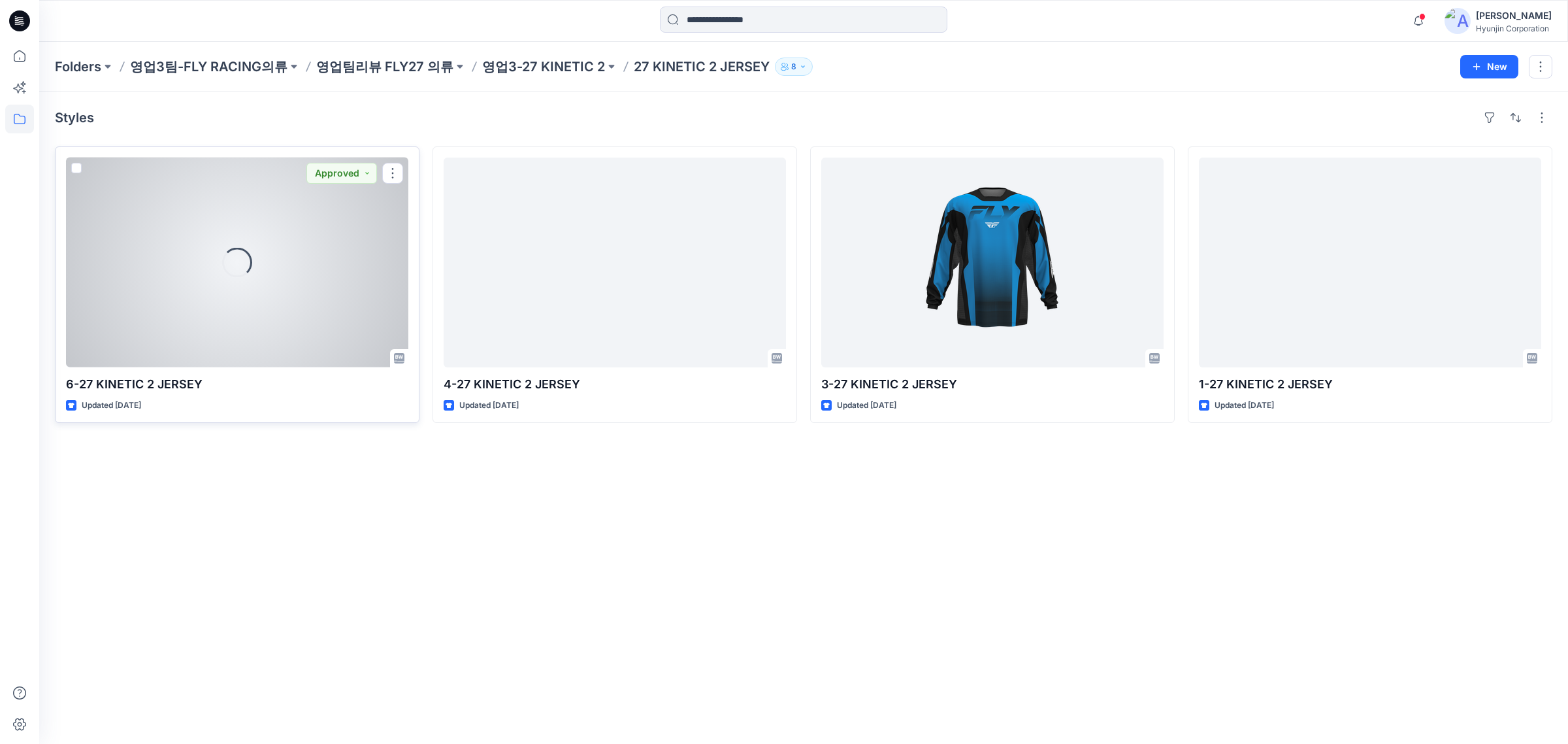
click at [247, 241] on div "Loading..." at bounding box center [237, 262] width 343 height 210
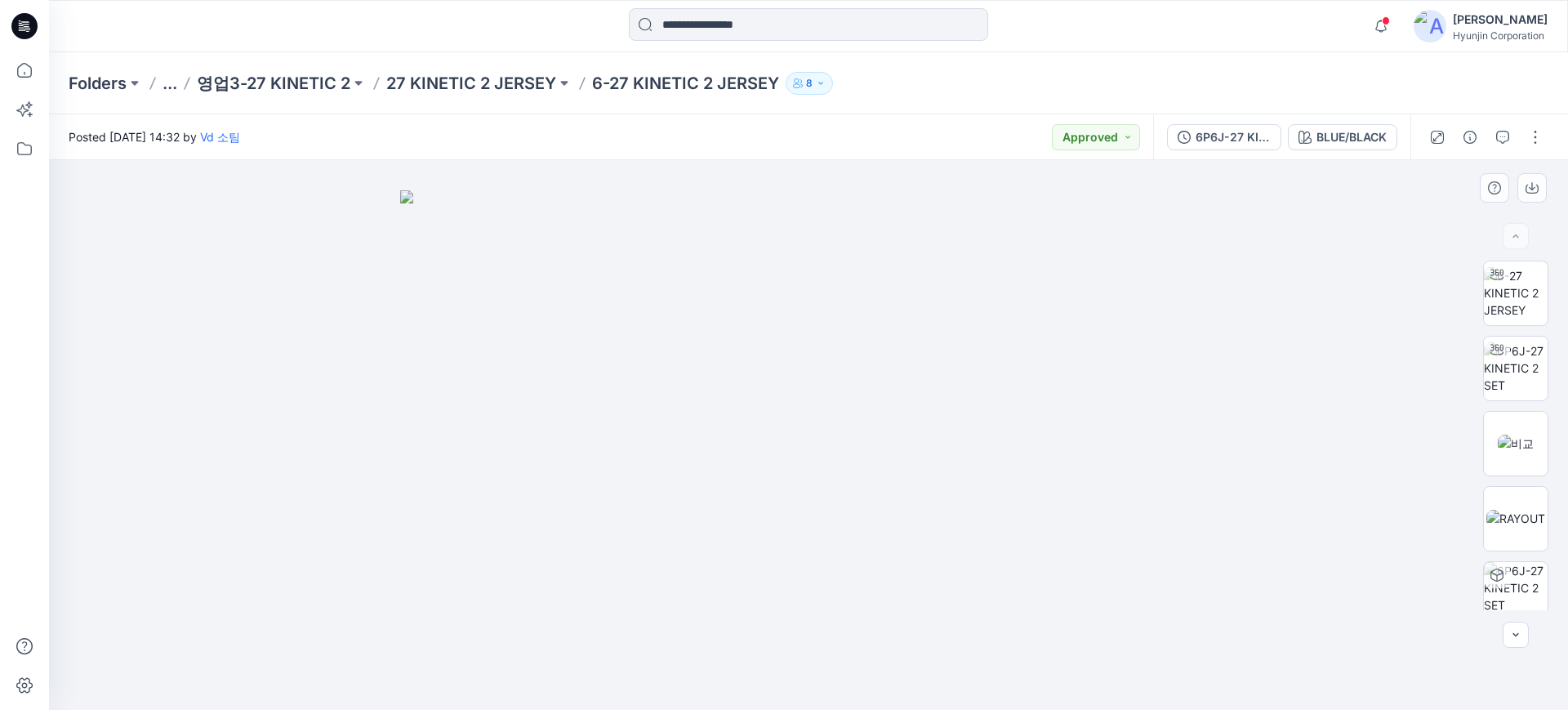
click at [80, 289] on div at bounding box center [808, 435] width 1519 height 550
click at [1357, 134] on div "BLUE/BLACK" at bounding box center [1352, 137] width 71 height 18
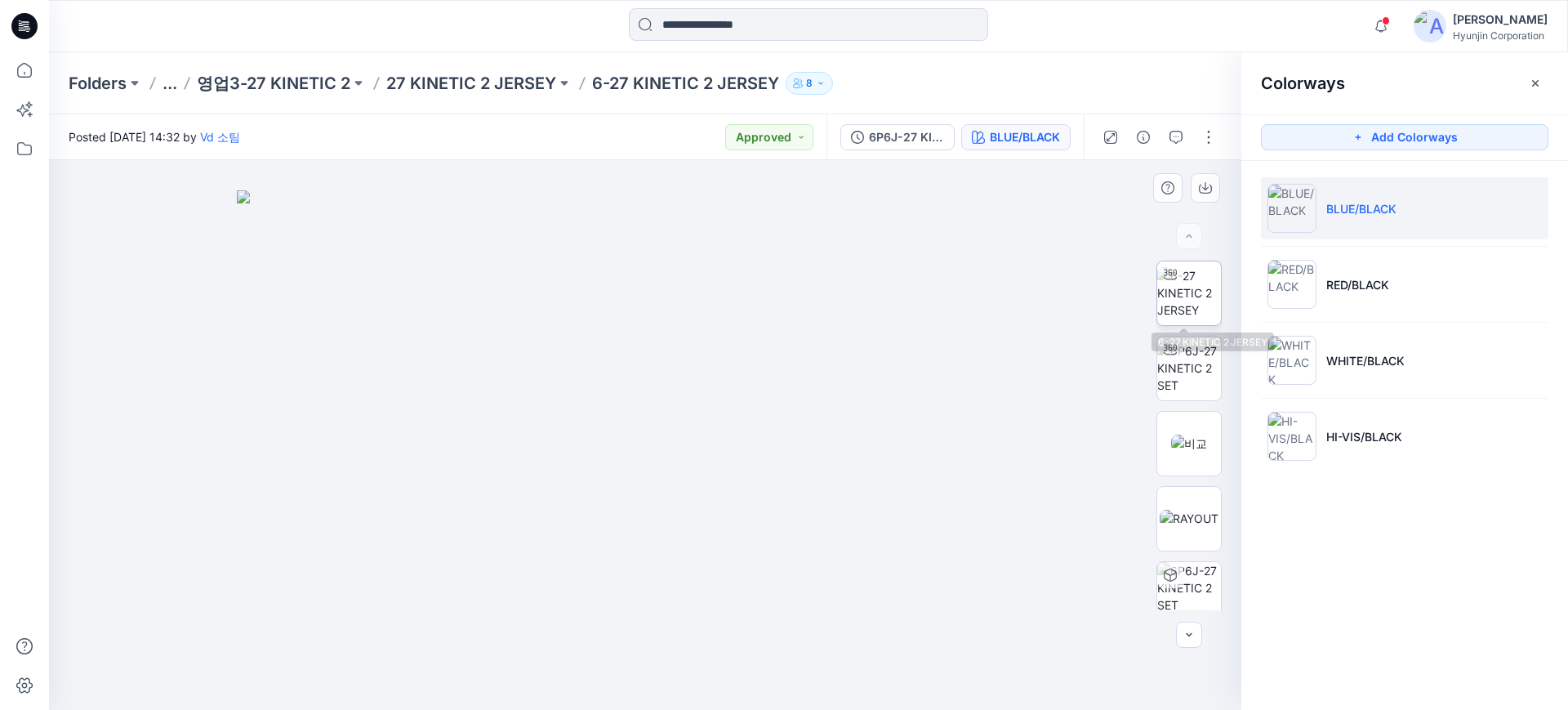
click at [1183, 316] on img at bounding box center [1189, 292] width 64 height 51
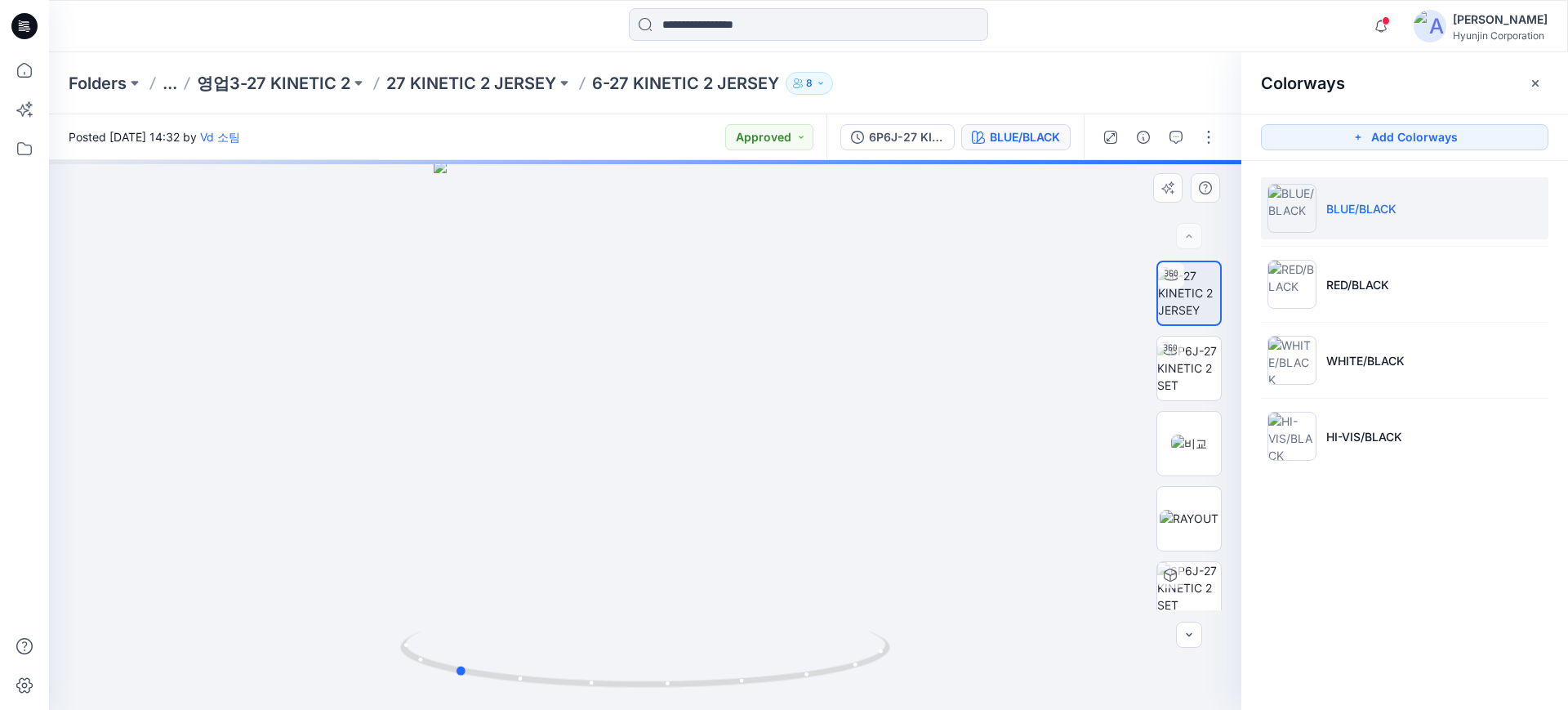
drag, startPoint x: 750, startPoint y: 583, endPoint x: 559, endPoint y: 578, distance: 191.1
click at [559, 578] on div at bounding box center [645, 435] width 1193 height 550
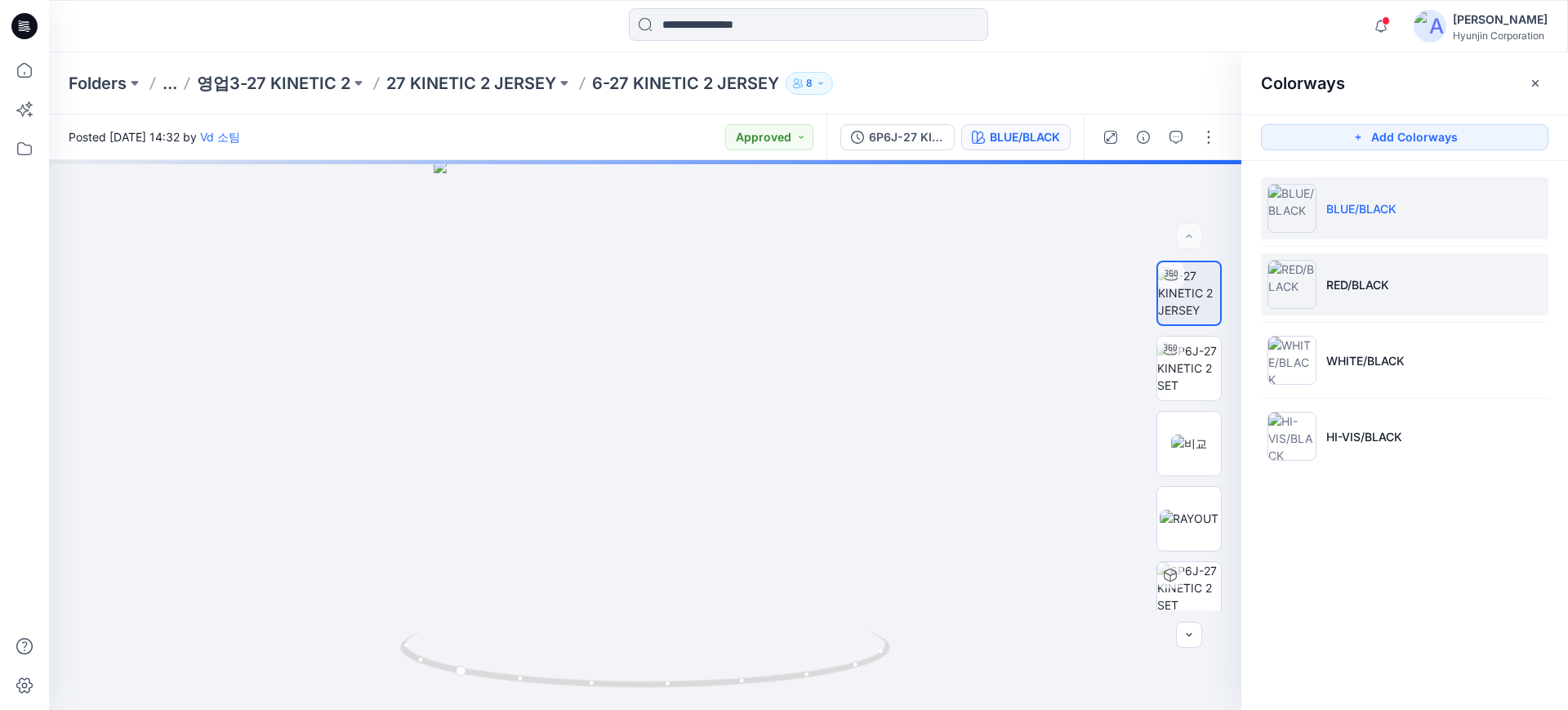
click at [1397, 295] on li "RED/BLACK" at bounding box center [1405, 285] width 287 height 62
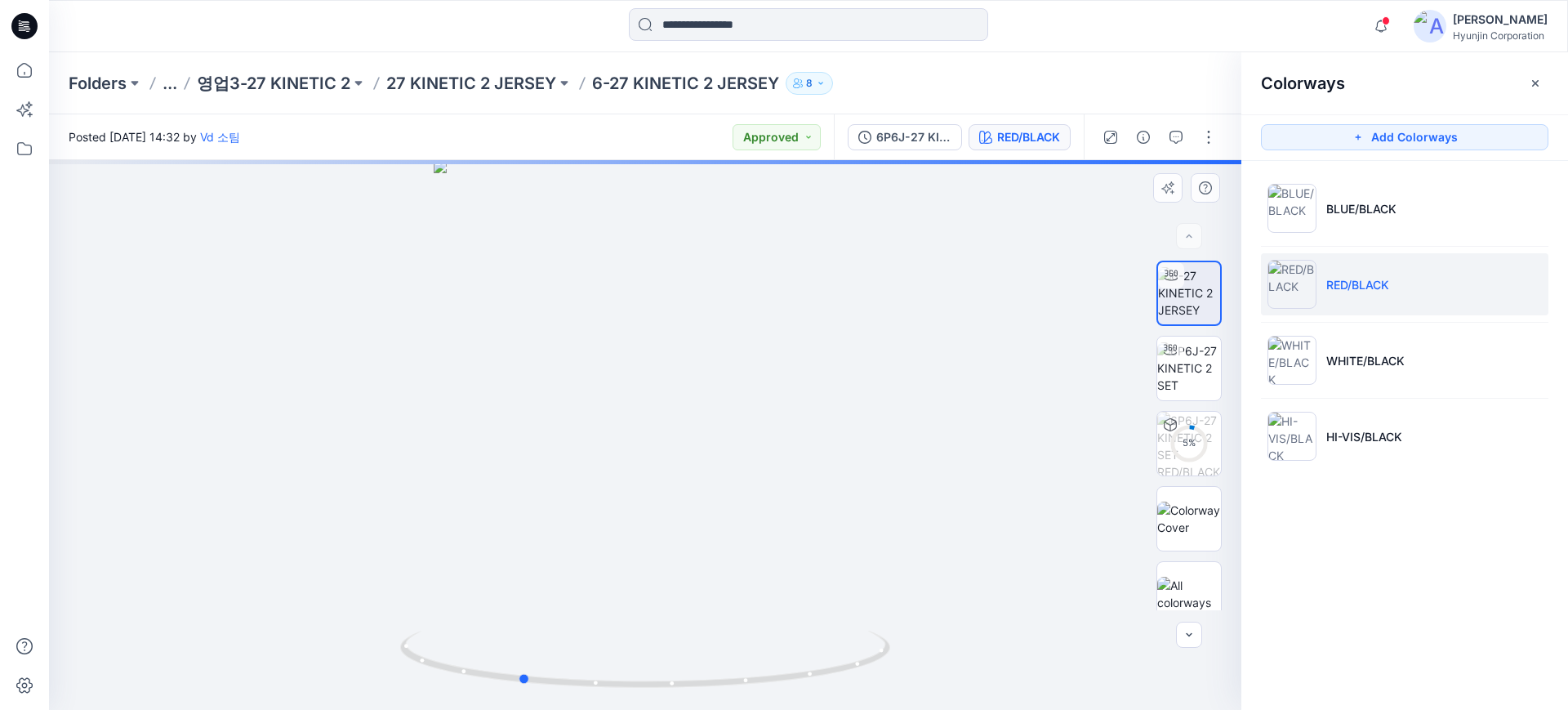
drag, startPoint x: 773, startPoint y: 534, endPoint x: 672, endPoint y: 532, distance: 101.0
click at [669, 534] on div at bounding box center [645, 435] width 1193 height 550
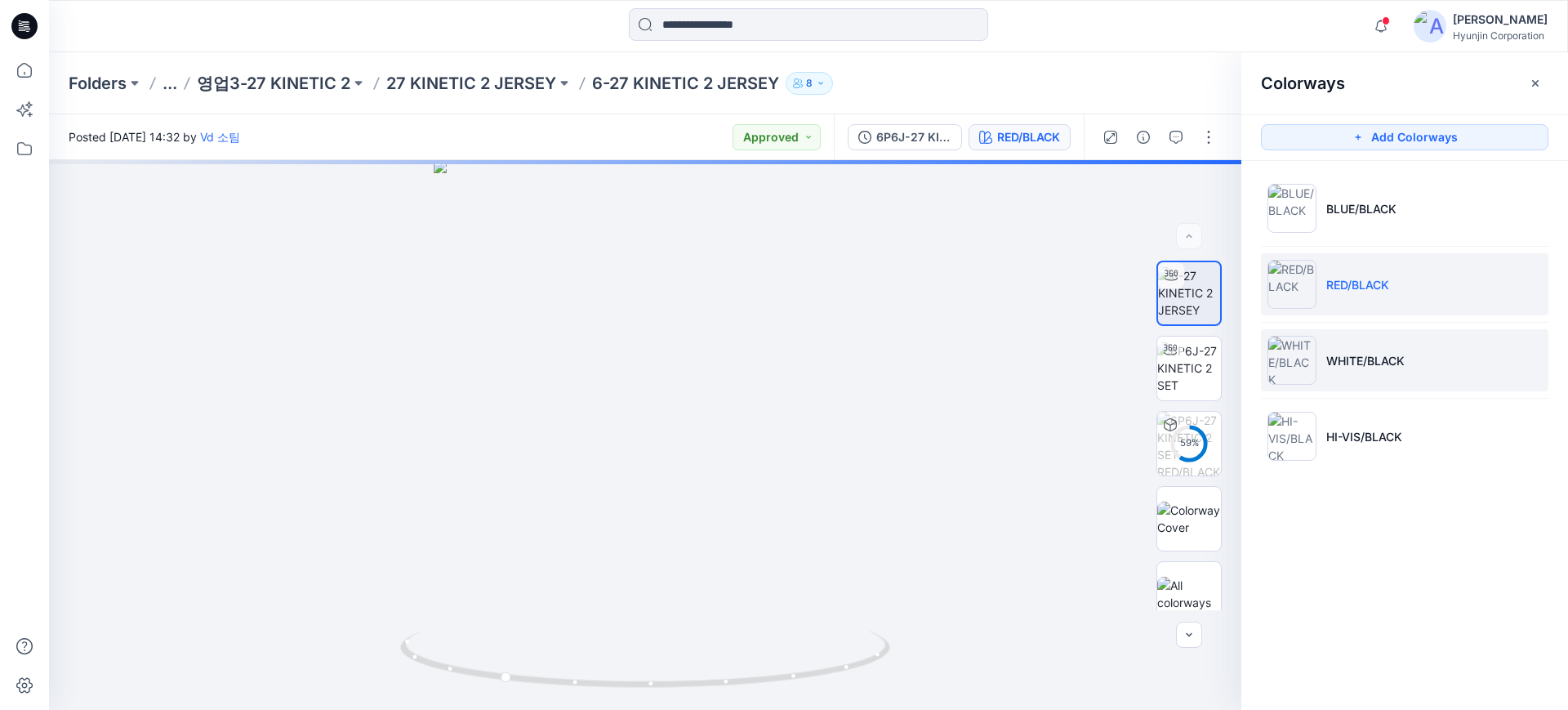
click at [1374, 360] on p "WHITE/BLACK" at bounding box center [1366, 360] width 78 height 17
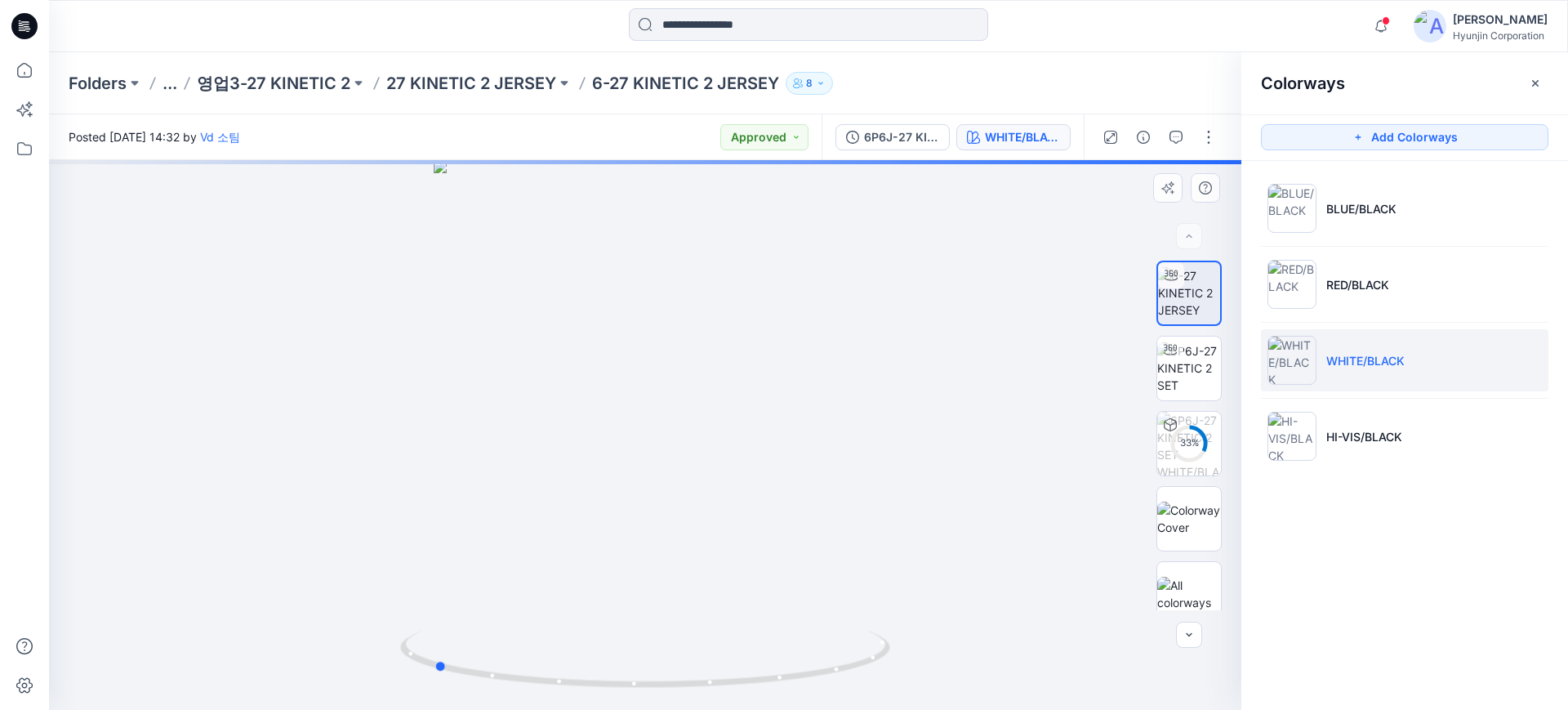
drag, startPoint x: 770, startPoint y: 499, endPoint x: 604, endPoint y: 500, distance: 166.0
click at [604, 500] on div at bounding box center [645, 435] width 1193 height 550
click at [1447, 441] on li "HI-VIS/BLACK" at bounding box center [1405, 436] width 287 height 62
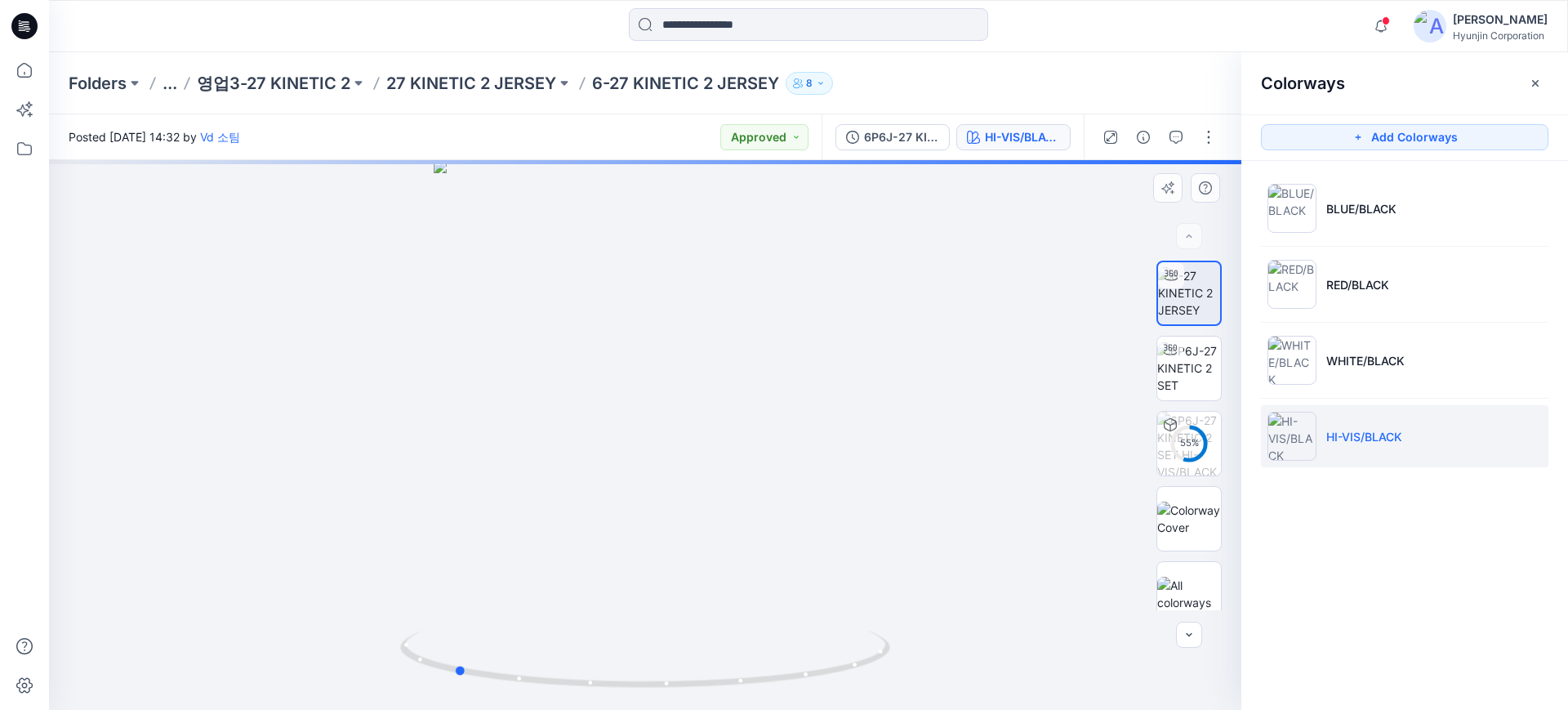
drag, startPoint x: 863, startPoint y: 514, endPoint x: 695, endPoint y: 513, distance: 168.0
click at [694, 513] on div at bounding box center [645, 435] width 1193 height 550
